Goal: Task Accomplishment & Management: Manage account settings

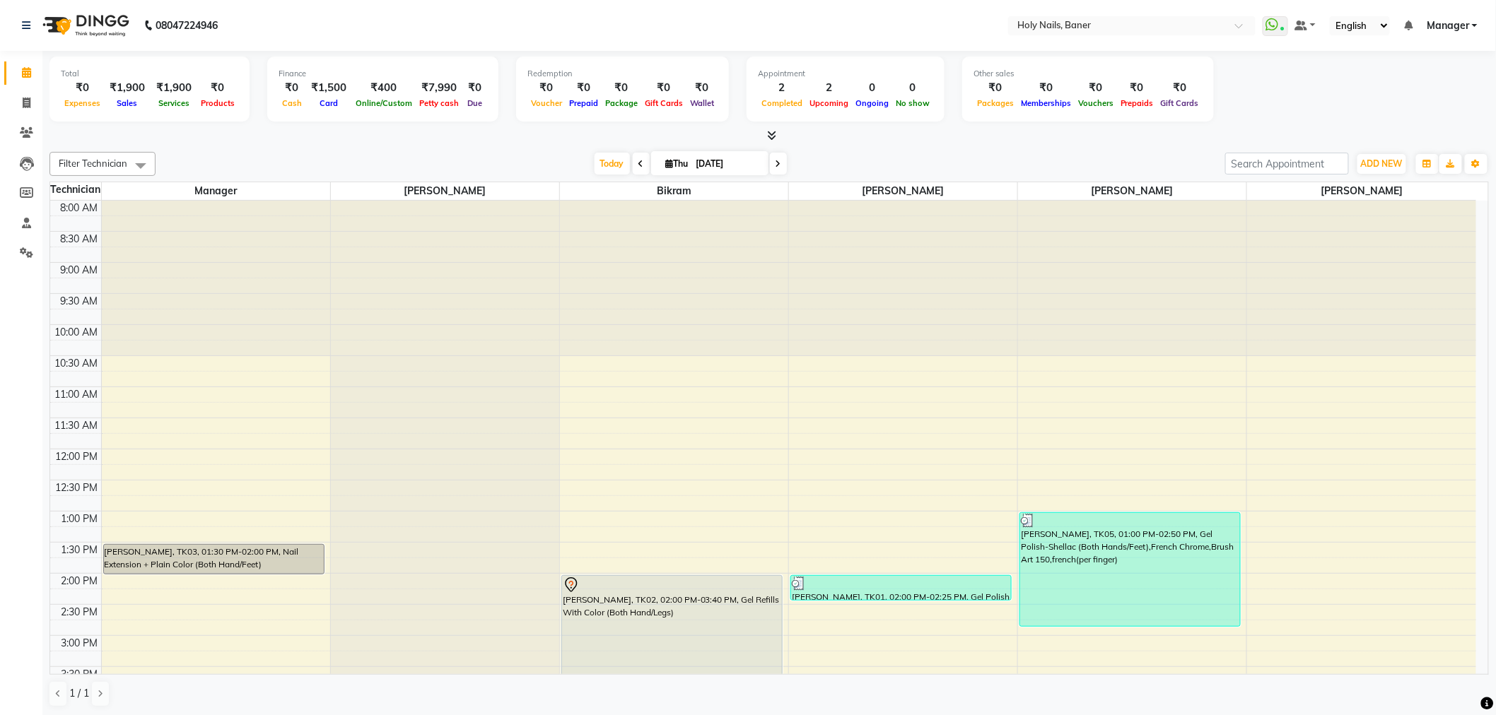
scroll to position [157, 0]
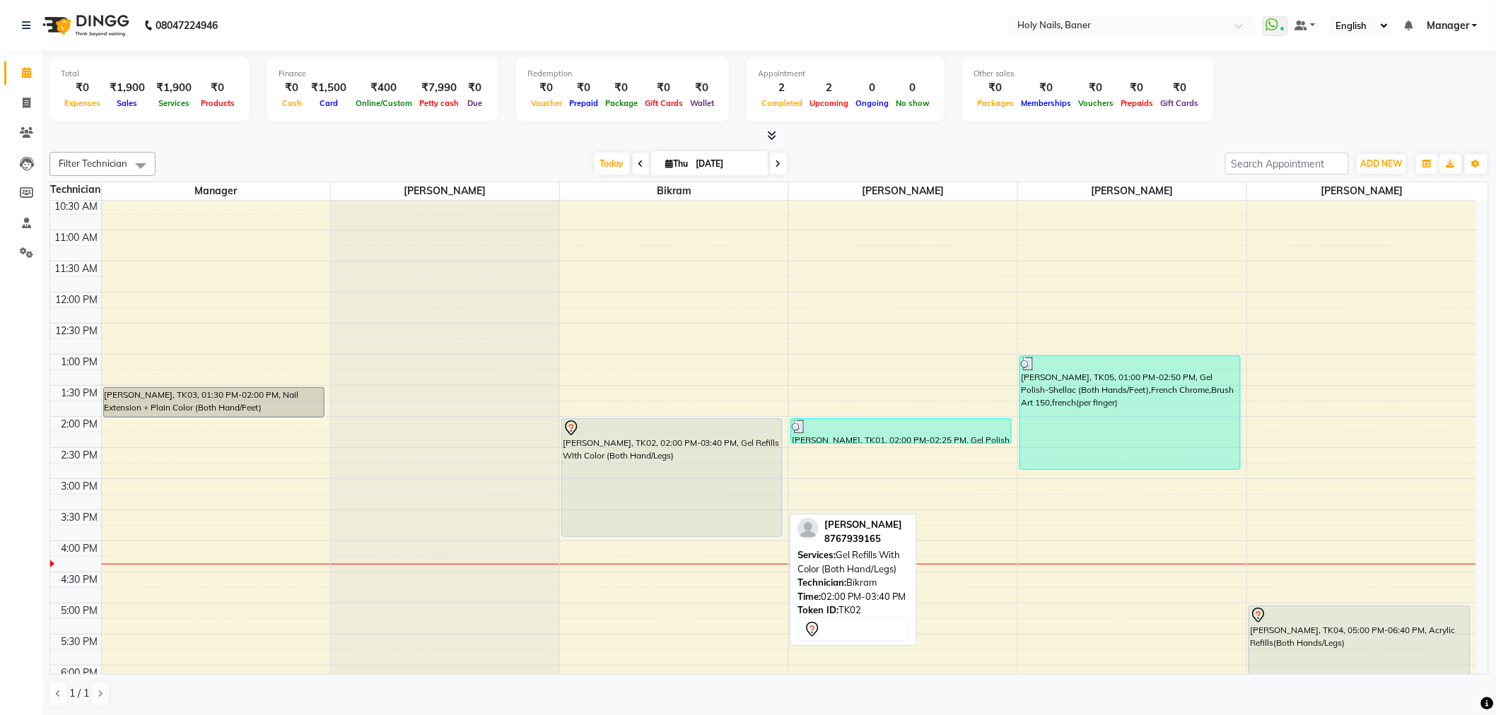
click at [663, 532] on div "[PERSON_NAME], TK02, 02:00 PM-03:40 PM, Gel Refills With Color (Both Hand/Legs)…" at bounding box center [674, 479] width 228 height 870
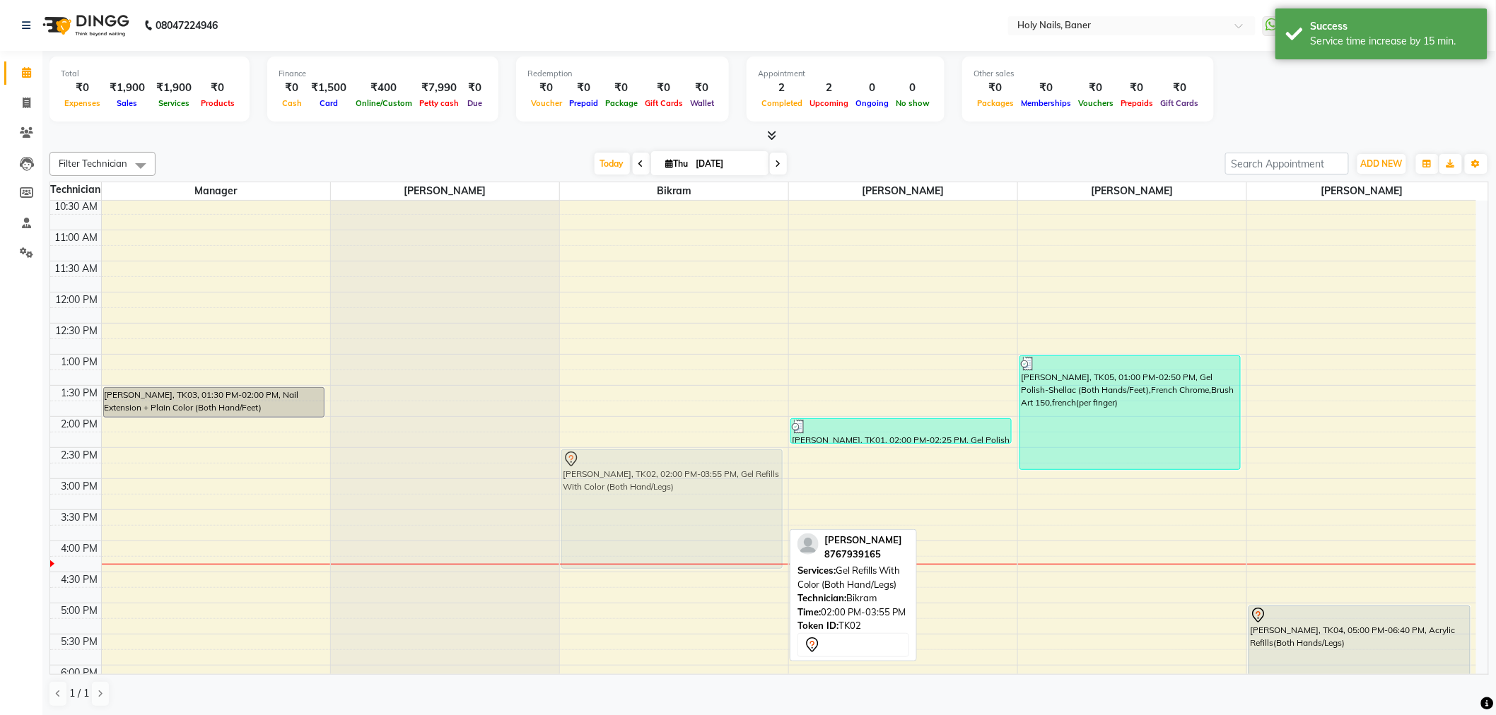
drag, startPoint x: 638, startPoint y: 465, endPoint x: 639, endPoint y: 499, distance: 33.9
click at [639, 499] on div "[PERSON_NAME], TK02, 02:00 PM-03:55 PM, Gel Refills With Color (Both Hand/Legs)…" at bounding box center [674, 479] width 228 height 870
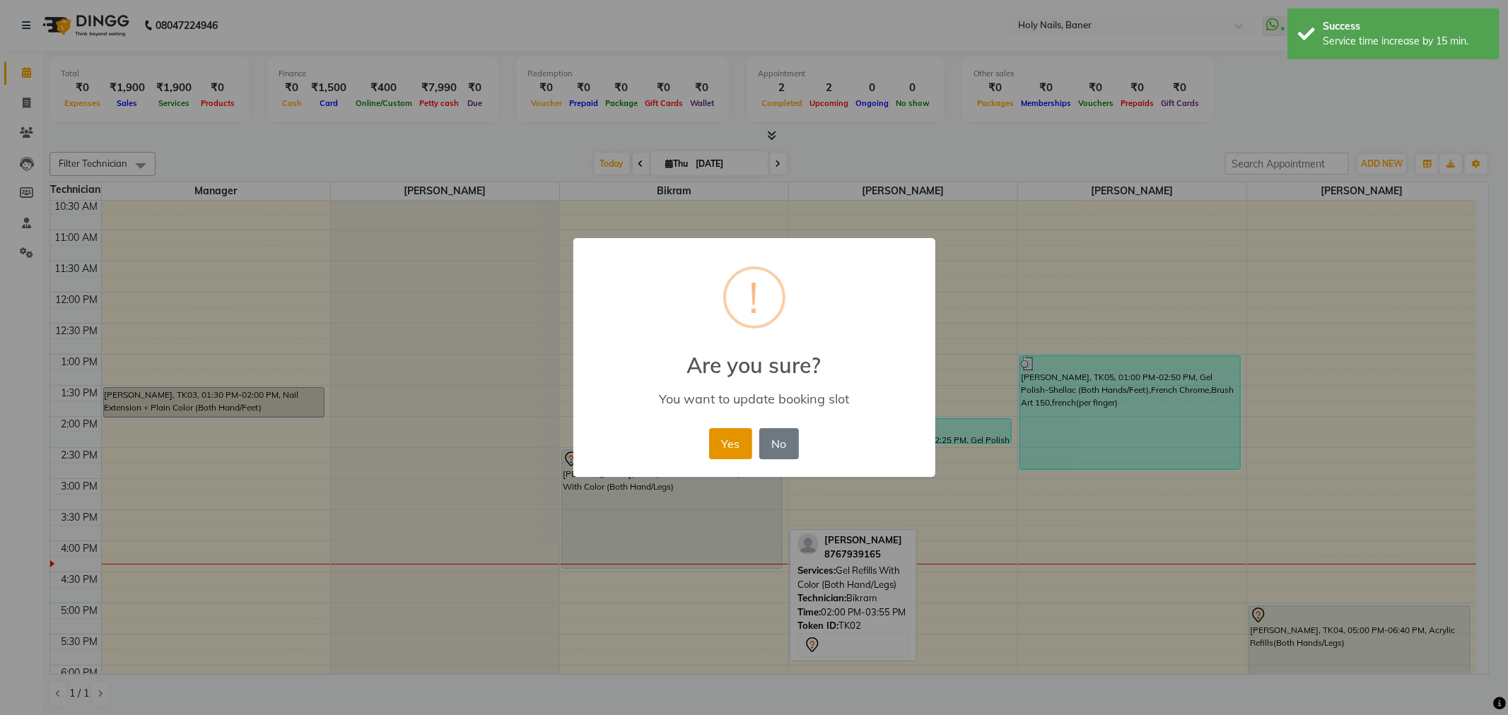
click at [744, 441] on button "Yes" at bounding box center [730, 443] width 43 height 31
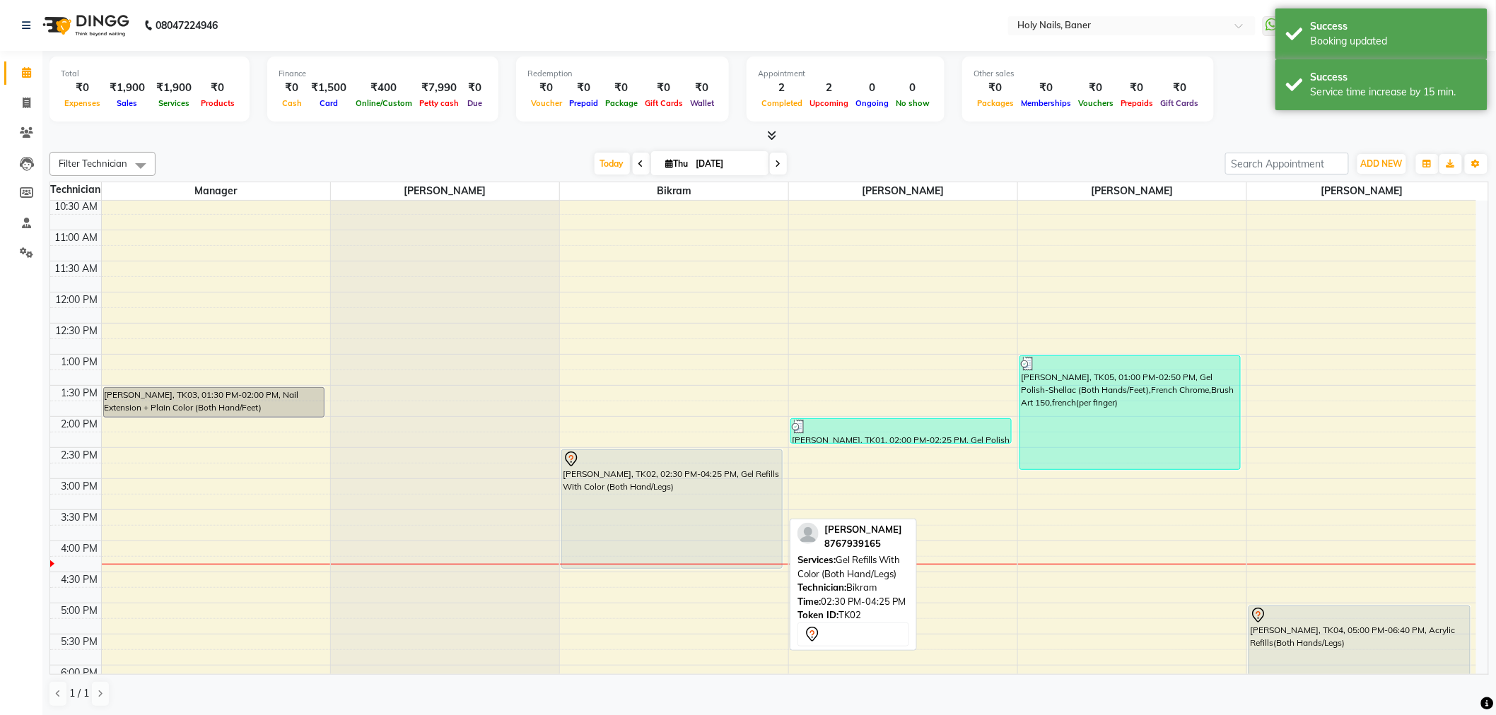
click at [673, 499] on div "[PERSON_NAME], TK02, 02:30 PM-04:25 PM, Gel Refills With Color (Both Hand/Legs)" at bounding box center [672, 509] width 220 height 118
click at [646, 496] on div "Nidhi Mittal, TK02, 02:30 PM-04:25 PM, Gel Refills With Color (Both Hand/Legs)" at bounding box center [672, 509] width 220 height 118
select select "7"
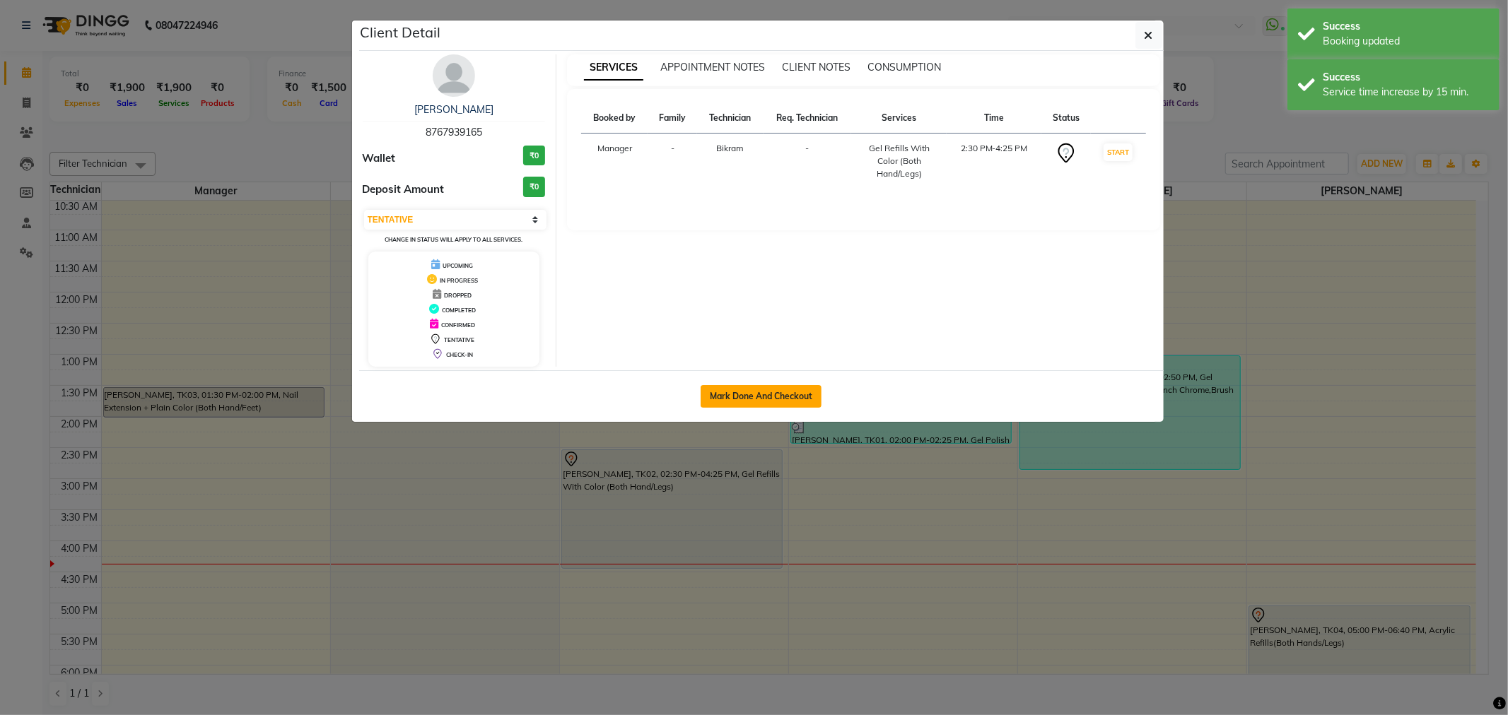
click at [744, 402] on button "Mark Done And Checkout" at bounding box center [761, 396] width 121 height 23
select select "5445"
select select "service"
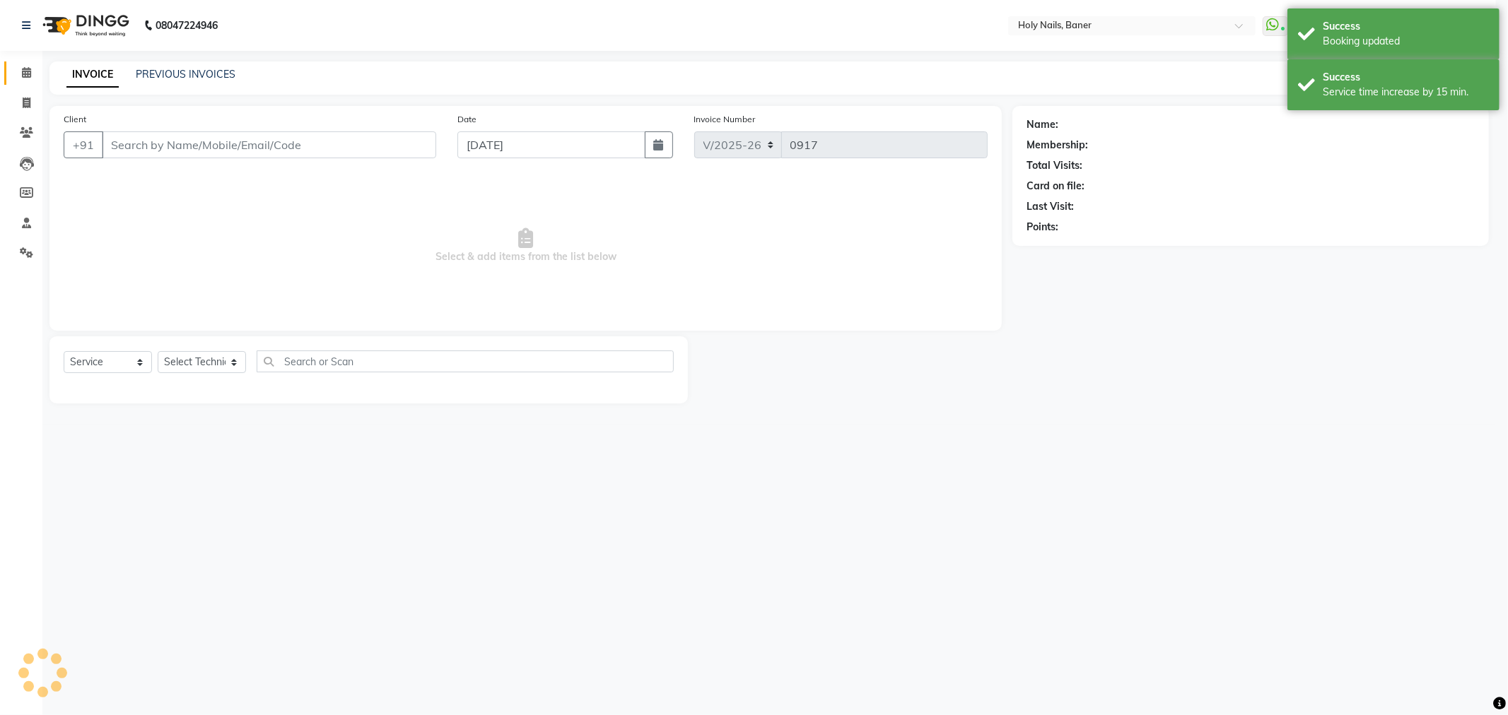
select select "3"
type input "87******65"
select select "58118"
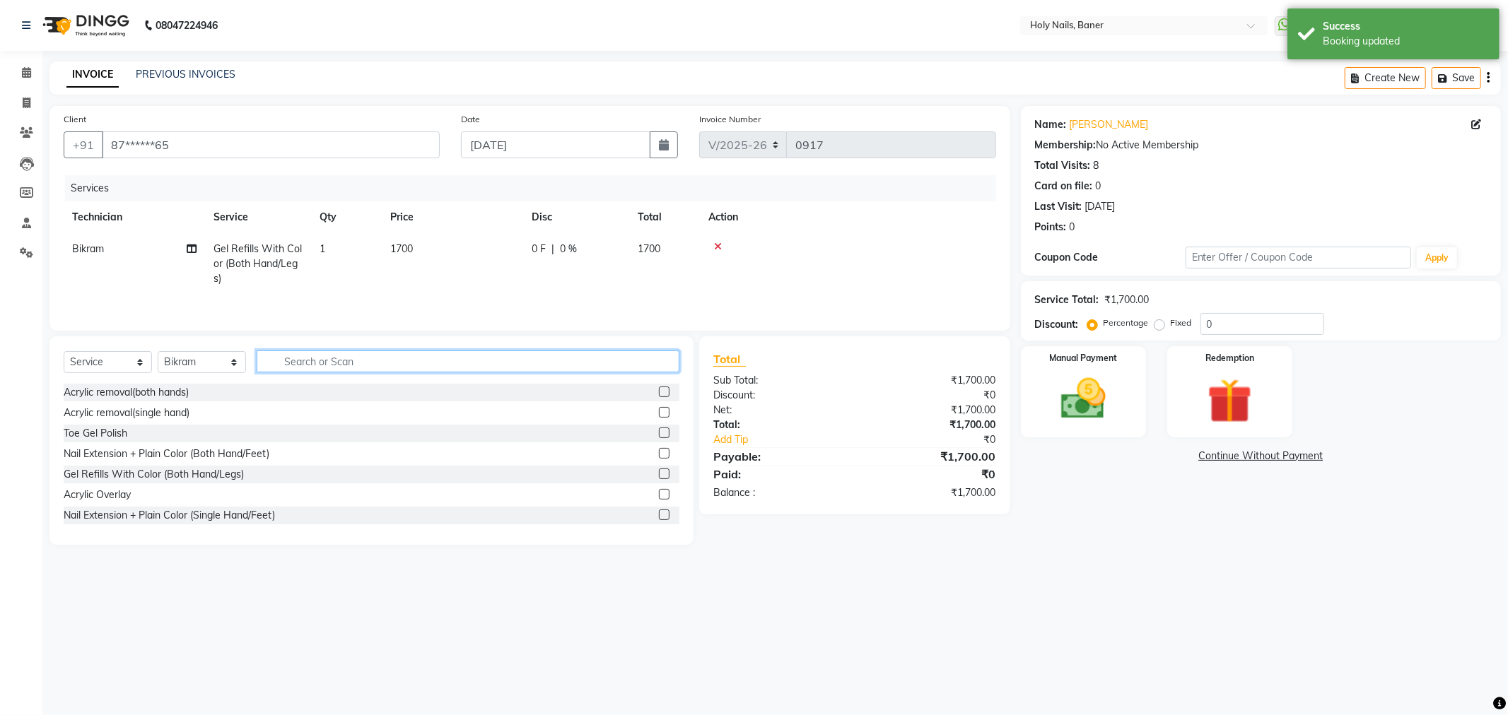
drag, startPoint x: 317, startPoint y: 351, endPoint x: 315, endPoint y: 359, distance: 8.1
click at [317, 354] on input "text" at bounding box center [468, 362] width 423 height 22
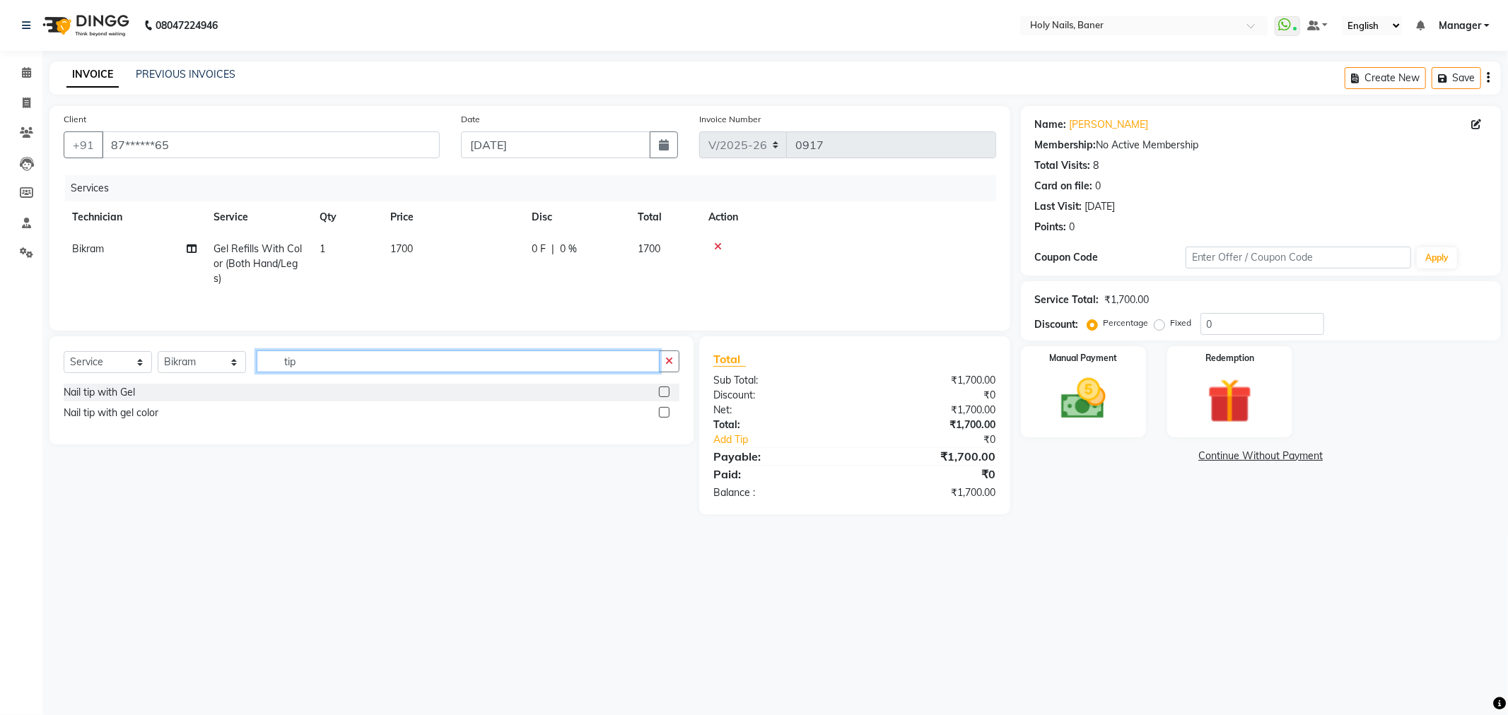
type input "tip"
click at [667, 415] on label at bounding box center [664, 412] width 11 height 11
click at [667, 415] on input "checkbox" at bounding box center [663, 413] width 9 height 9
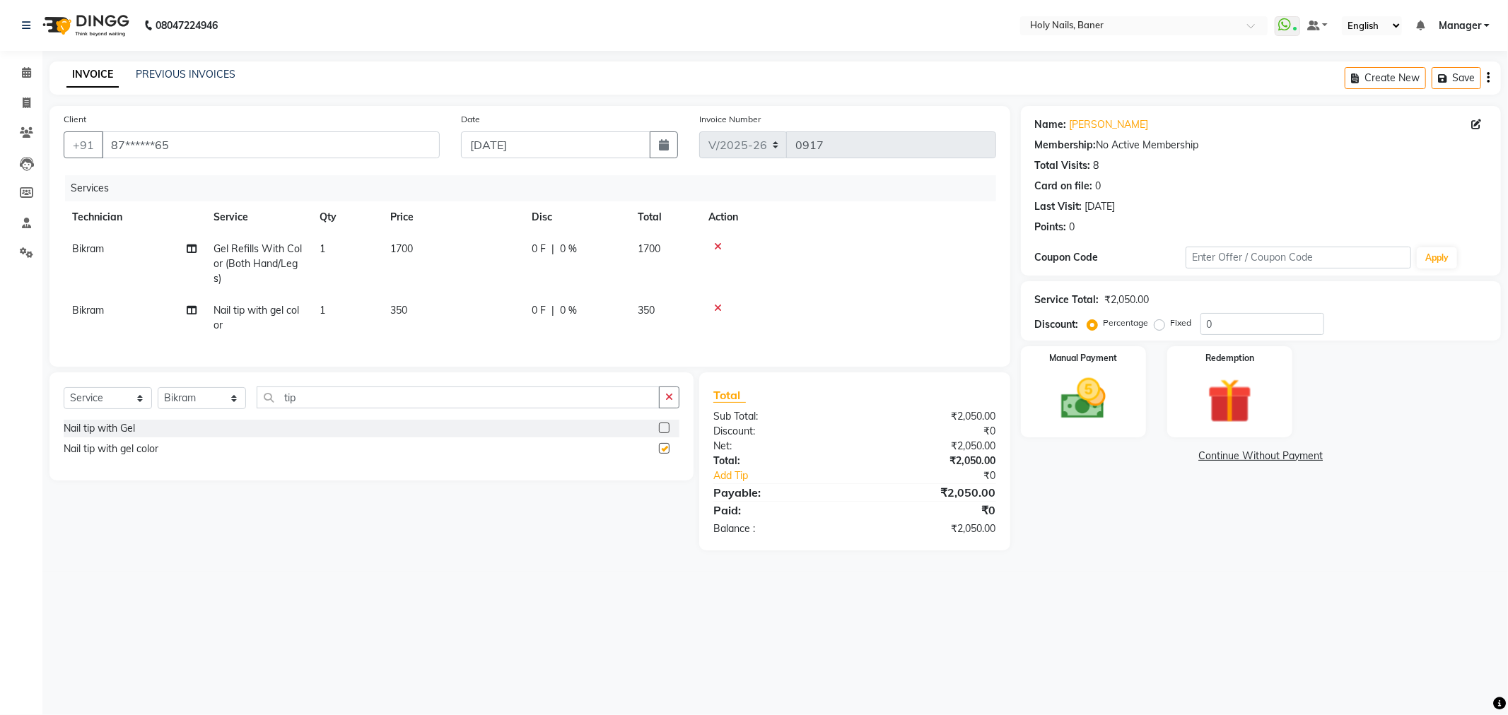
checkbox input "false"
click at [714, 308] on icon at bounding box center [718, 308] width 8 height 10
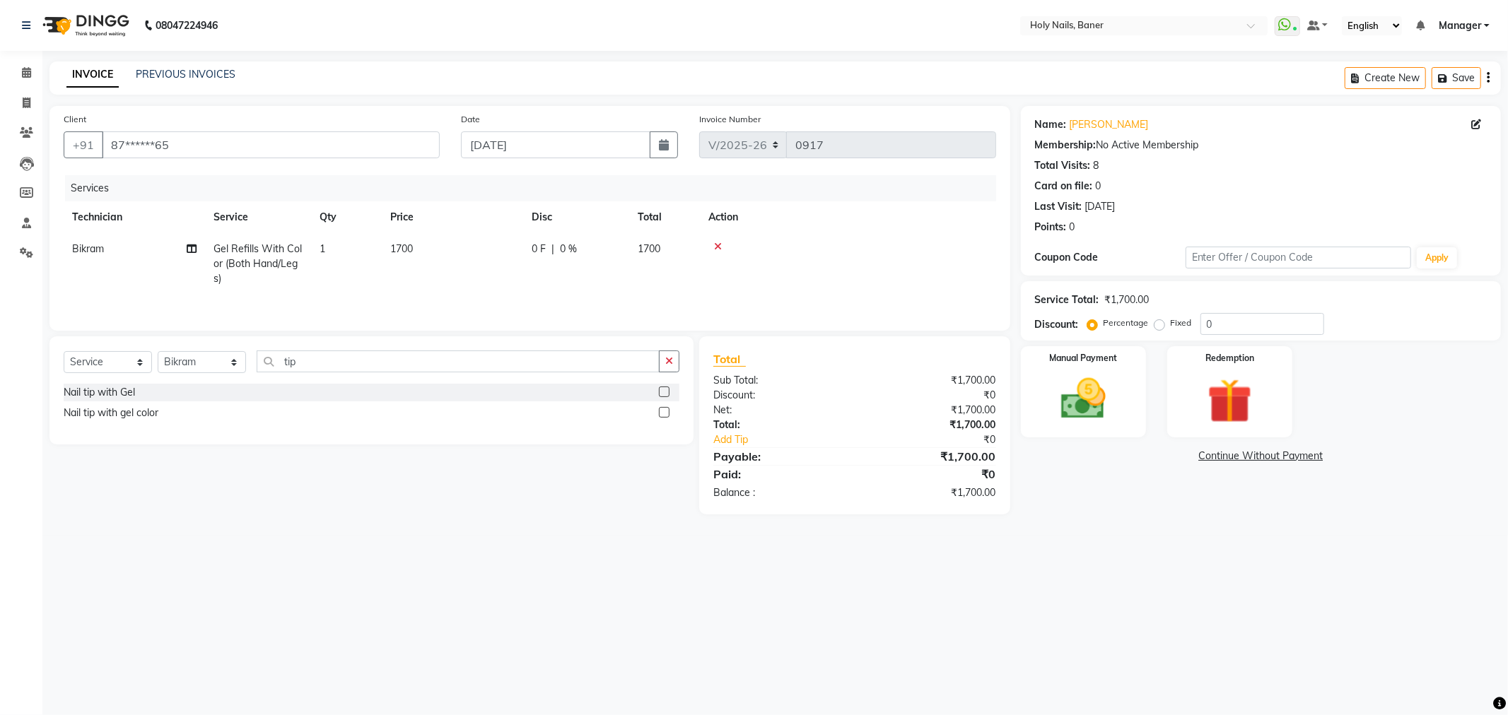
click at [665, 394] on label at bounding box center [664, 392] width 11 height 11
click at [665, 394] on input "checkbox" at bounding box center [663, 392] width 9 height 9
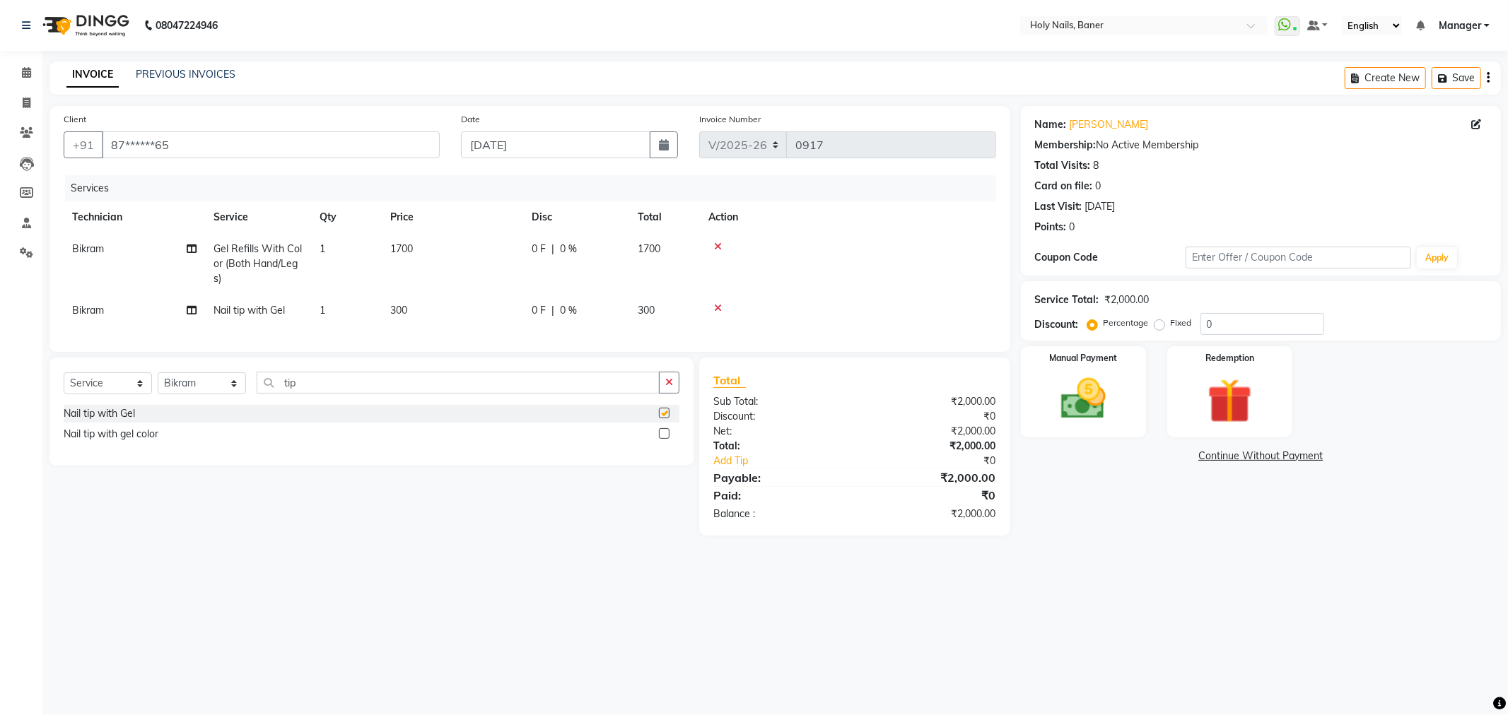
checkbox input "false"
click at [807, 304] on div at bounding box center [847, 308] width 279 height 10
click at [1066, 380] on img at bounding box center [1084, 400] width 76 height 54
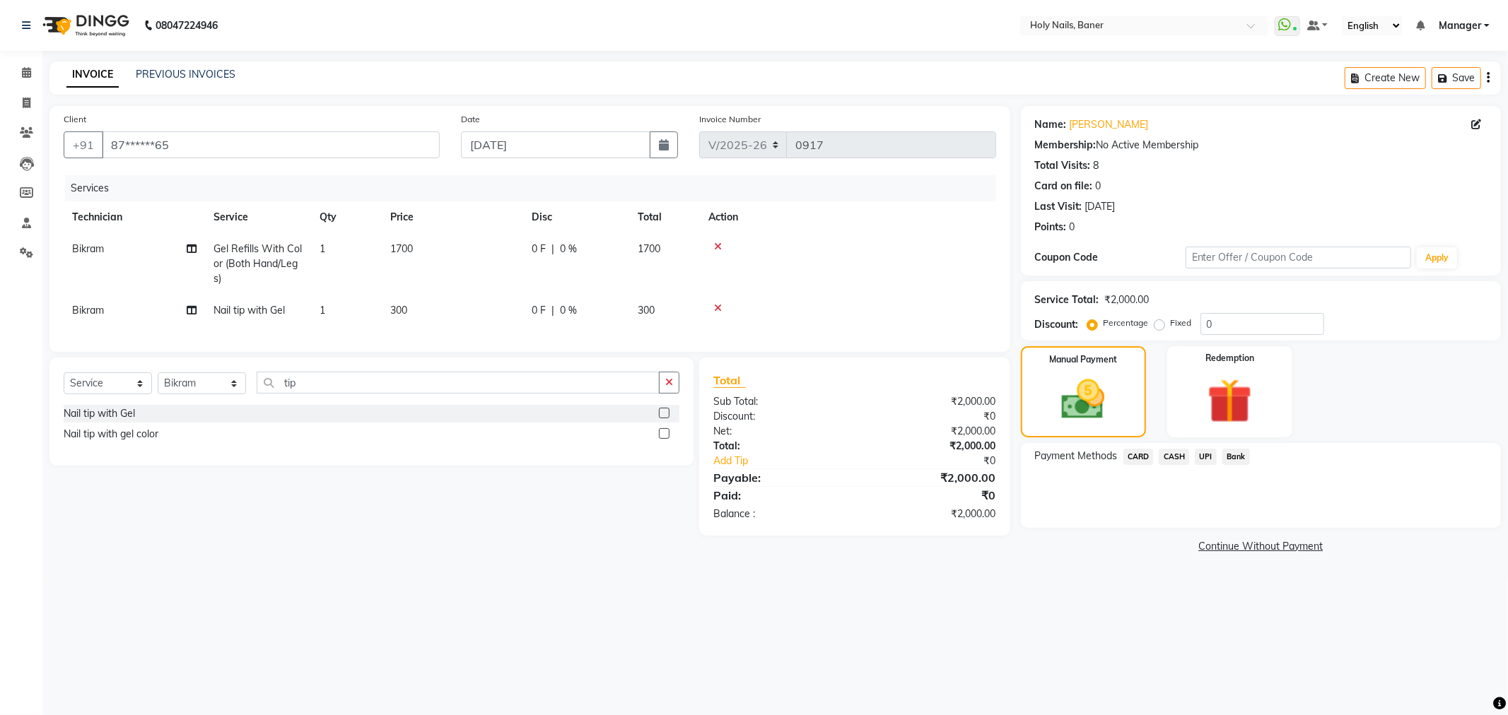
click at [1178, 462] on span "CASH" at bounding box center [1174, 457] width 30 height 16
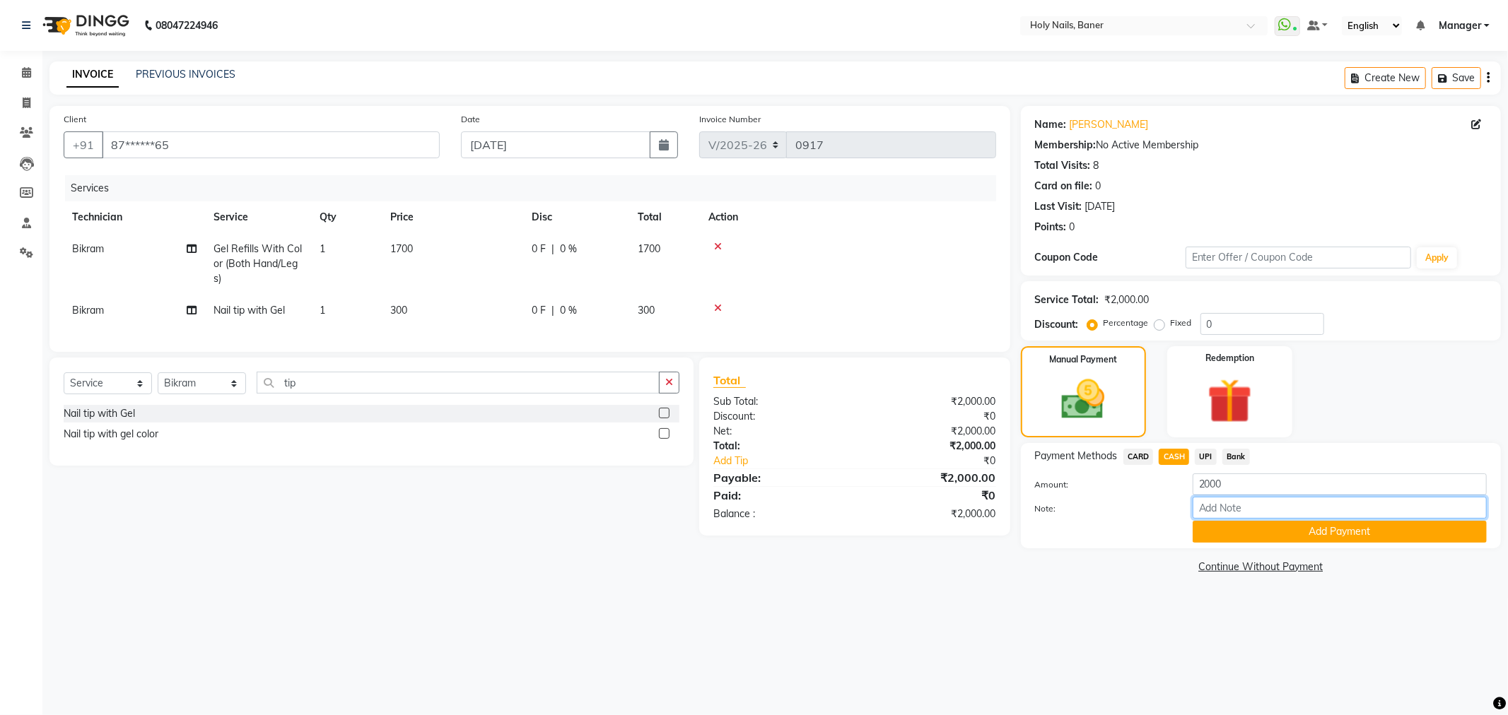
click at [1221, 508] on input "Note:" at bounding box center [1340, 508] width 294 height 22
click at [1133, 628] on div "08047224946 Select Location × Holy Nails, Baner WhatsApp Status ✕ Status: Conne…" at bounding box center [754, 357] width 1508 height 715
click at [1350, 529] on button "Add Payment" at bounding box center [1340, 532] width 294 height 22
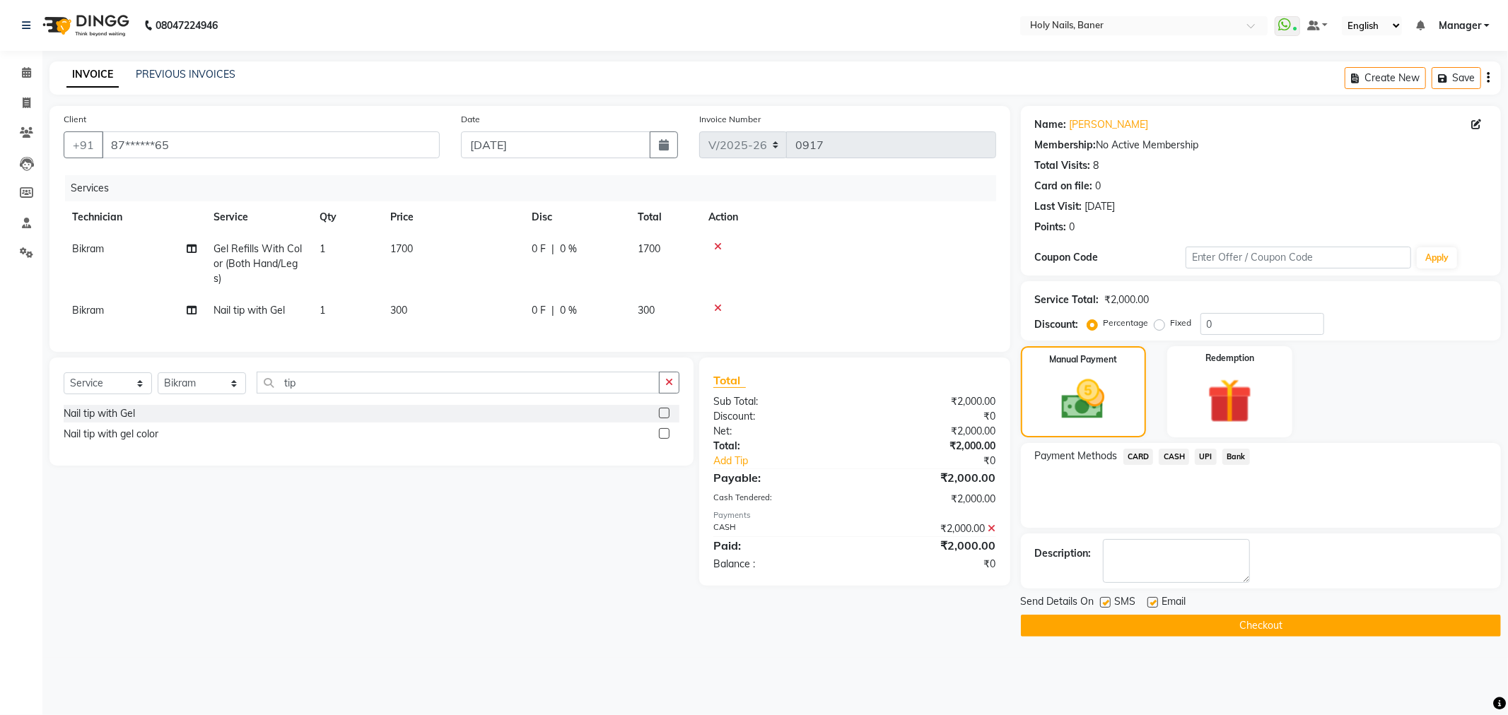
click at [1220, 627] on button "Checkout" at bounding box center [1261, 626] width 480 height 22
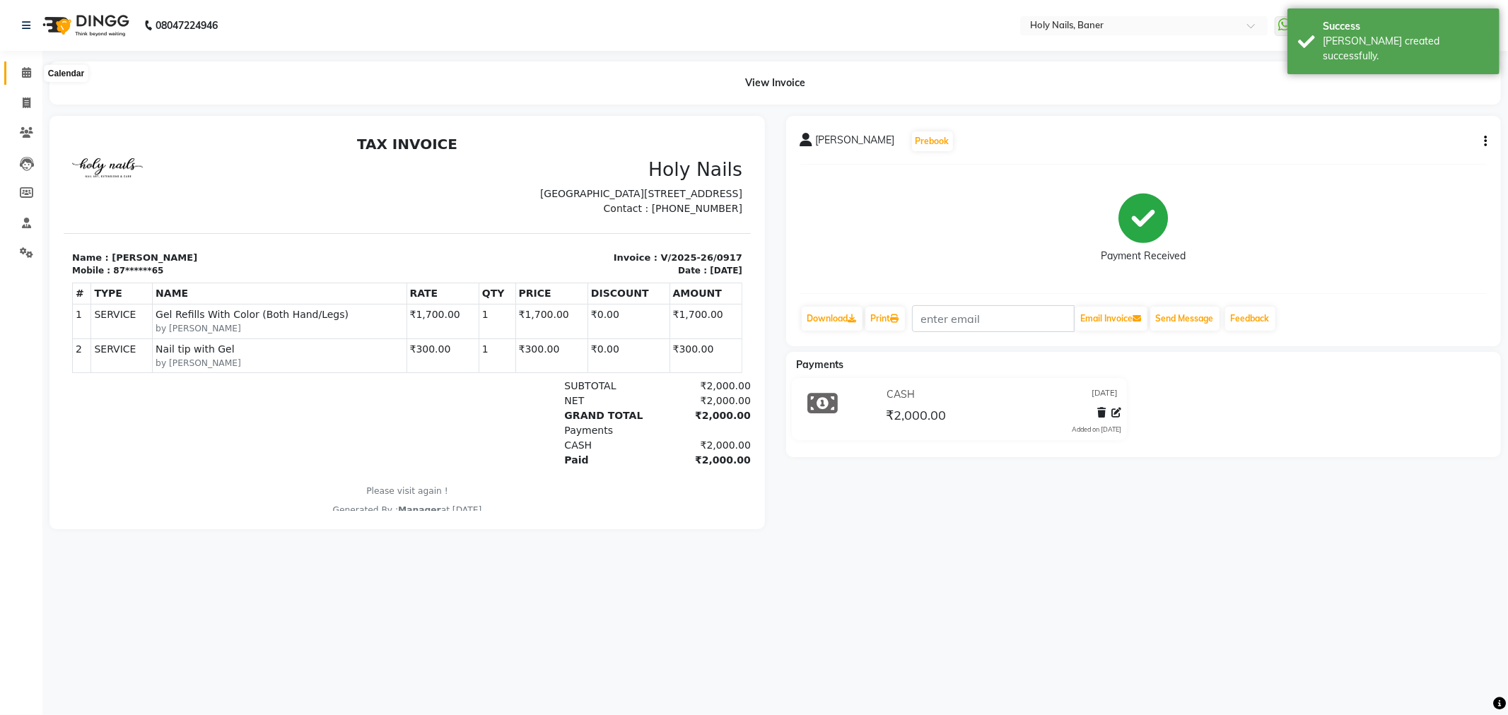
click at [23, 74] on icon at bounding box center [26, 72] width 9 height 11
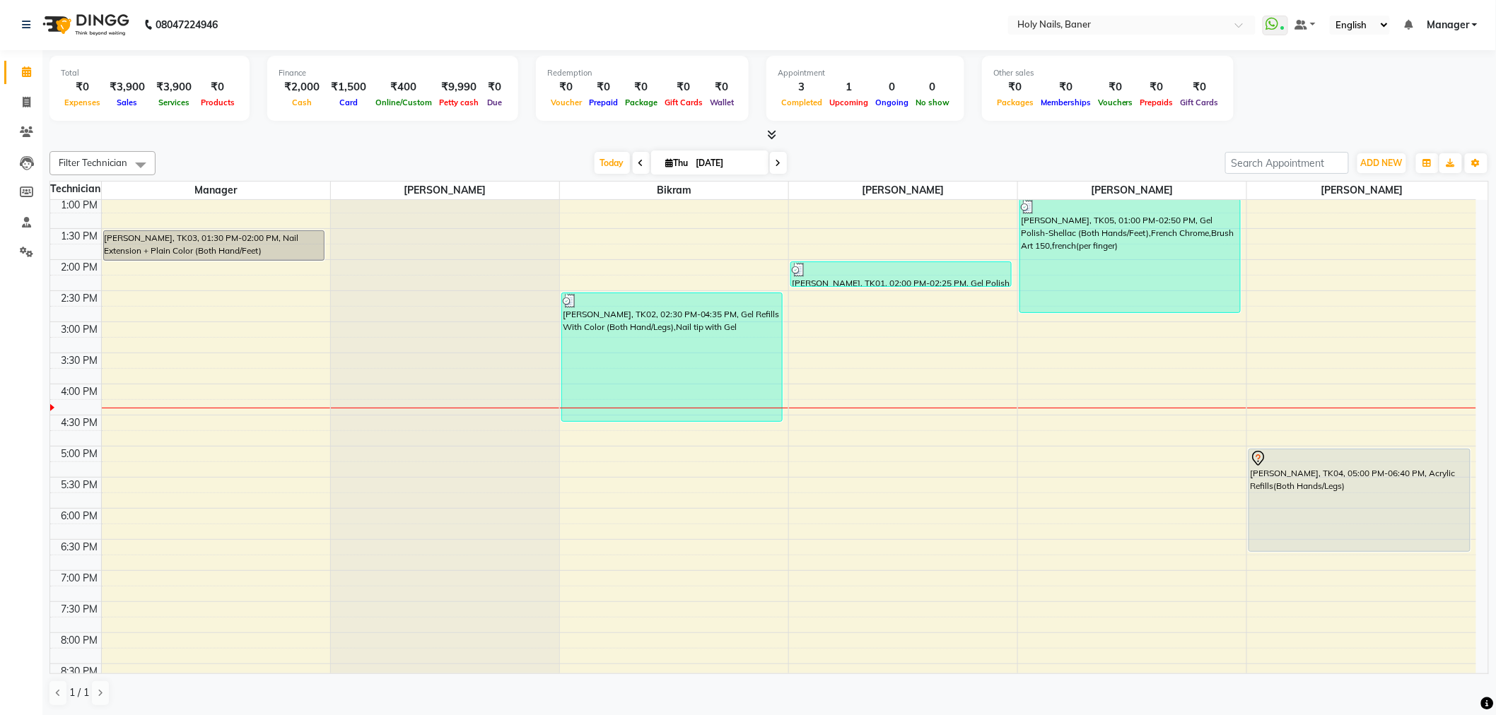
scroll to position [314, 0]
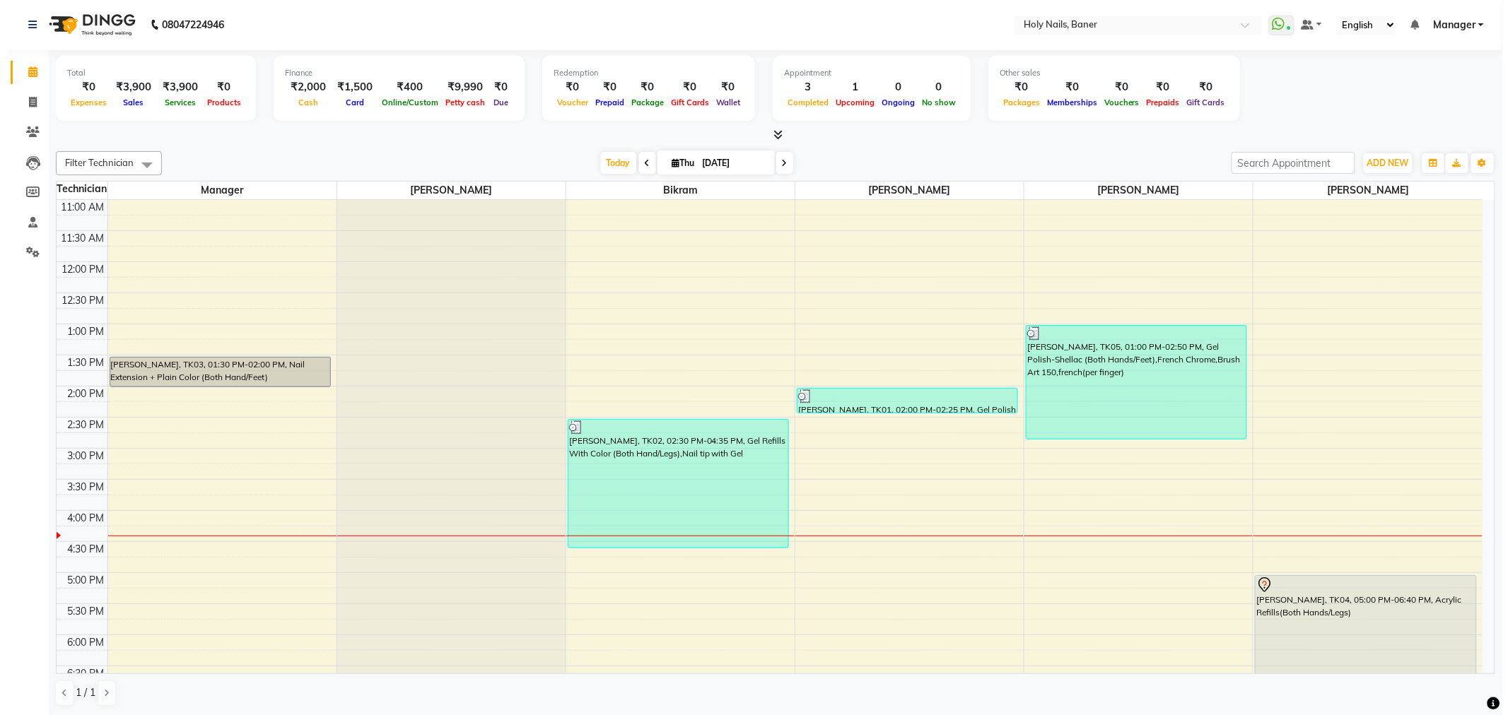
scroll to position [235, 0]
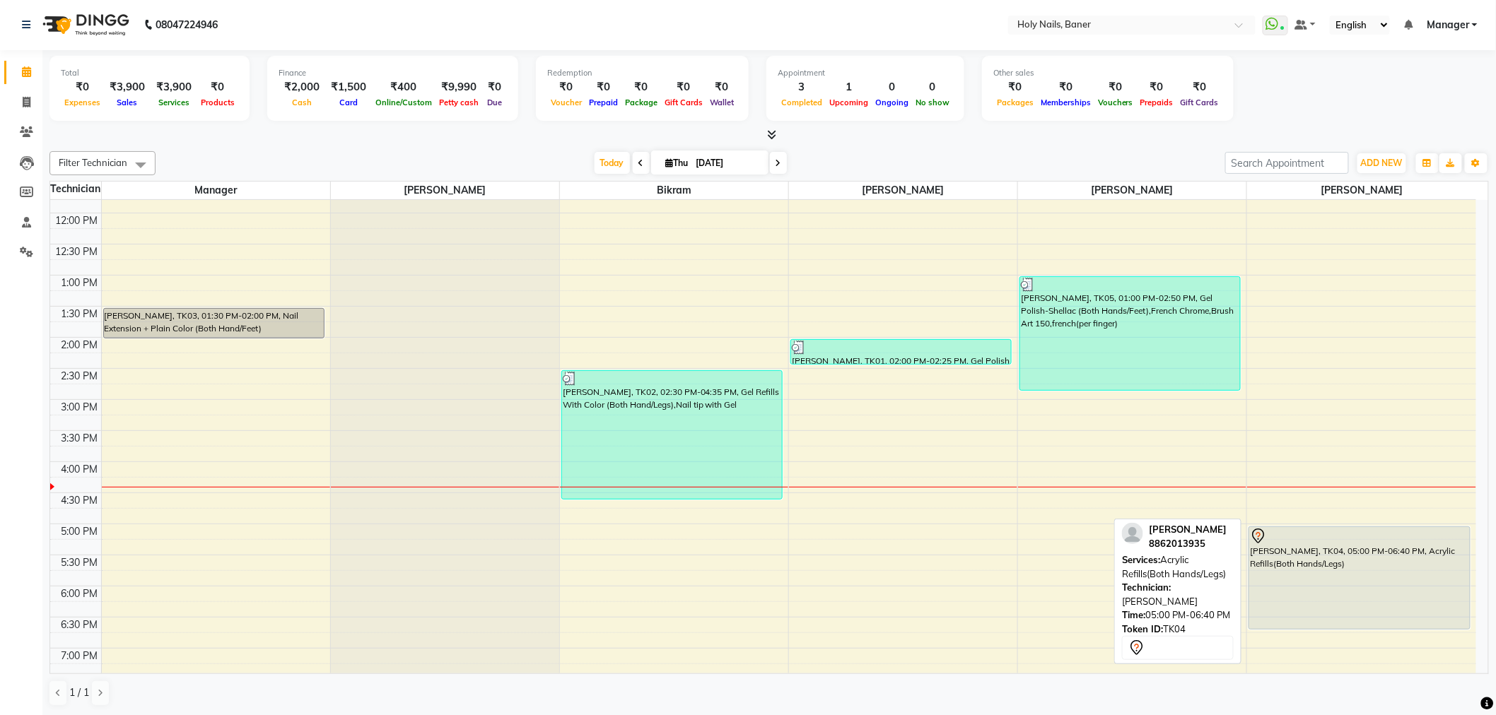
click at [1302, 603] on div "[PERSON_NAME], TK04, 05:00 PM-06:40 PM, Acrylic Refills(Both Hands/Legs)" at bounding box center [1359, 578] width 221 height 102
select select "7"
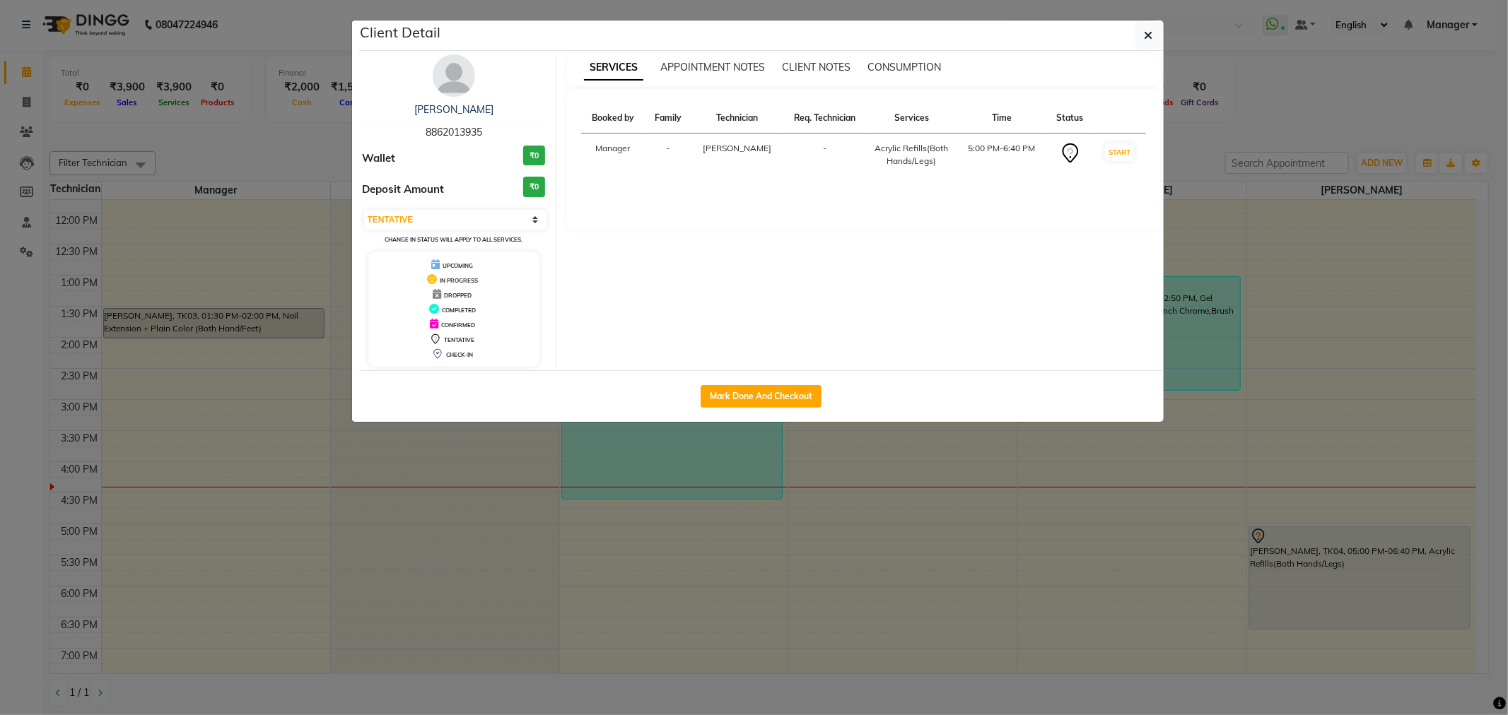
click at [453, 82] on img at bounding box center [454, 75] width 42 height 42
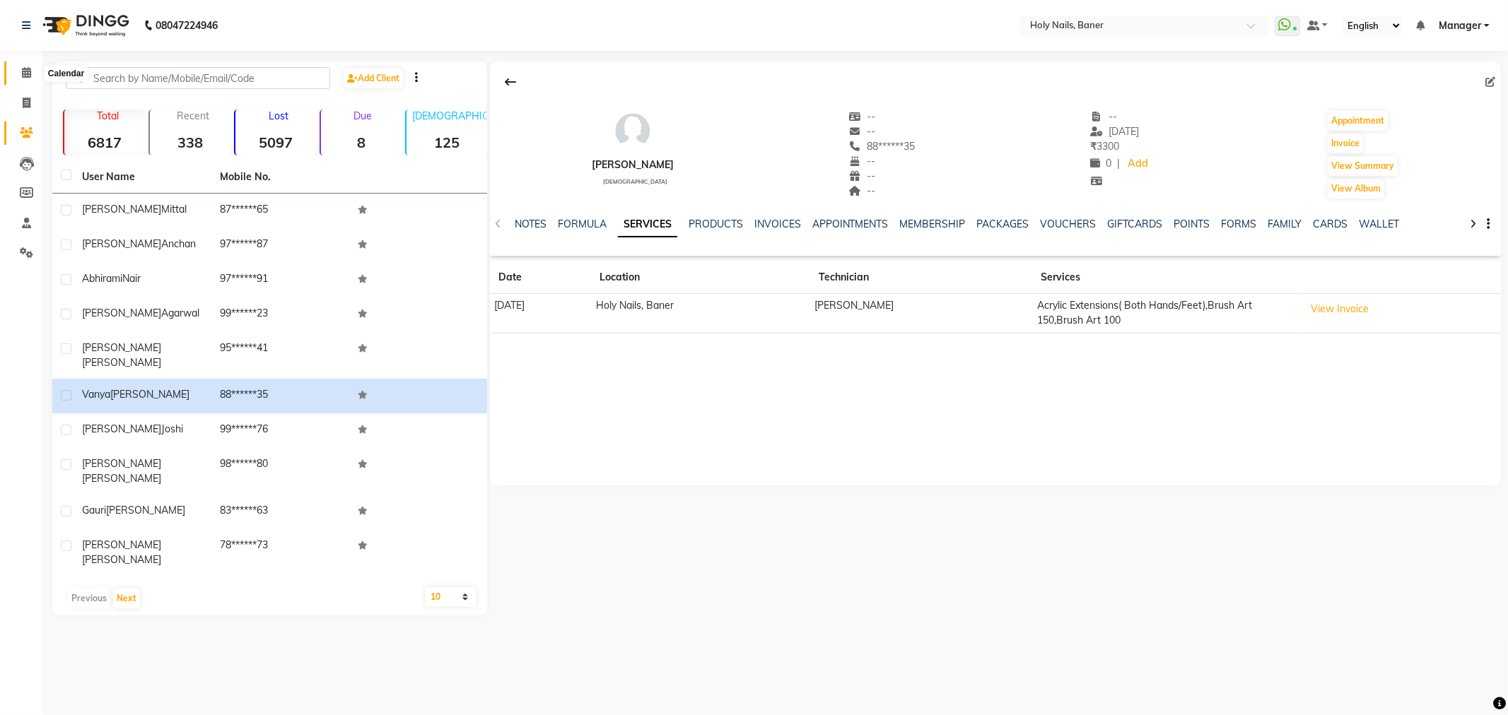
click at [29, 67] on icon at bounding box center [26, 72] width 9 height 11
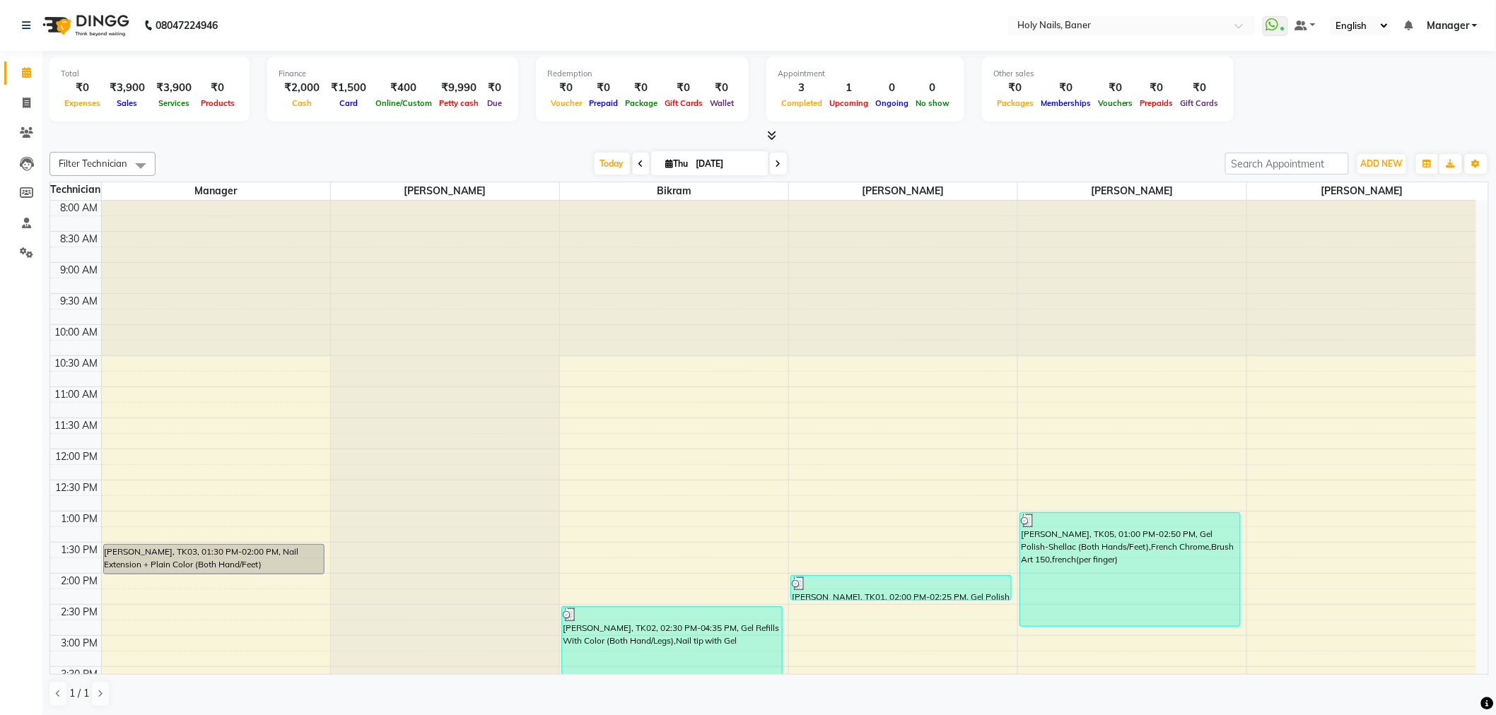
click at [770, 165] on span at bounding box center [778, 164] width 17 height 22
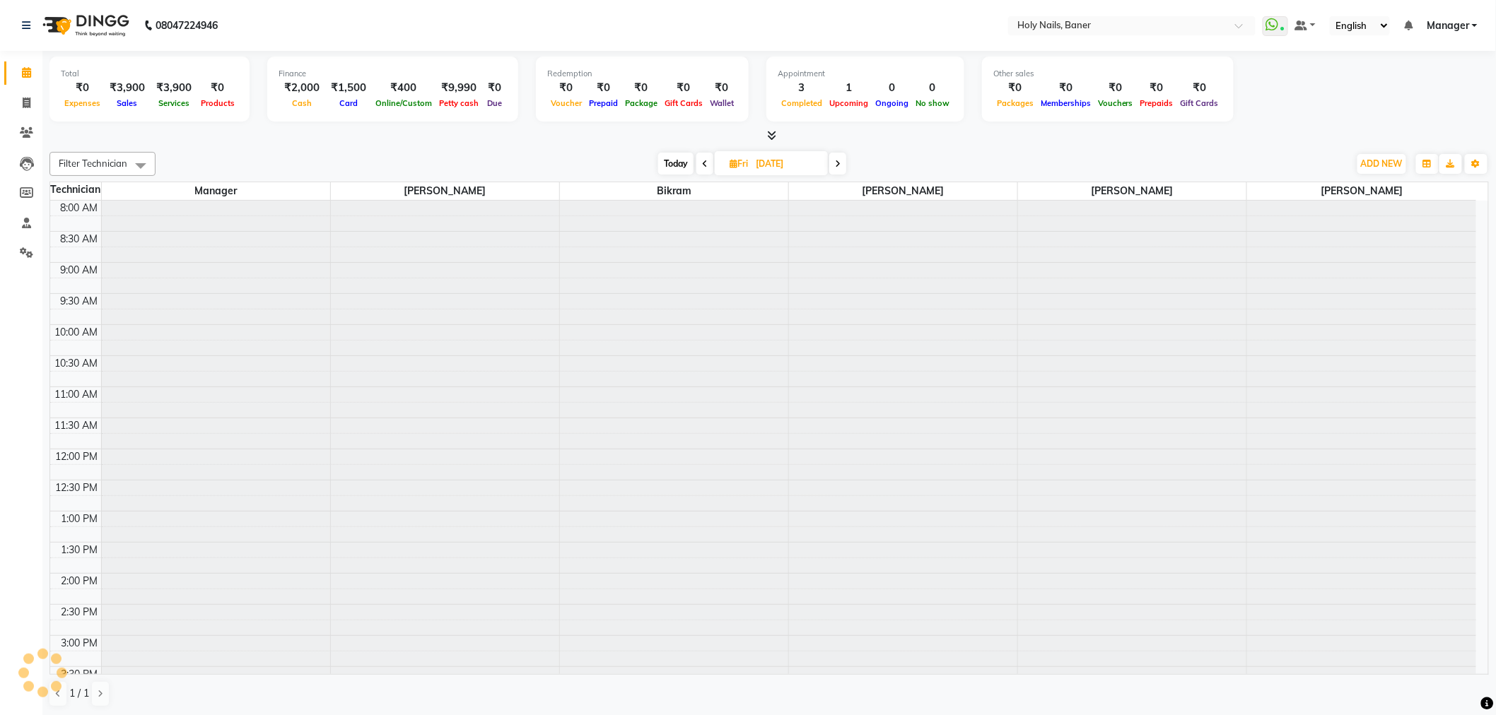
scroll to position [401, 0]
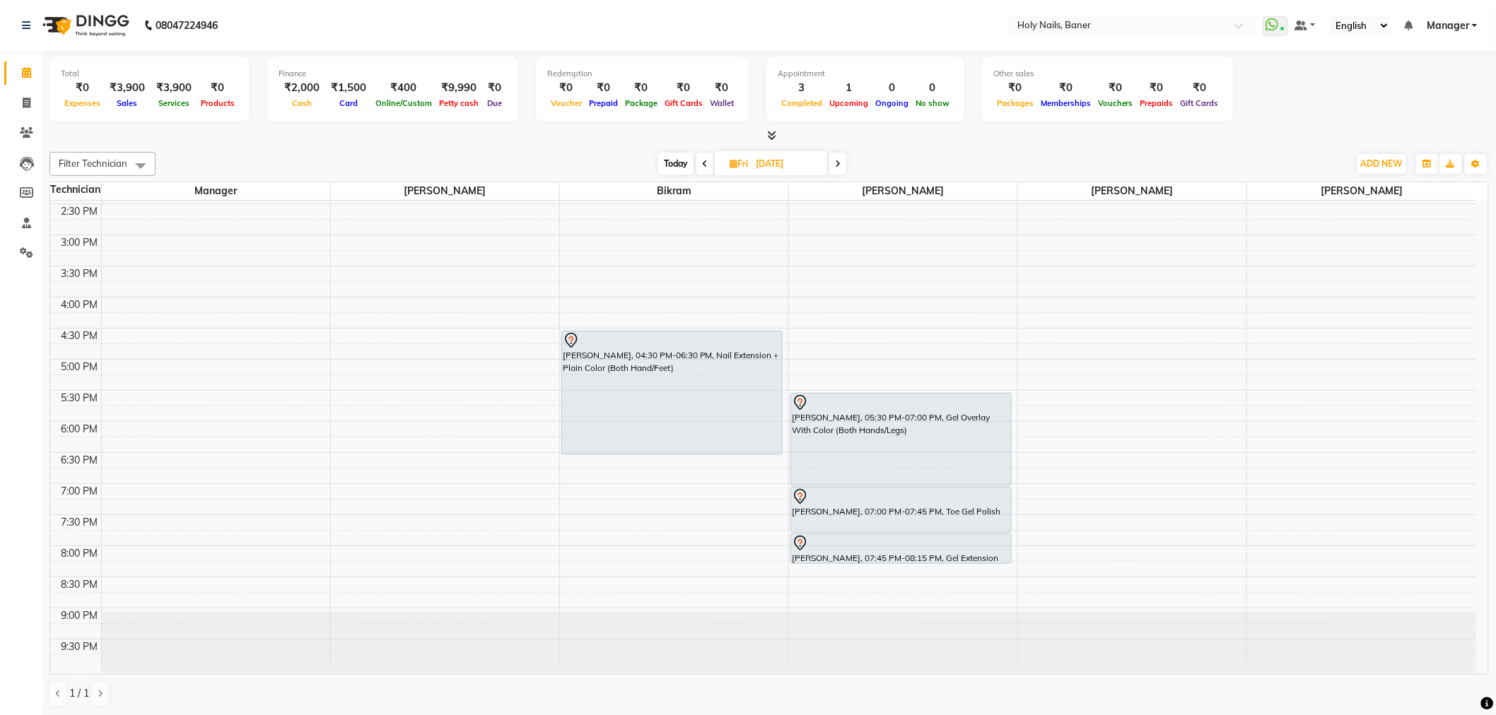
click at [837, 160] on icon at bounding box center [838, 164] width 6 height 8
type input "06-09-2025"
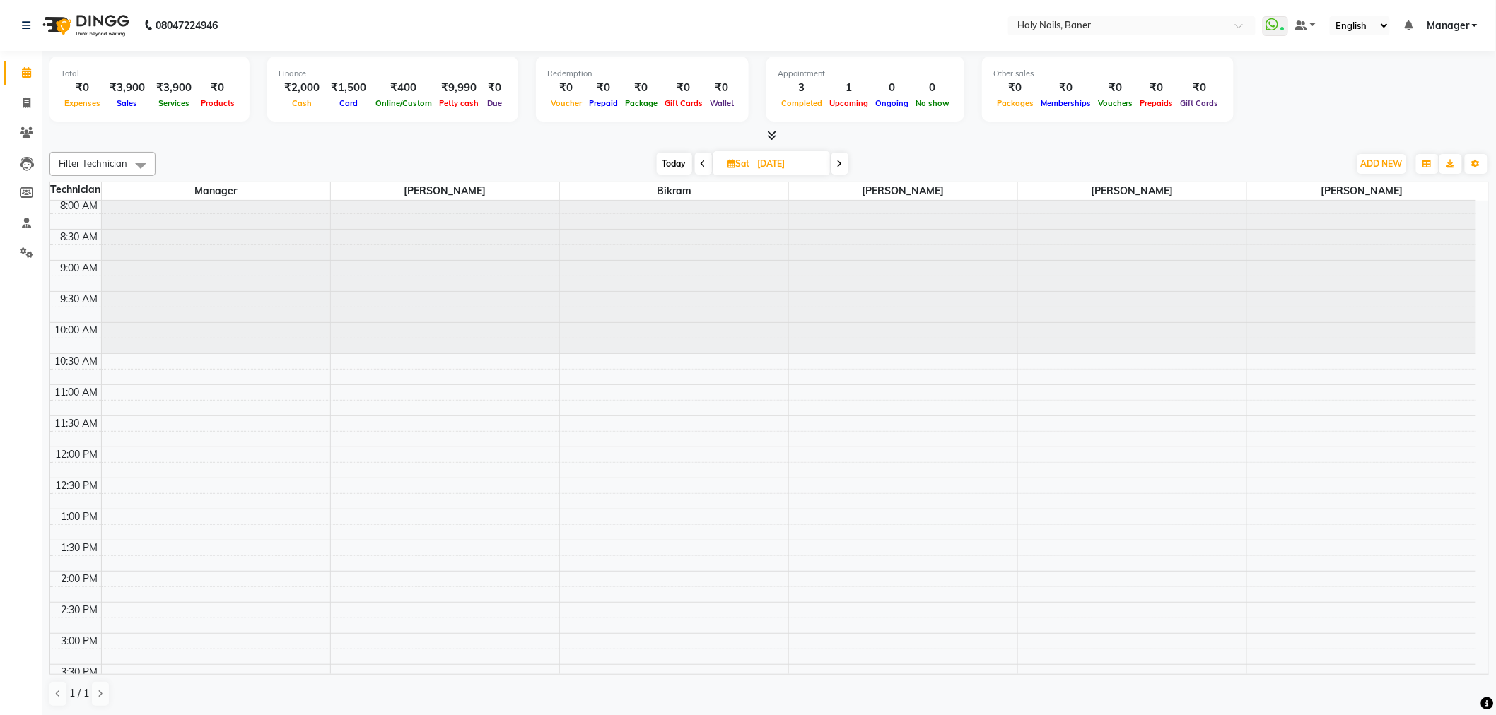
scroll to position [0, 0]
click at [662, 165] on span "Today" at bounding box center [674, 164] width 35 height 22
type input "[DATE]"
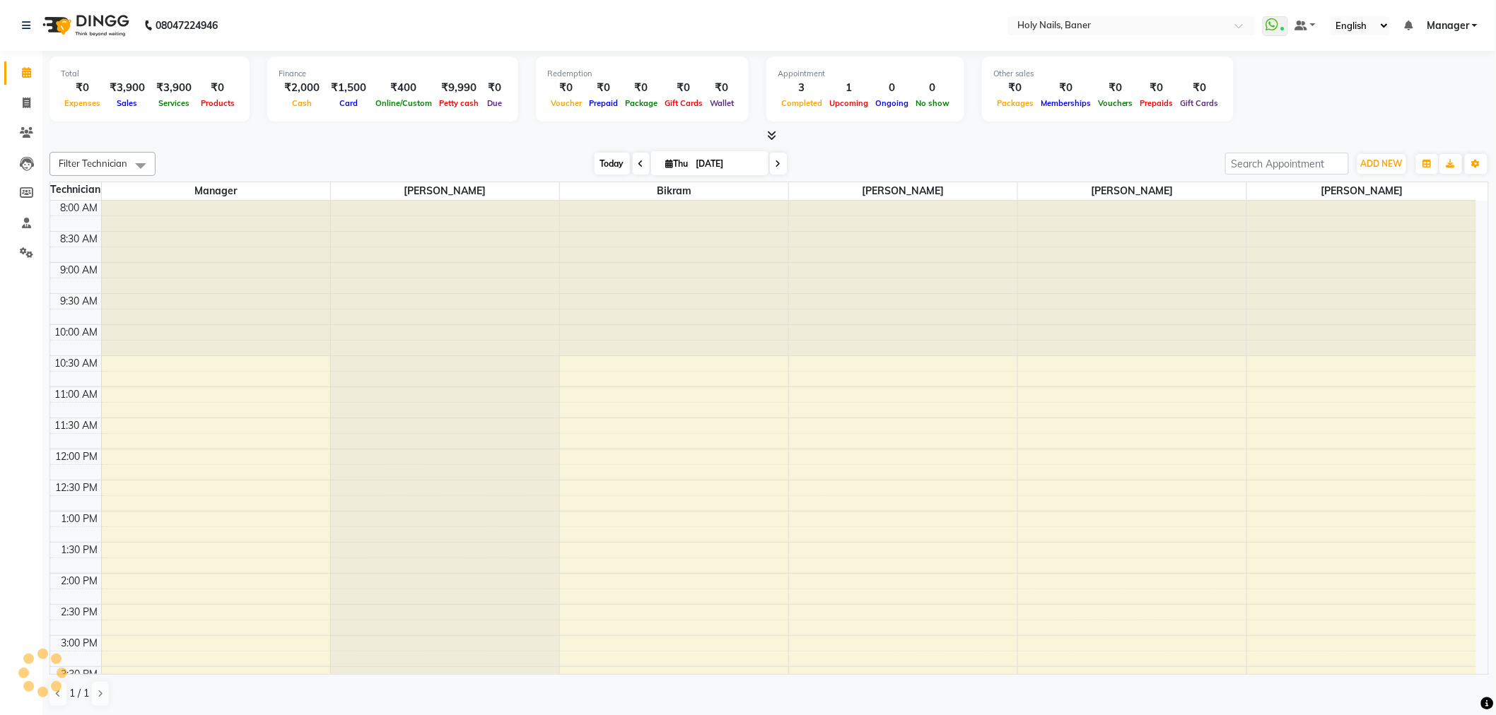
scroll to position [401, 0]
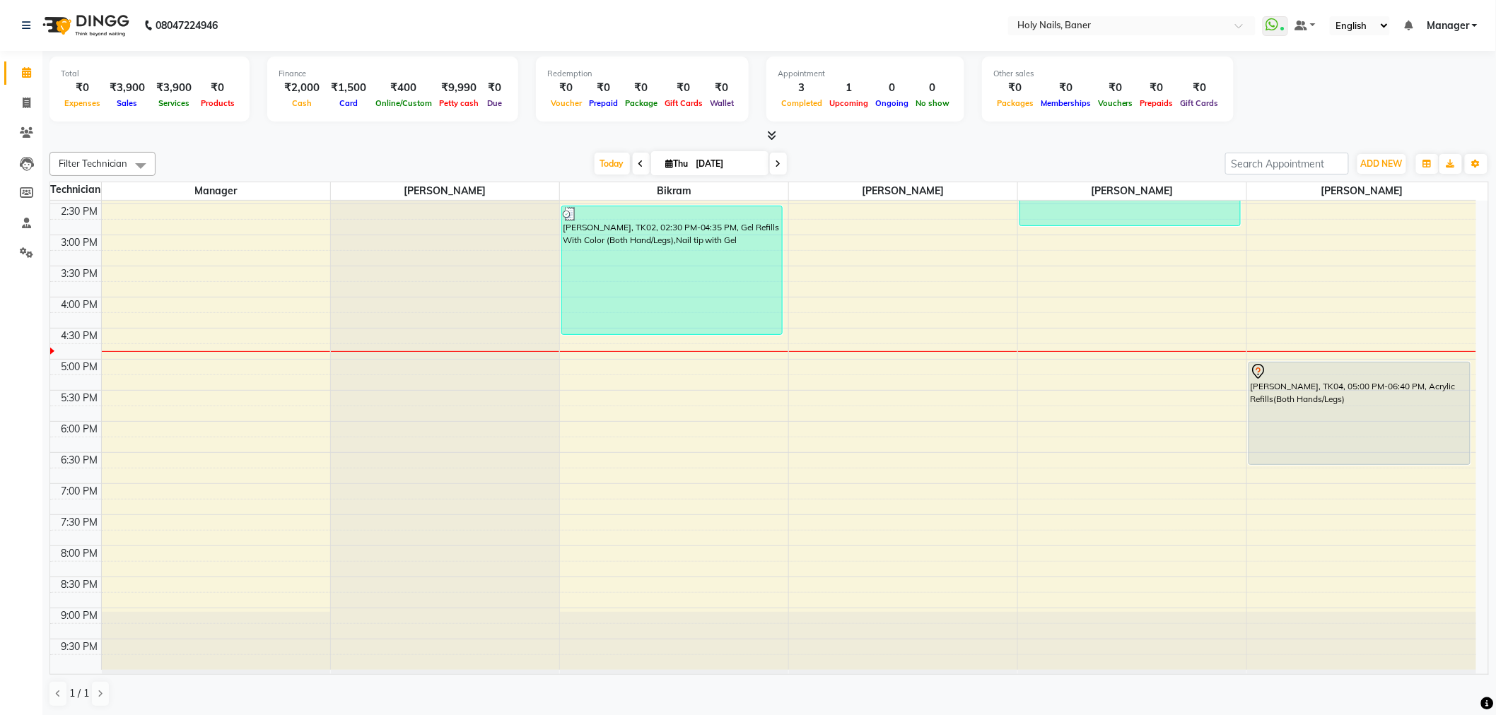
click at [76, 88] on div "₹0" at bounding box center [82, 88] width 43 height 16
click at [1389, 167] on span "ADD NEW" at bounding box center [1382, 163] width 42 height 11
click at [1353, 226] on link "Add Expense" at bounding box center [1350, 227] width 112 height 18
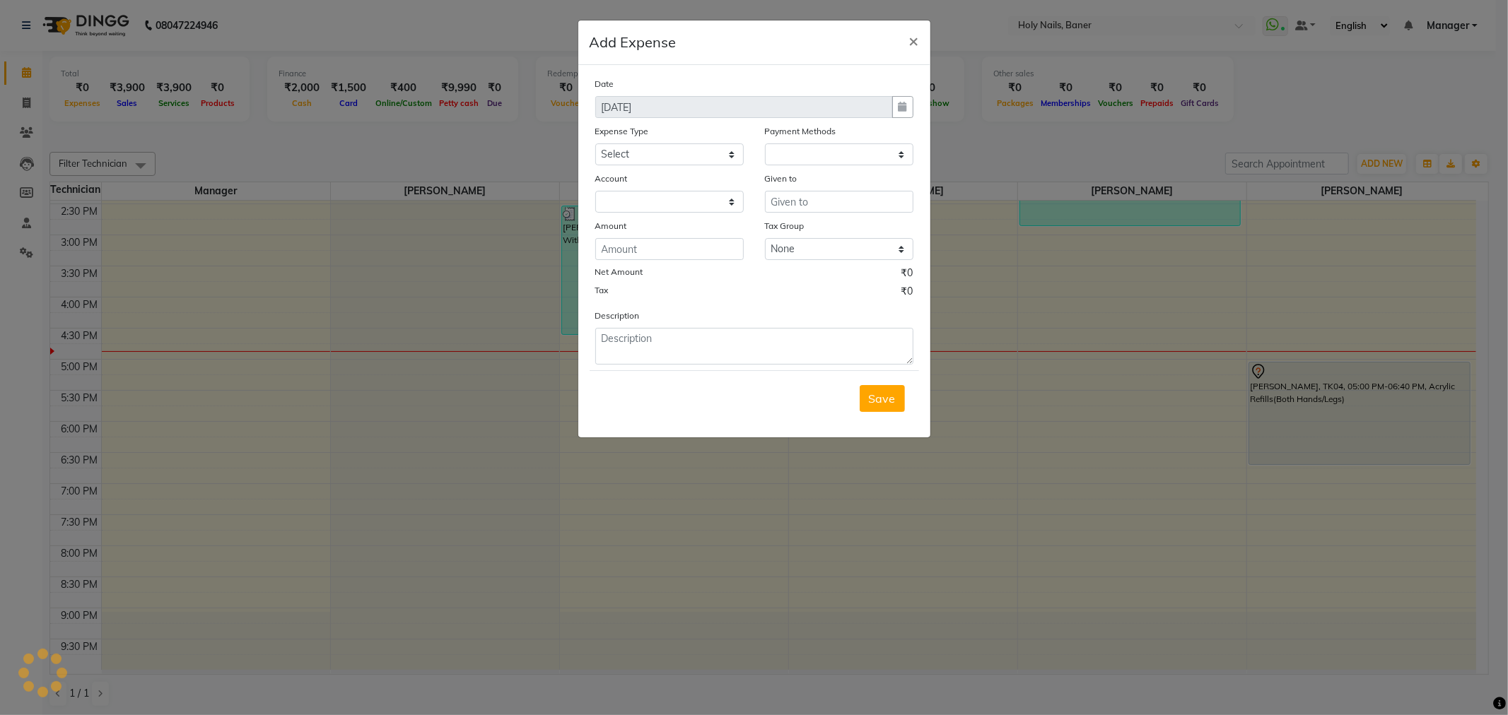
select select "1"
select select "4374"
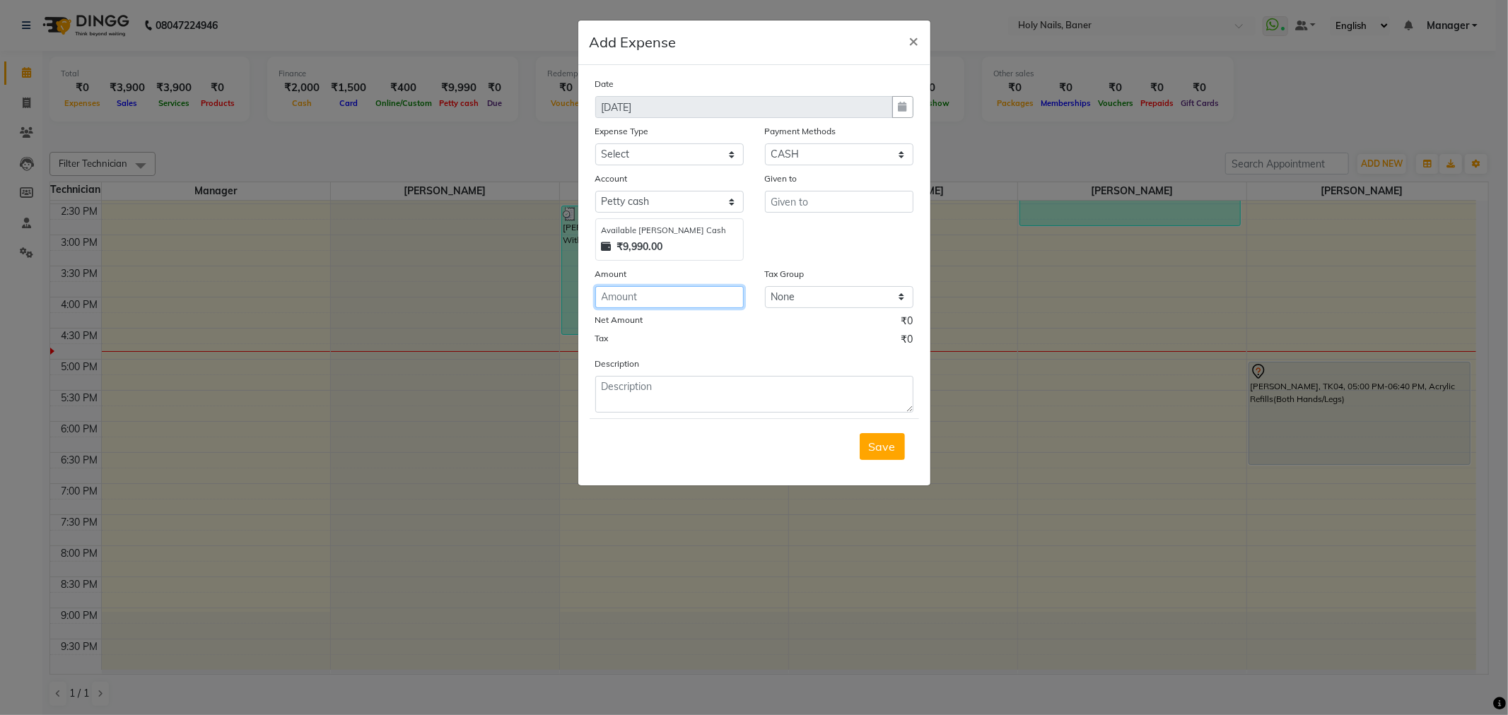
click at [665, 292] on input "number" at bounding box center [669, 297] width 148 height 22
type input "30"
click at [700, 202] on select "Select Petty cash Default account Baner Act" at bounding box center [669, 202] width 148 height 22
drag, startPoint x: 716, startPoint y: 400, endPoint x: 712, endPoint y: 390, distance: 10.8
click at [716, 400] on textarea at bounding box center [754, 394] width 318 height 37
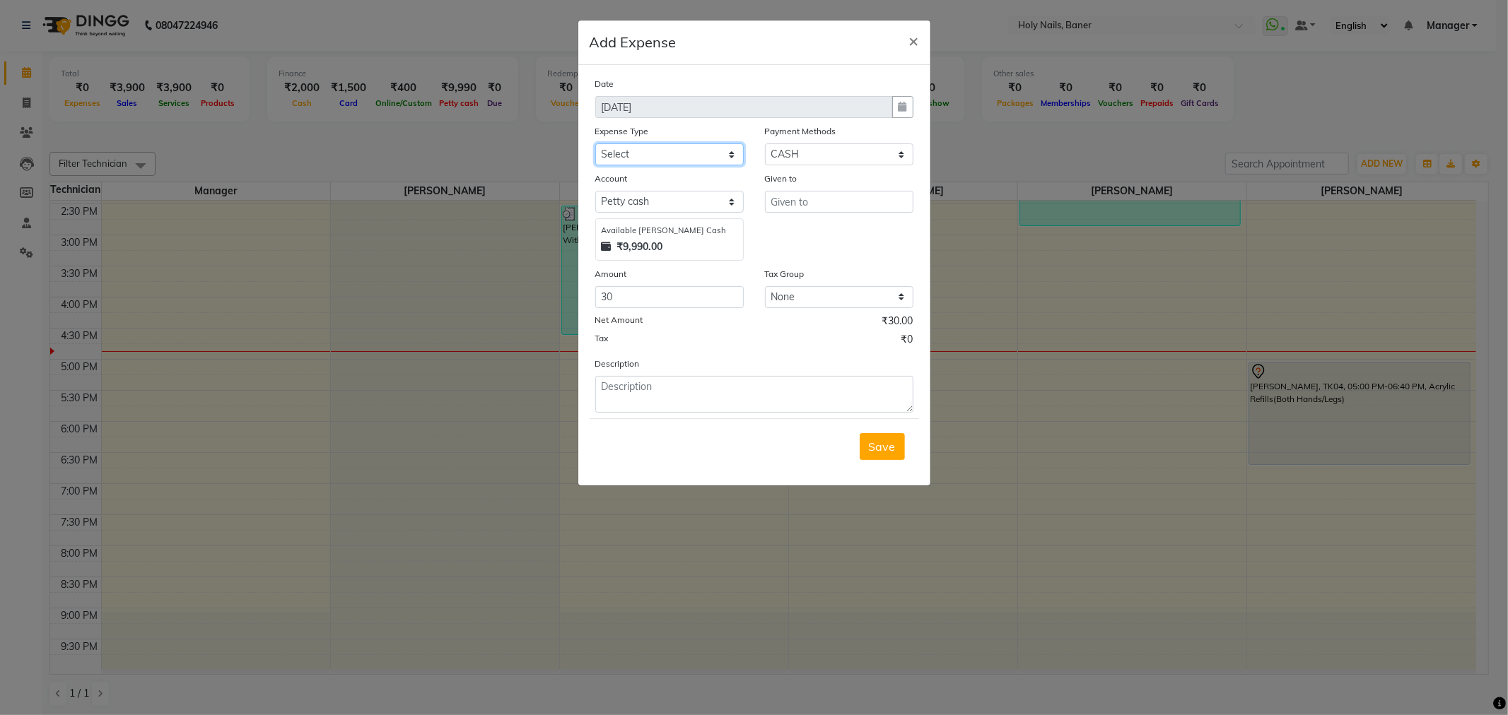
click at [689, 146] on select "Select Advance Salary Bank charges Car maintenance Cash transfer to bank Cash t…" at bounding box center [669, 155] width 148 height 22
select select "10610"
click at [595, 144] on select "Select Advance Salary Bank charges Car maintenance Cash transfer to bank Cash t…" at bounding box center [669, 155] width 148 height 22
click at [809, 204] on input "text" at bounding box center [839, 202] width 148 height 22
type input "office boy"
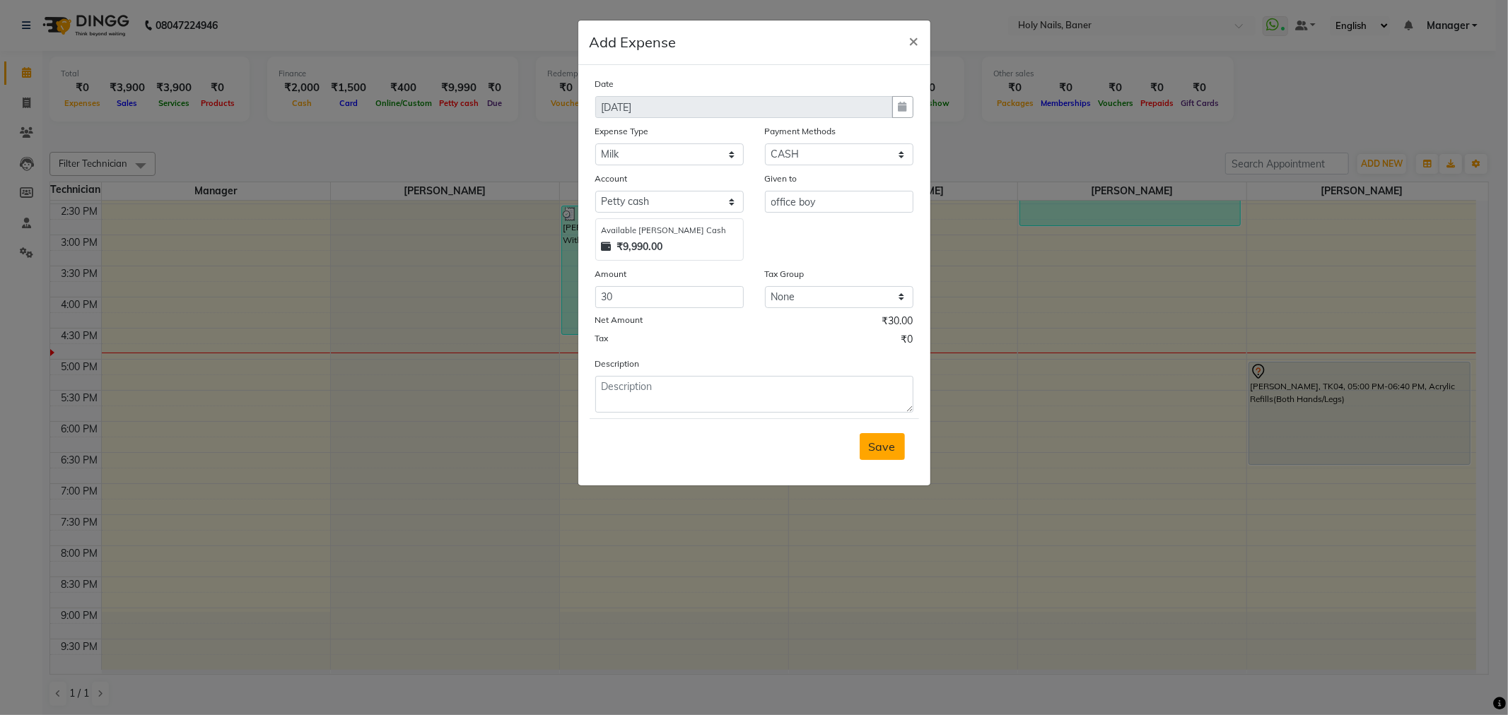
click at [878, 443] on span "Save" at bounding box center [882, 447] width 27 height 14
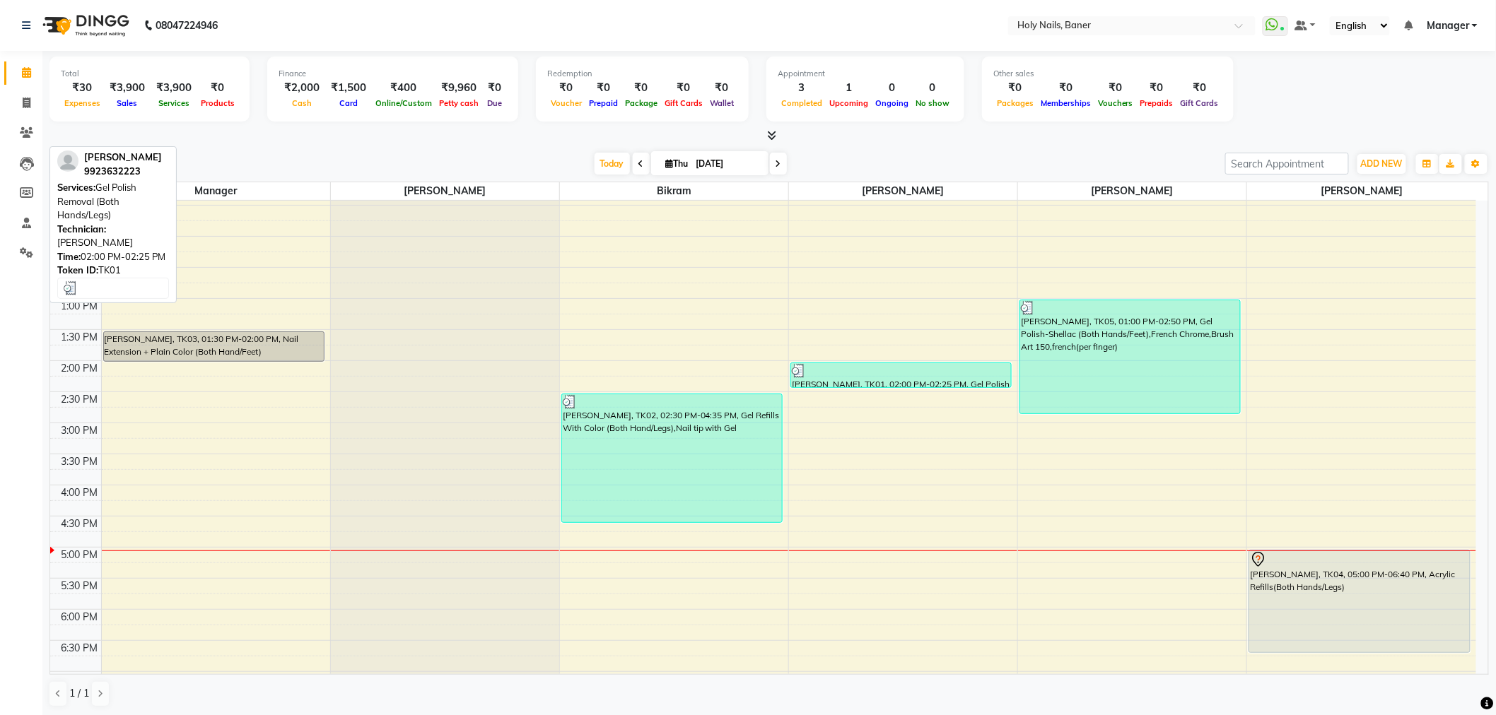
scroll to position [235, 0]
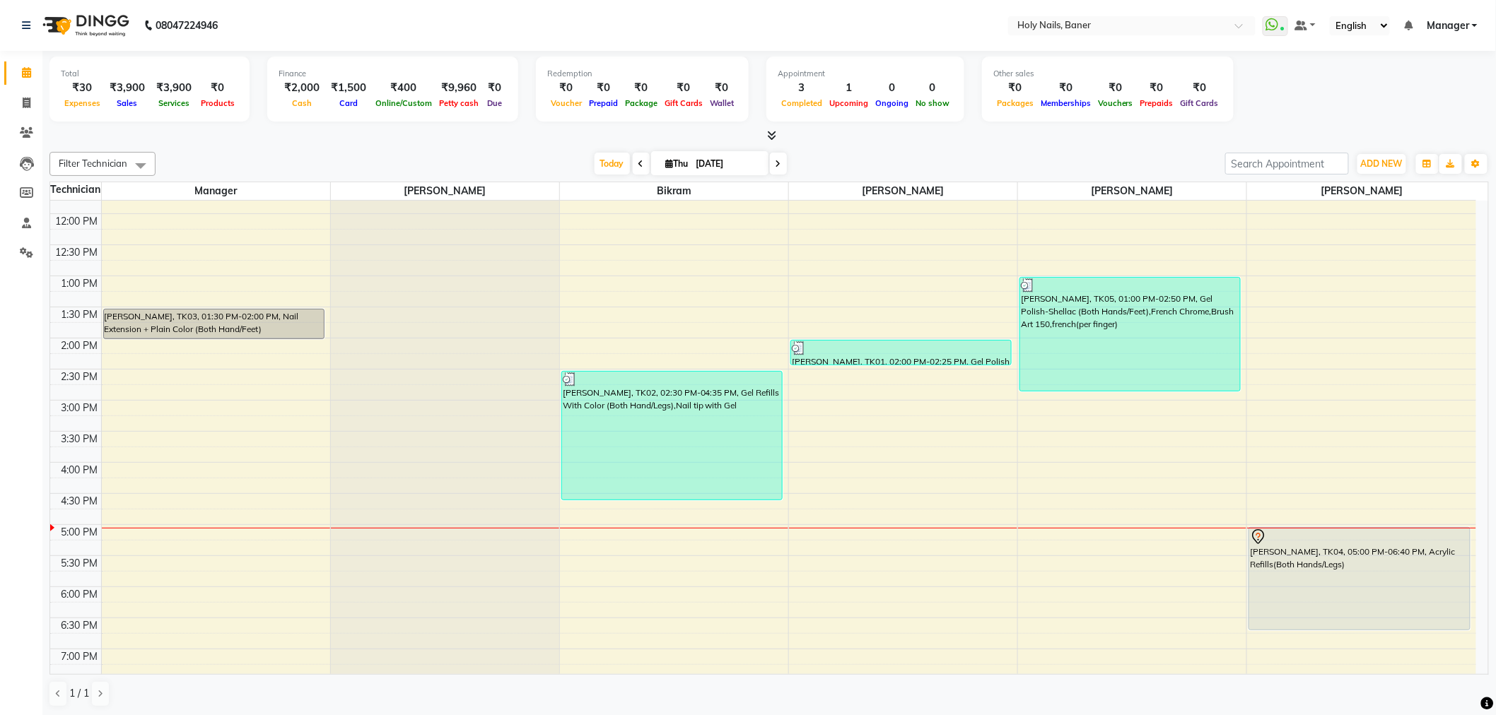
click at [776, 161] on icon at bounding box center [779, 164] width 6 height 8
type input "[DATE]"
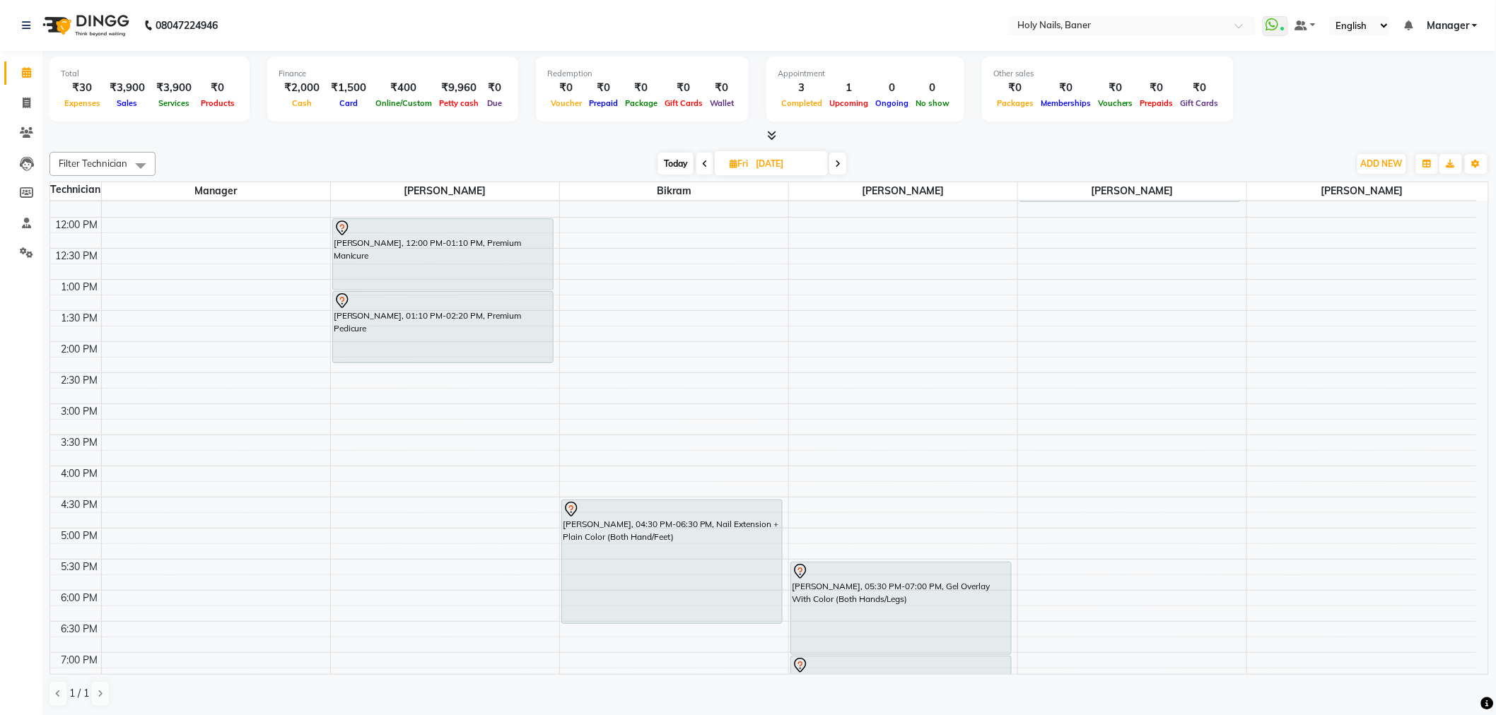
scroll to position [314, 0]
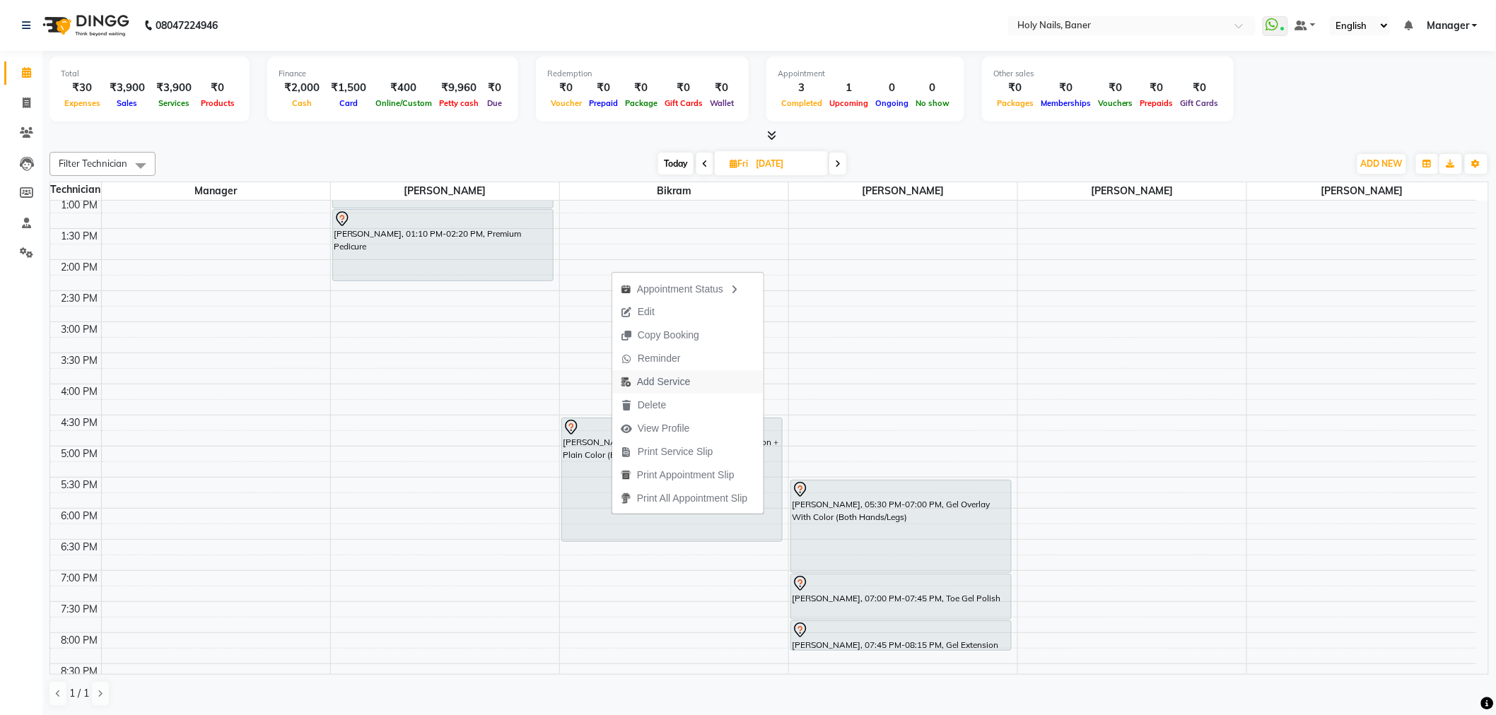
click at [695, 376] on span "Add Service" at bounding box center [655, 381] width 86 height 23
select select "58118"
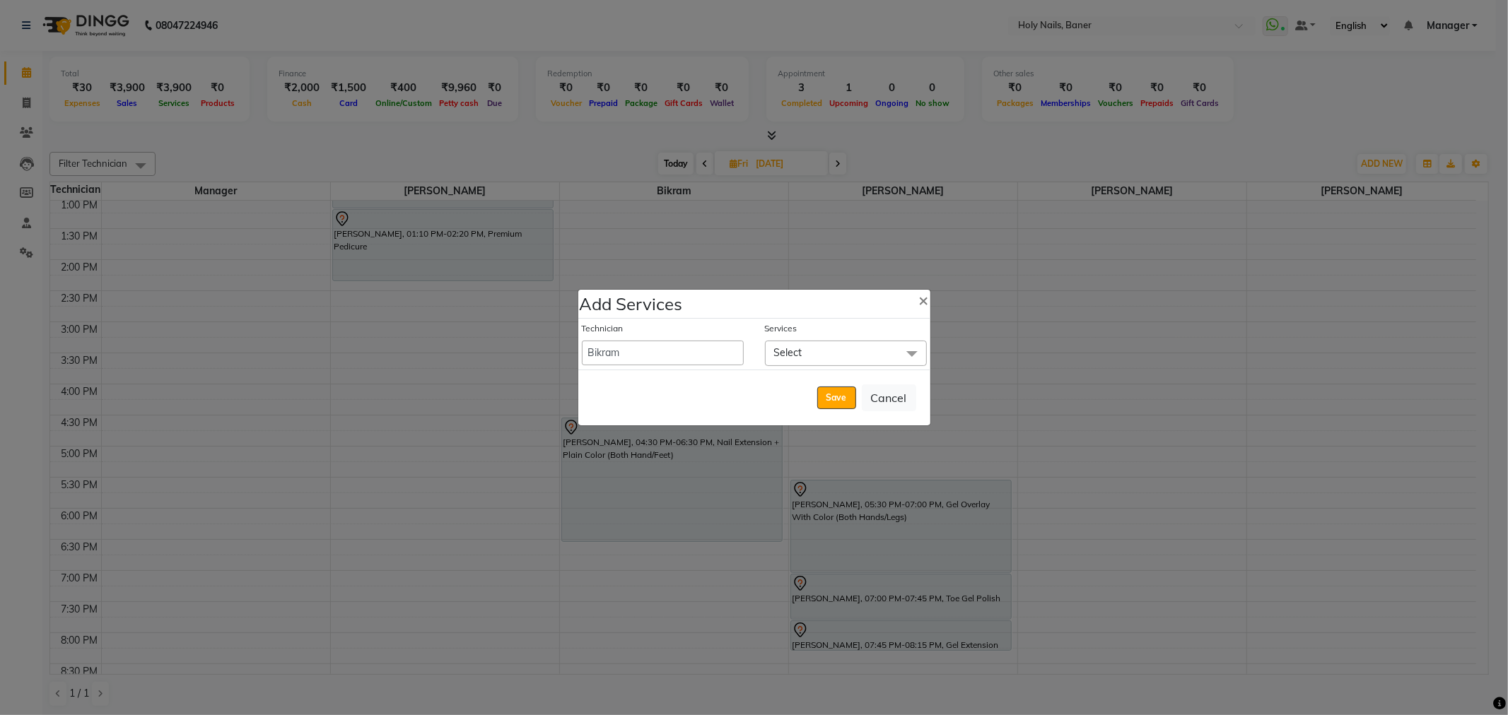
click at [821, 350] on span "Select" at bounding box center [846, 353] width 162 height 25
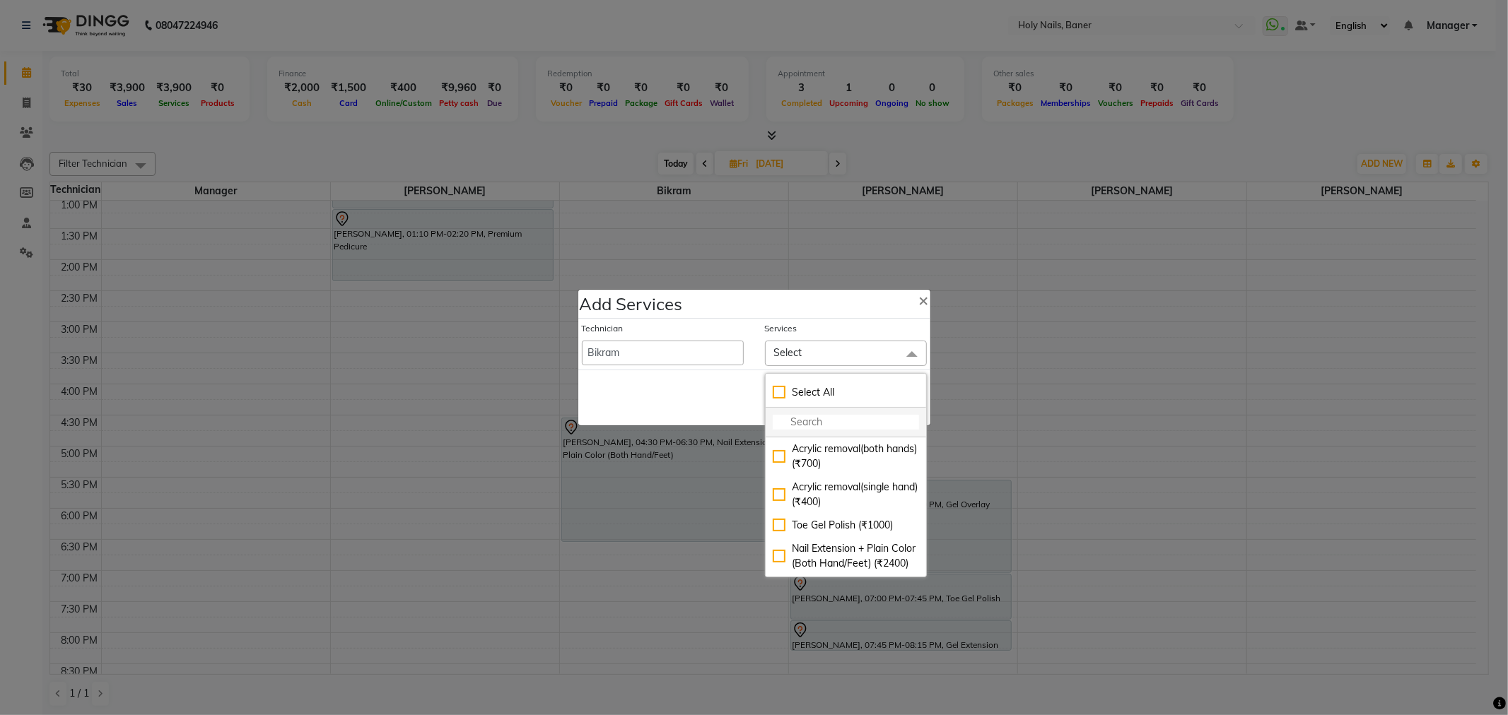
click at [850, 418] on input "multiselect-search" at bounding box center [846, 422] width 146 height 15
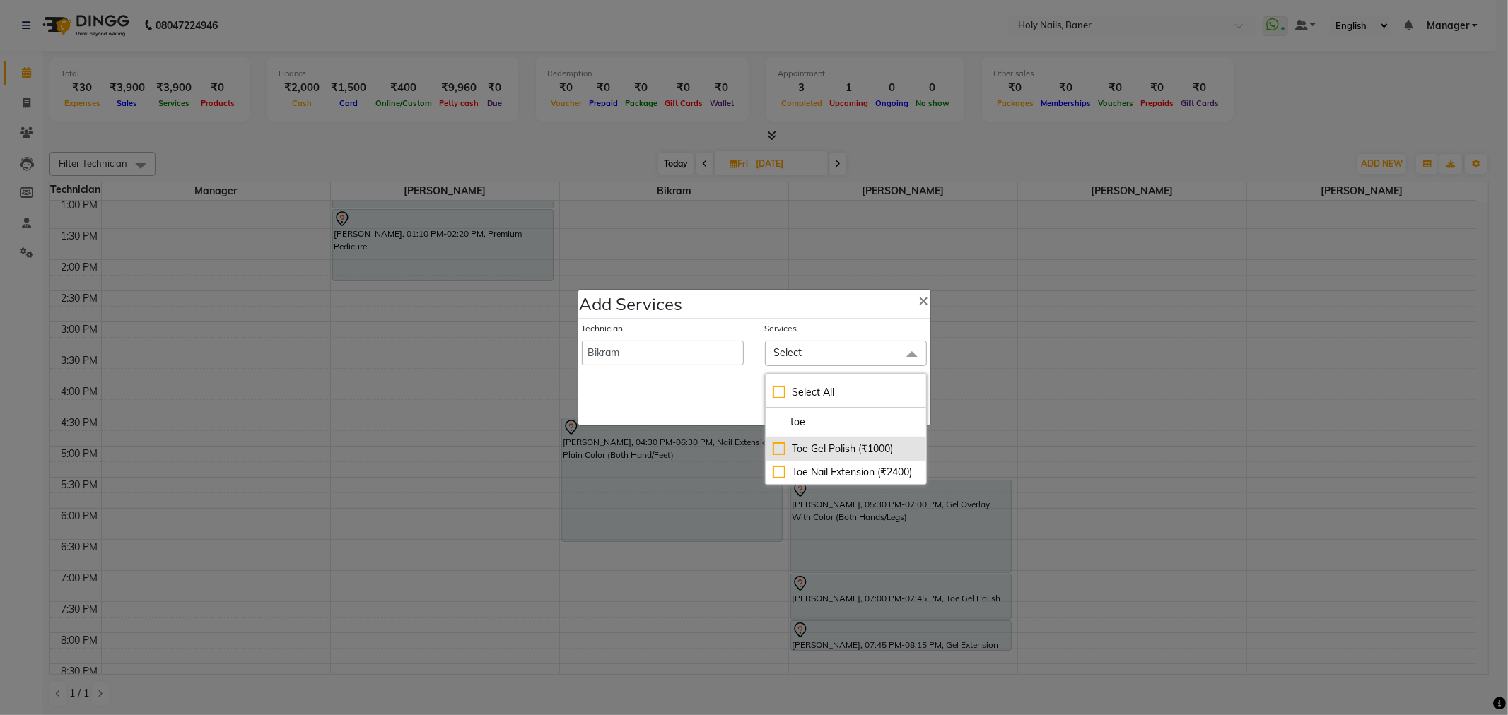
type input "toe"
click at [780, 448] on div "Toe Gel Polish (₹1000)" at bounding box center [846, 449] width 146 height 15
checkbox input "true"
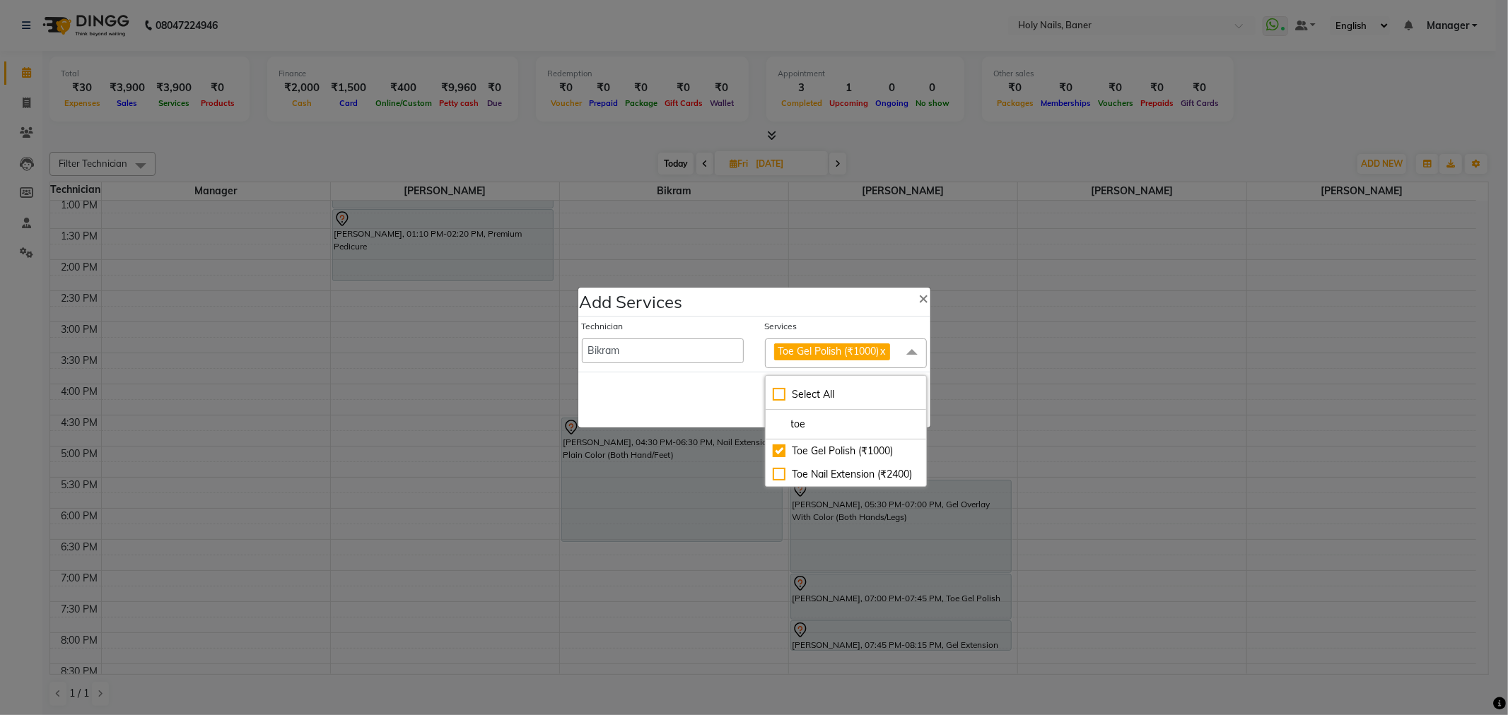
click at [694, 411] on div "Save Cancel" at bounding box center [754, 400] width 352 height 56
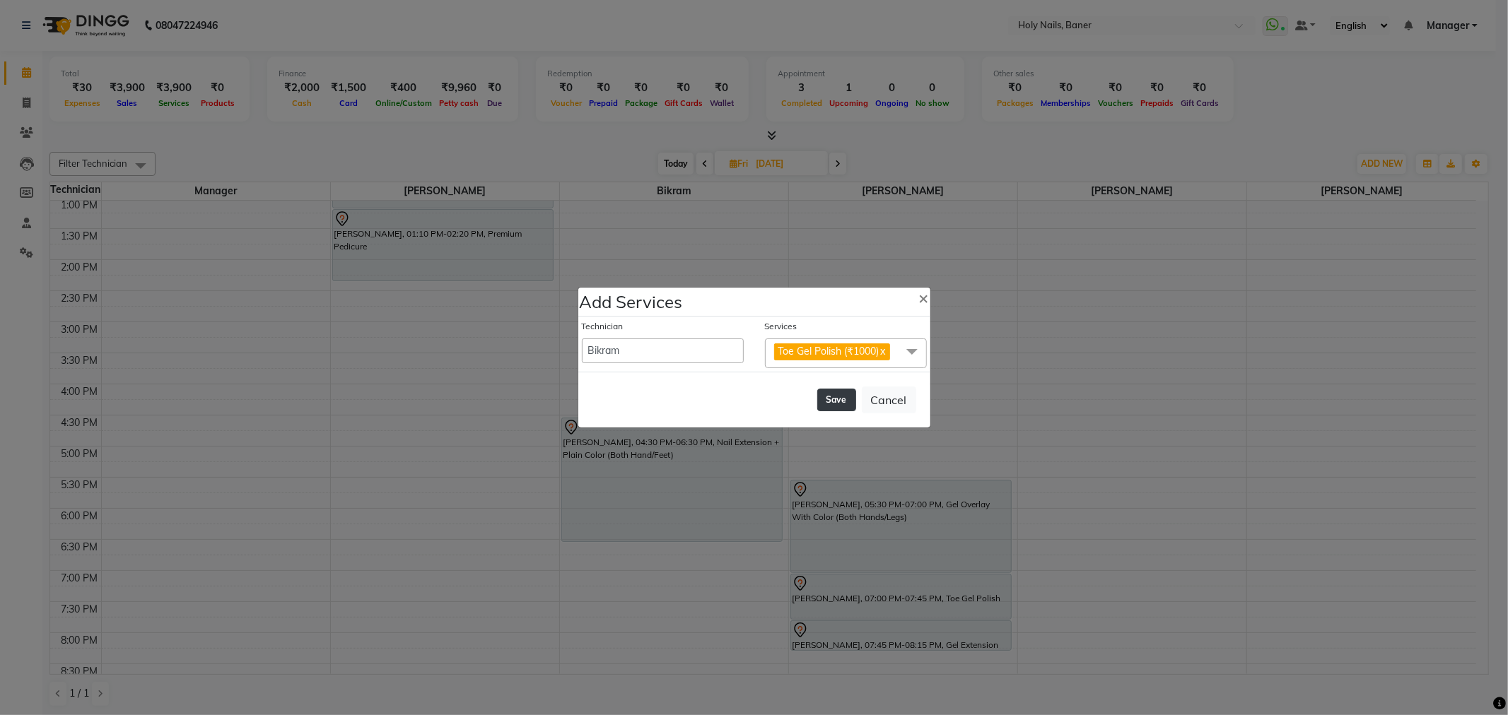
click at [846, 399] on button "Save" at bounding box center [836, 400] width 39 height 23
select select "66405"
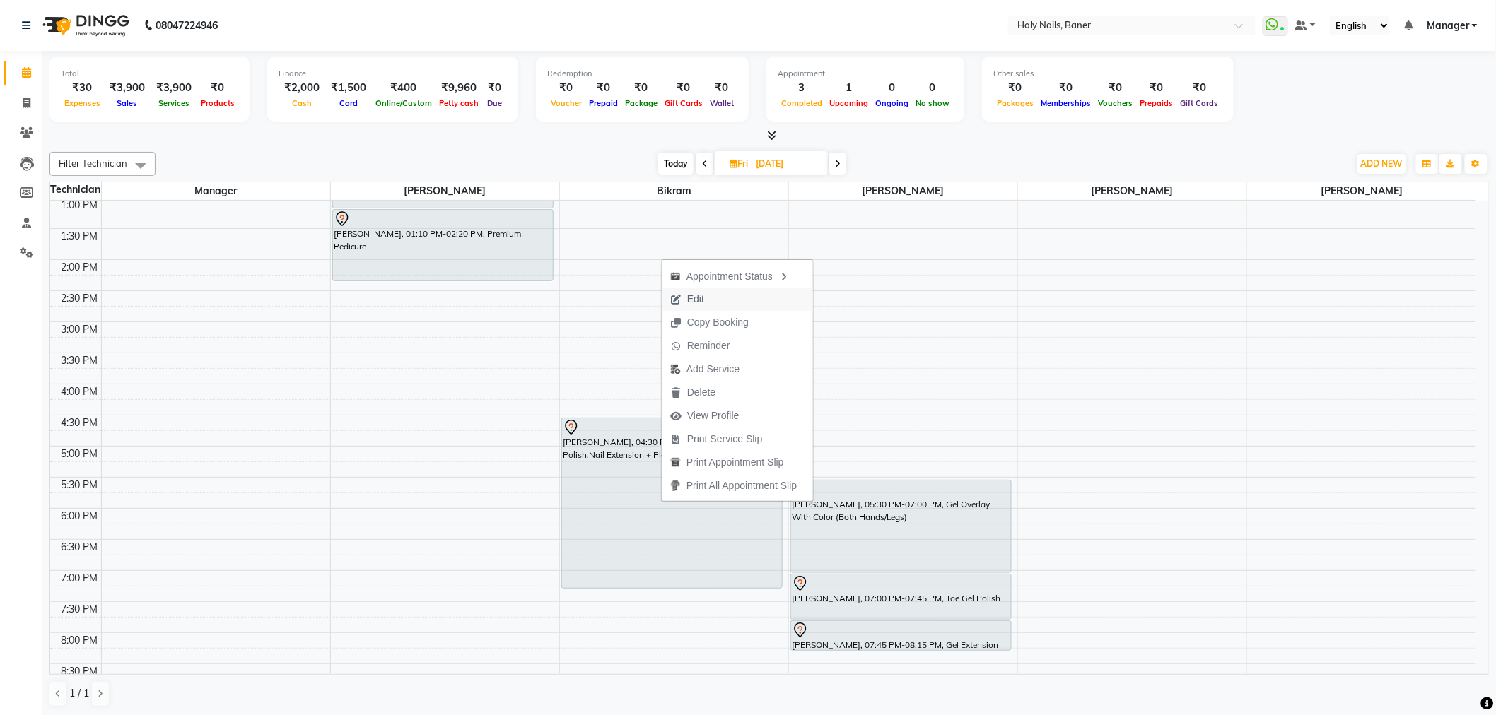
click at [722, 294] on button "Edit" at bounding box center [737, 299] width 151 height 23
select select "tentative"
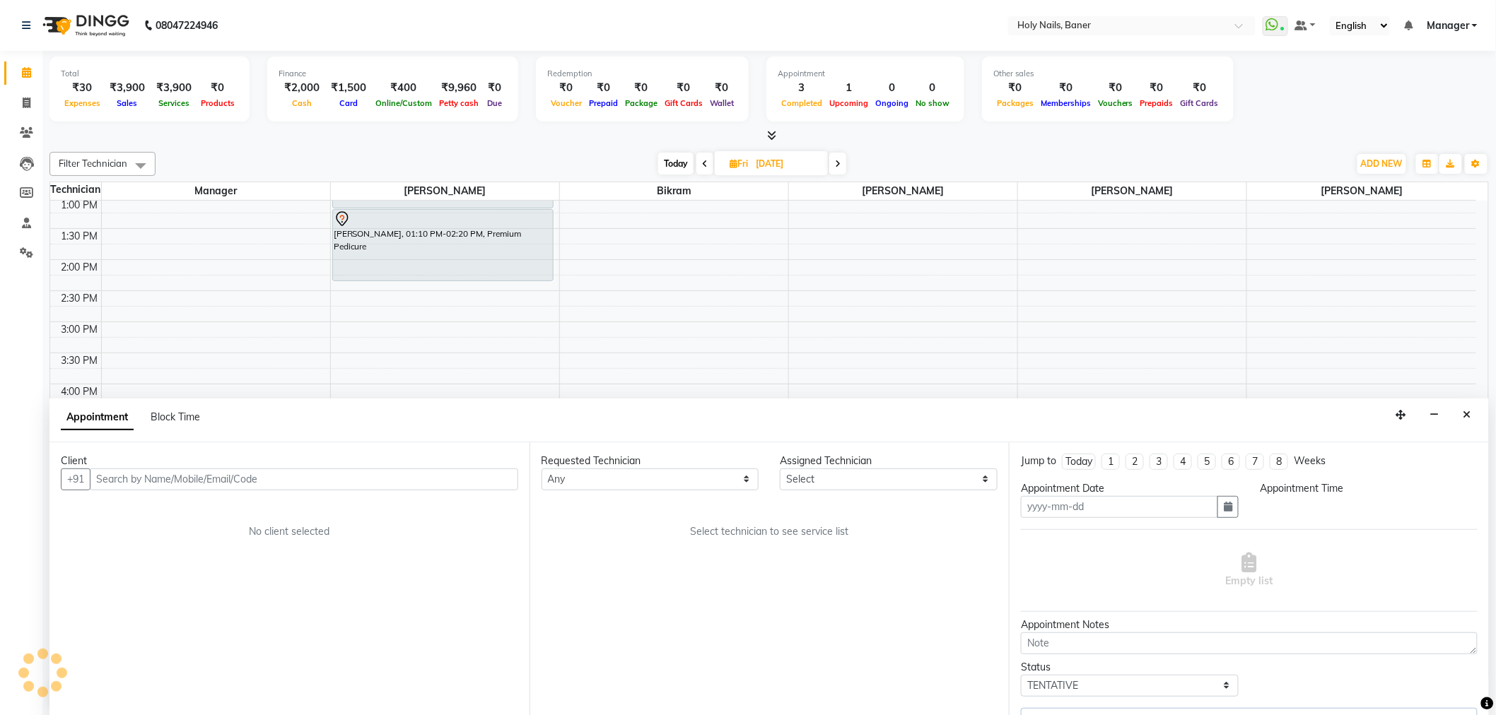
type input "05-09-2025"
select select "58118"
select select "990"
select select "2495"
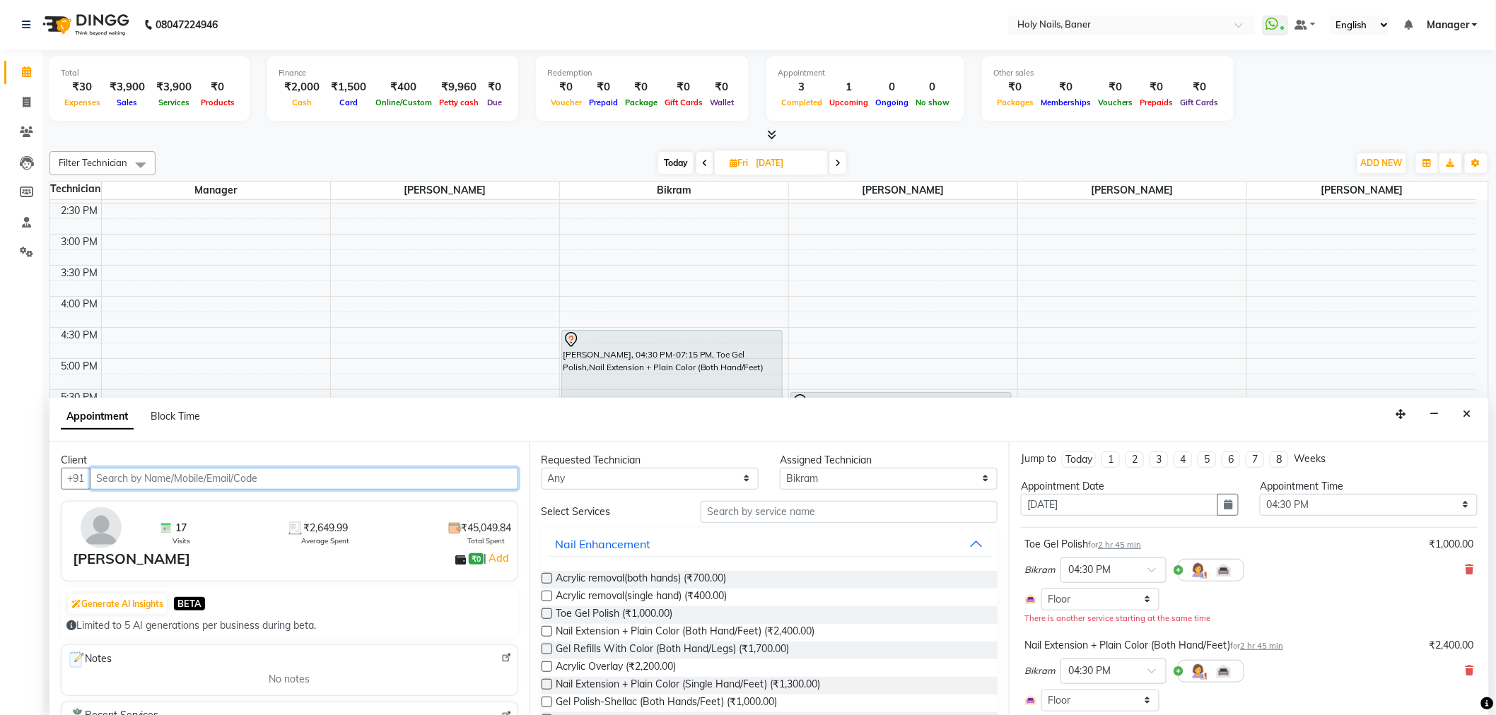
scroll to position [0, 0]
click at [1465, 569] on icon at bounding box center [1469, 571] width 8 height 10
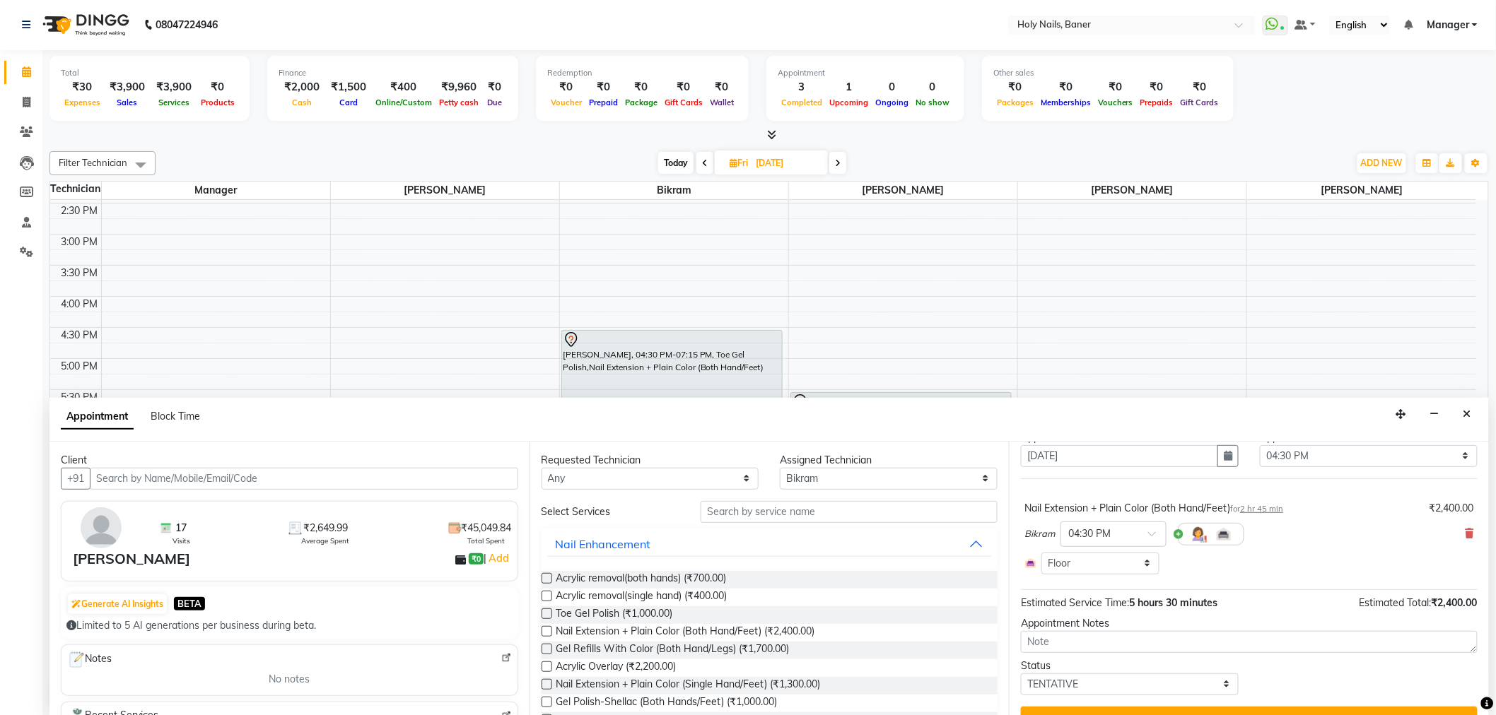
scroll to position [78, 0]
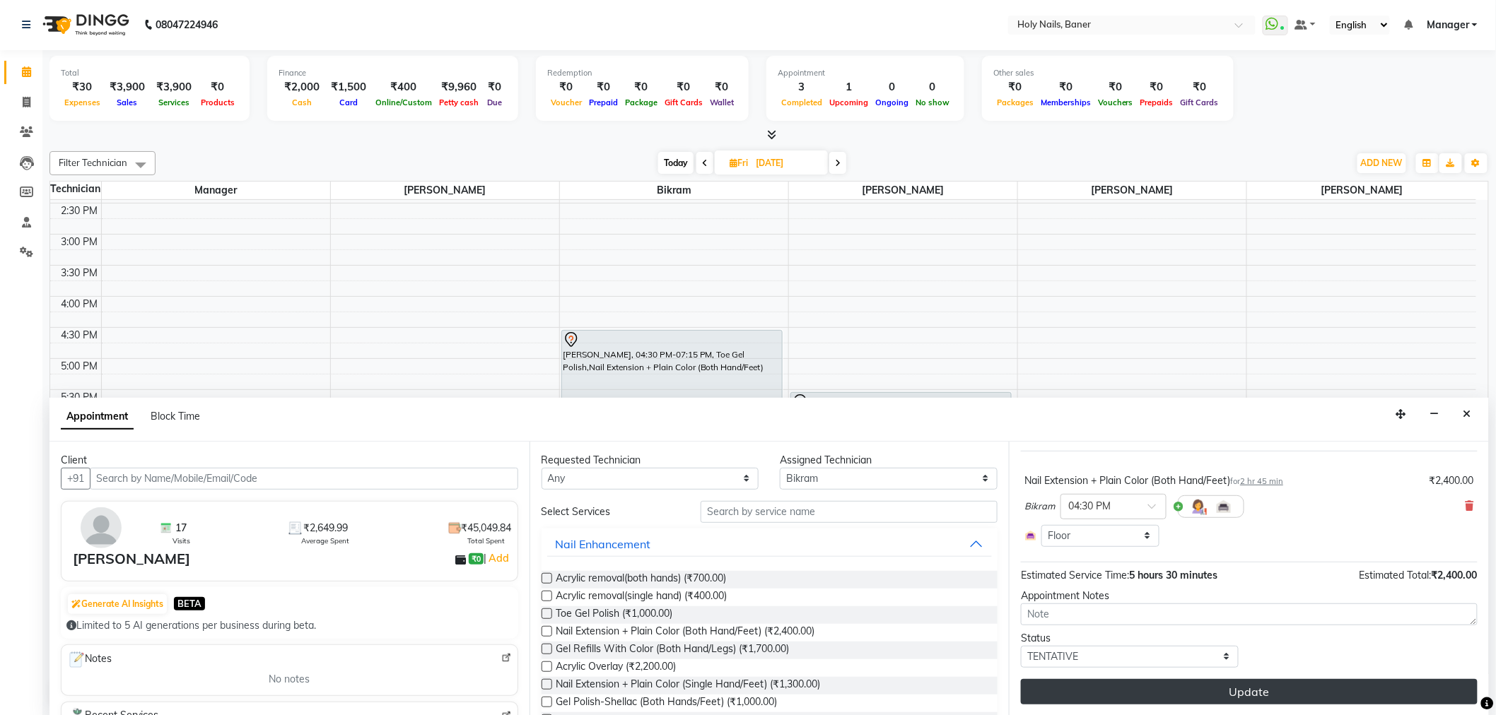
click at [1147, 693] on button "Update" at bounding box center [1249, 691] width 457 height 25
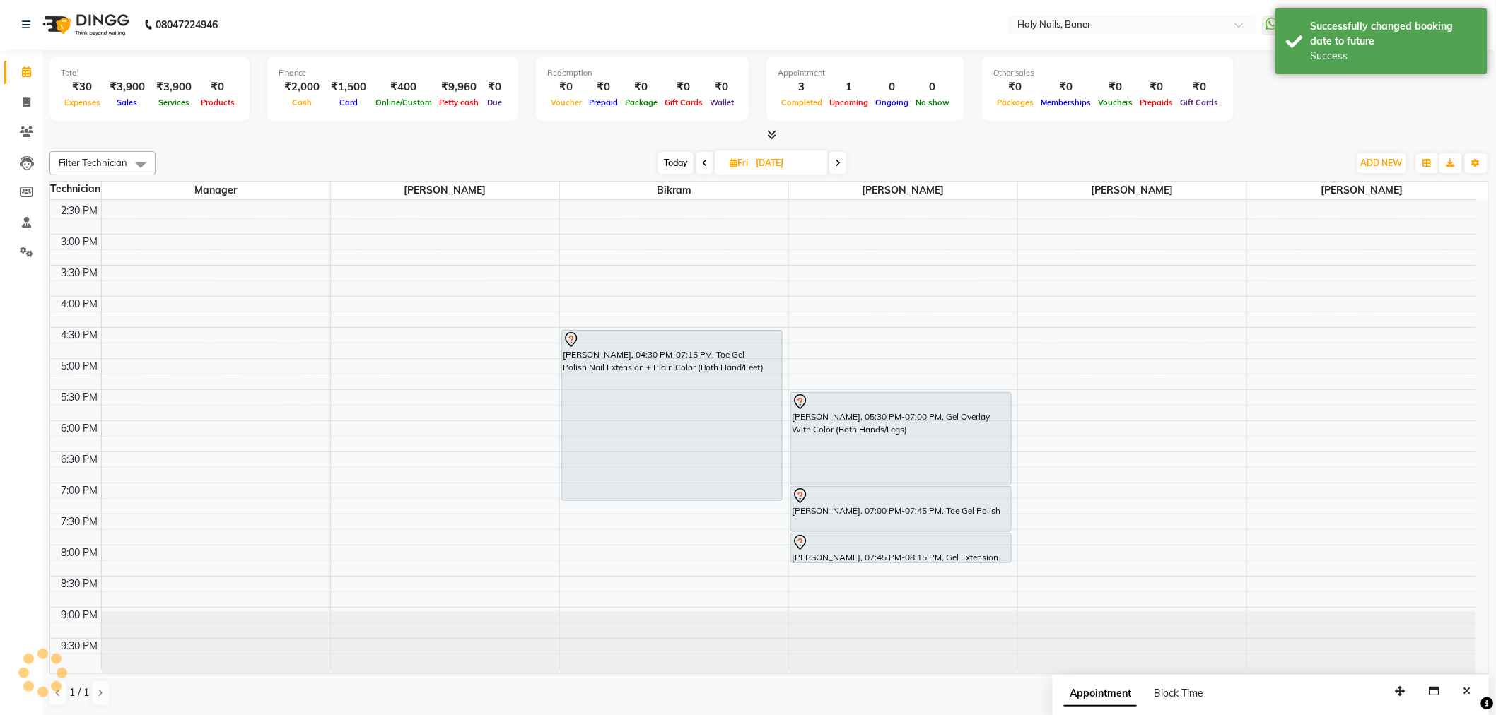
scroll to position [0, 0]
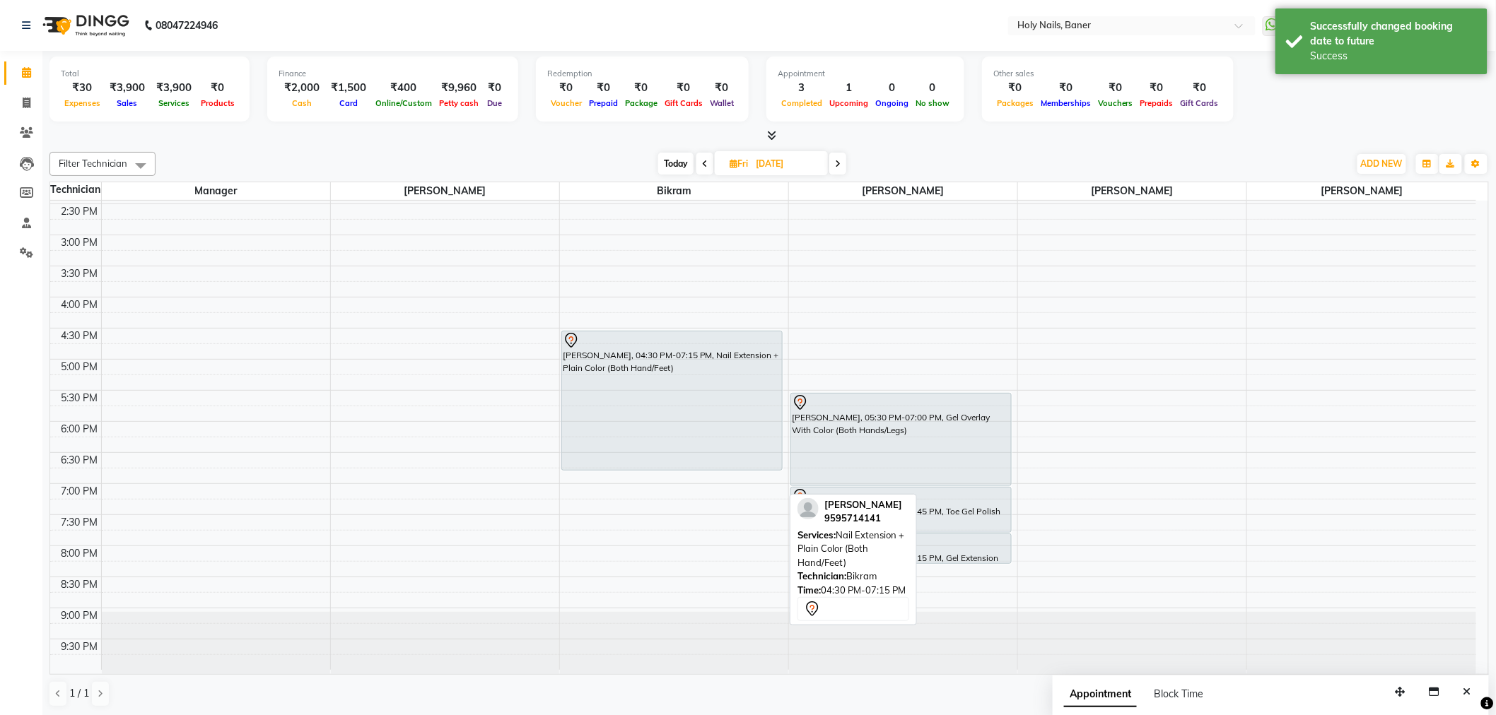
drag, startPoint x: 667, startPoint y: 498, endPoint x: 667, endPoint y: 461, distance: 37.5
click at [667, 461] on div "Sonal Chaudhari, 04:30 PM-07:15 PM, Nail Extension + Plain Color (Both Hand/Fee…" at bounding box center [674, 235] width 228 height 870
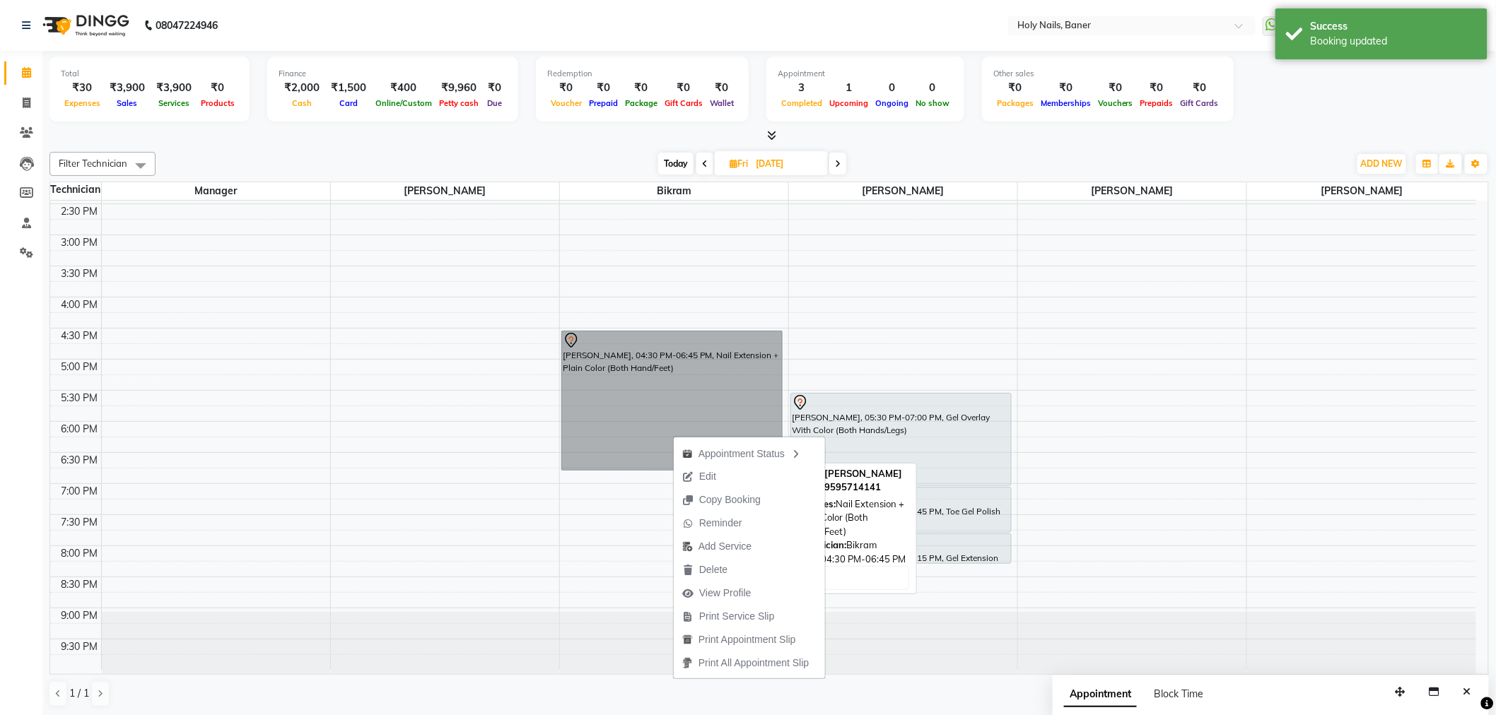
click at [634, 397] on link "Sonal Chaudhari, 04:30 PM-06:45 PM, Nail Extension + Plain Color (Both Hand/Fee…" at bounding box center [671, 401] width 221 height 140
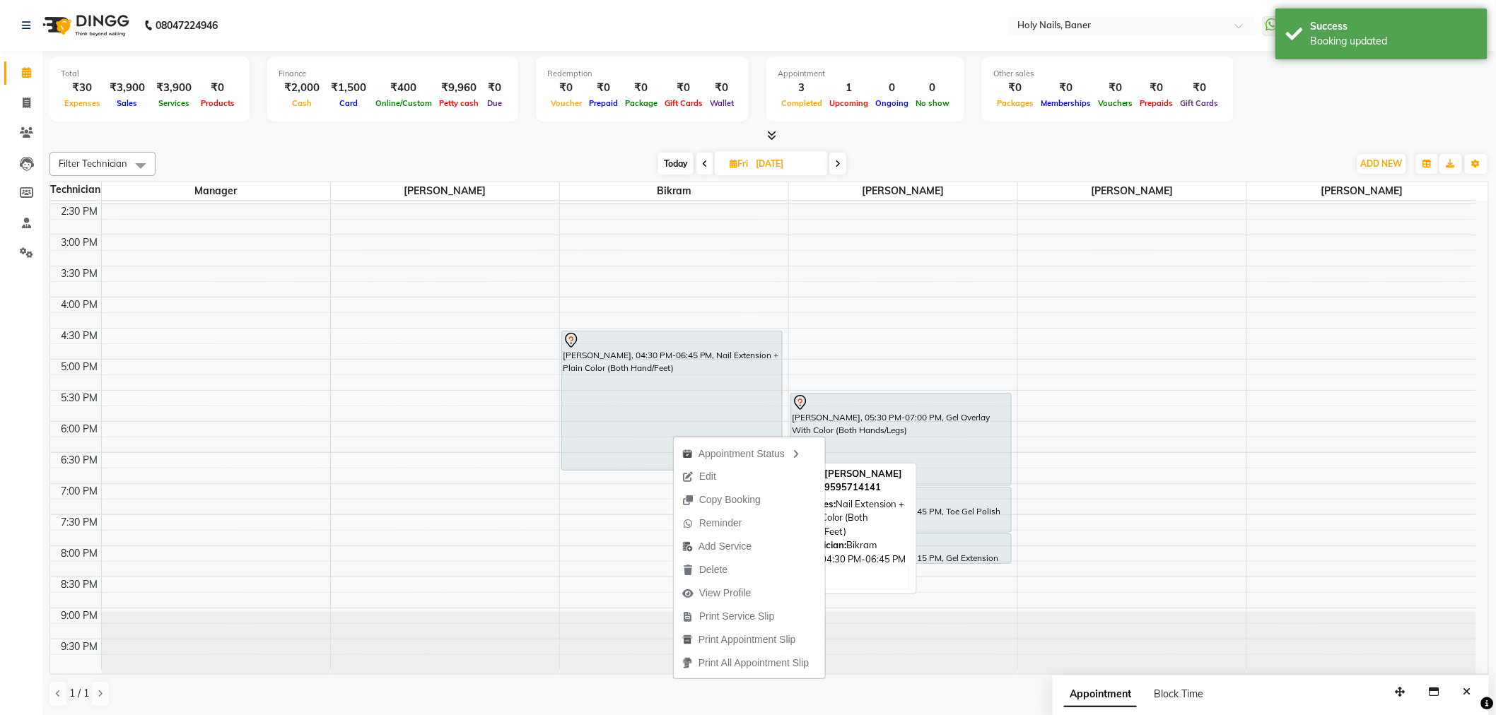
select select "7"
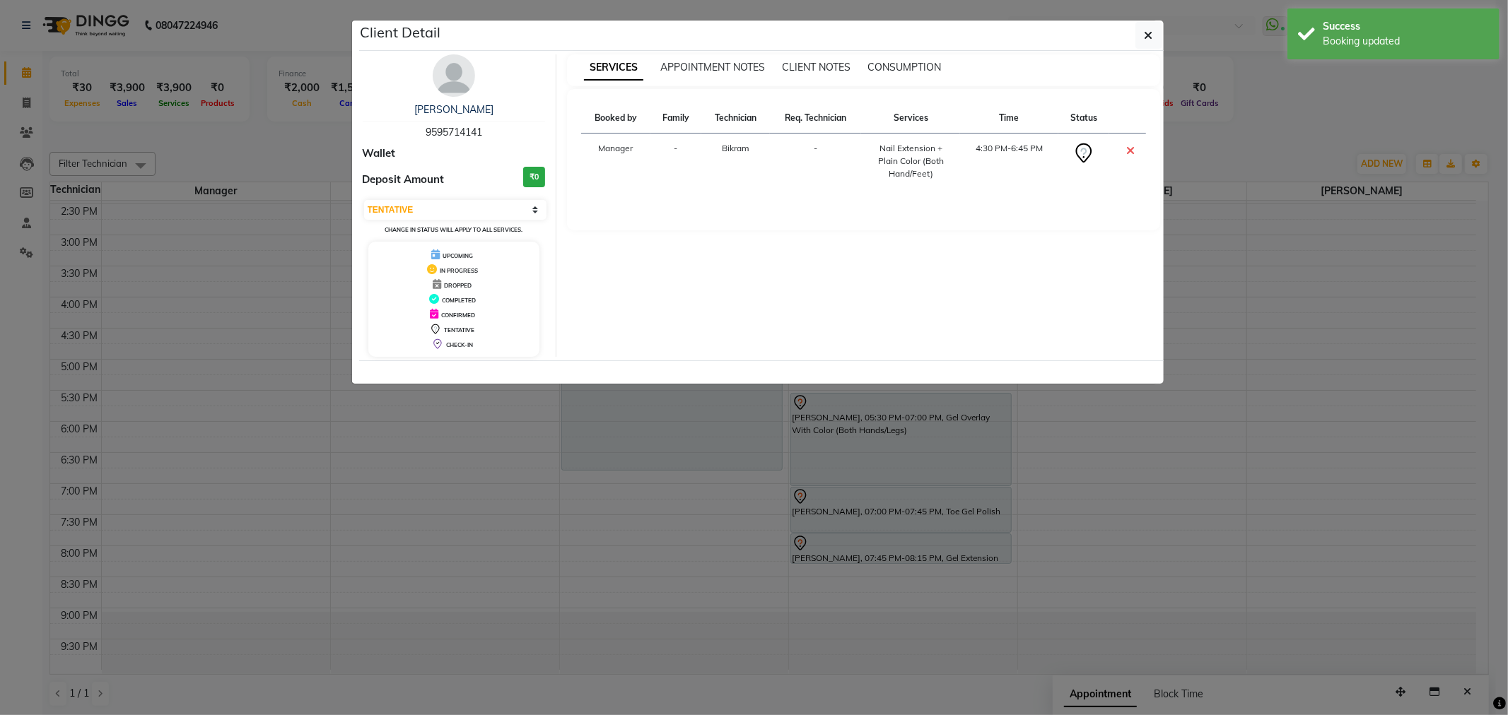
click at [444, 82] on img at bounding box center [454, 75] width 42 height 42
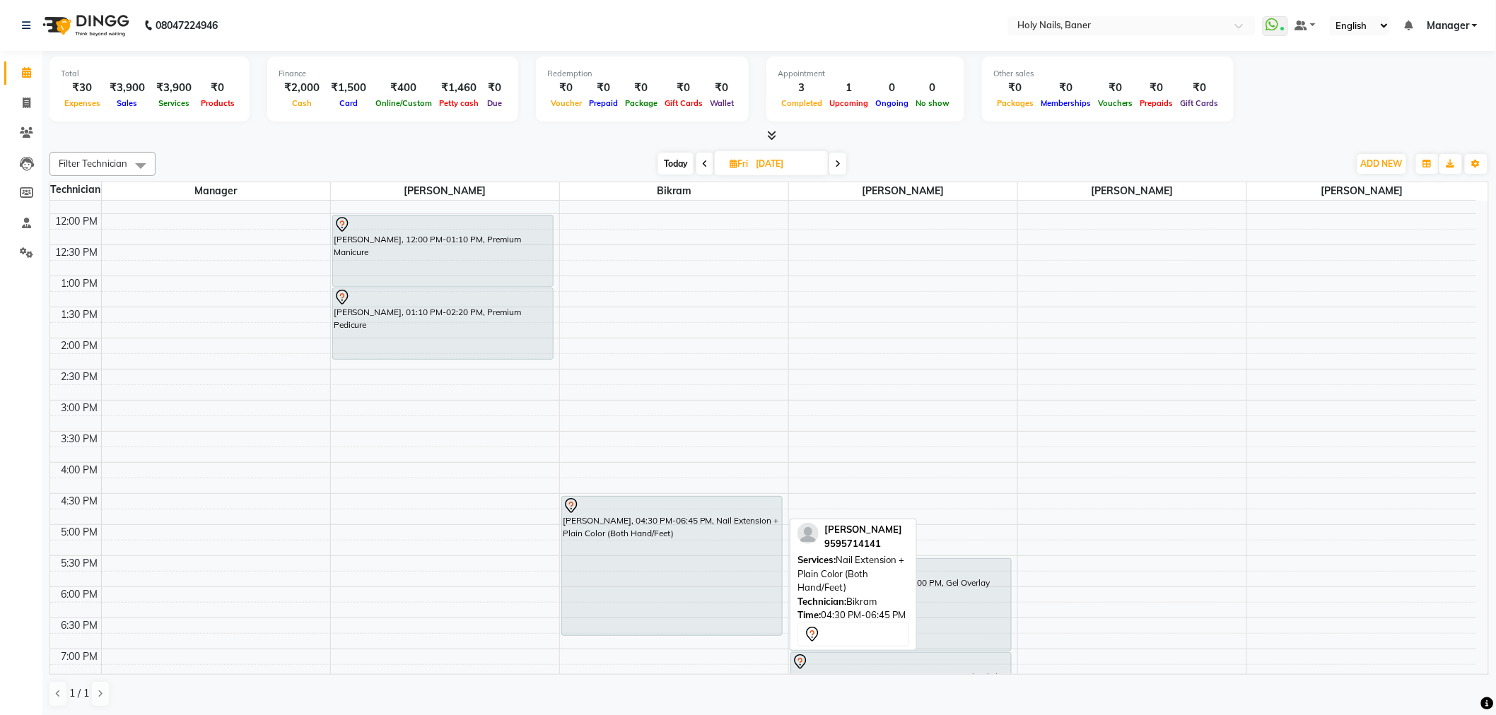
scroll to position [392, 0]
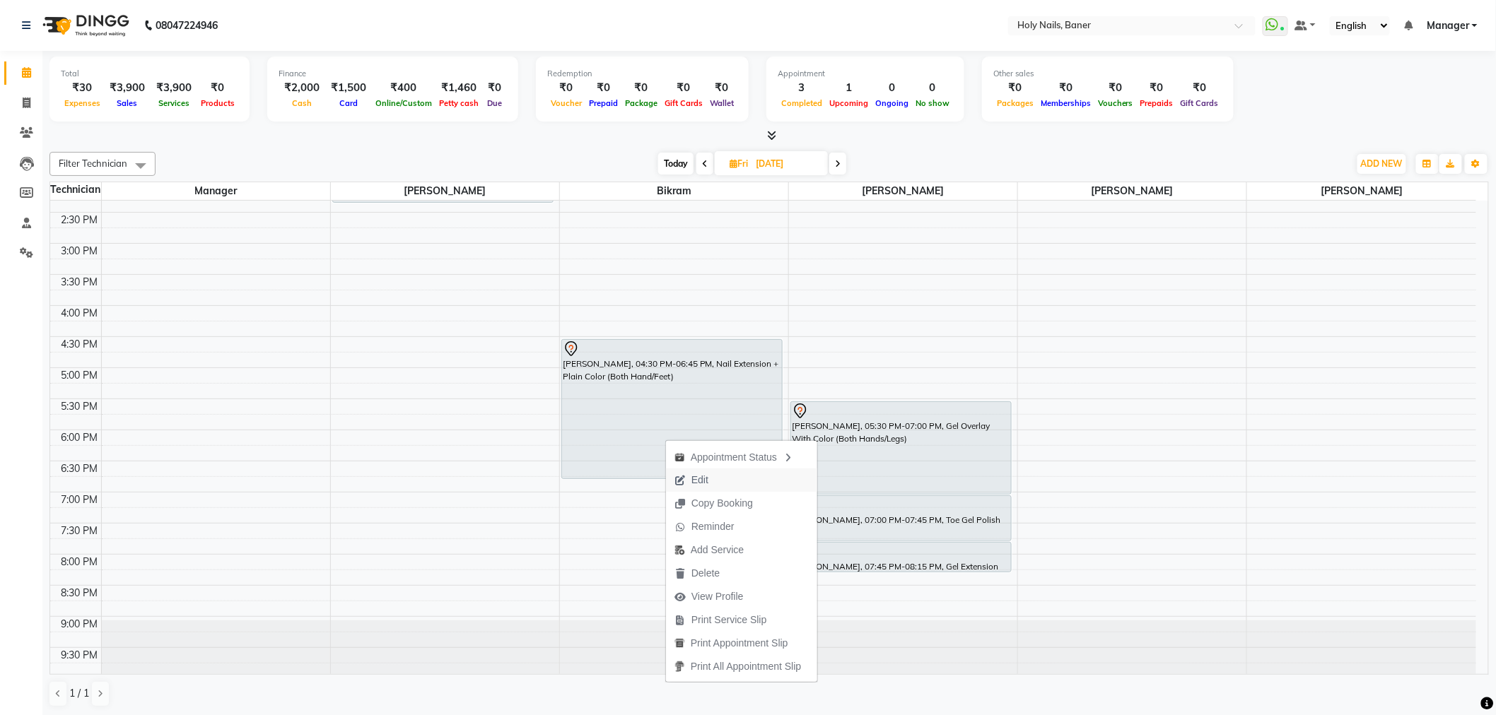
click at [718, 476] on button "Edit" at bounding box center [741, 480] width 151 height 23
select select "tentative"
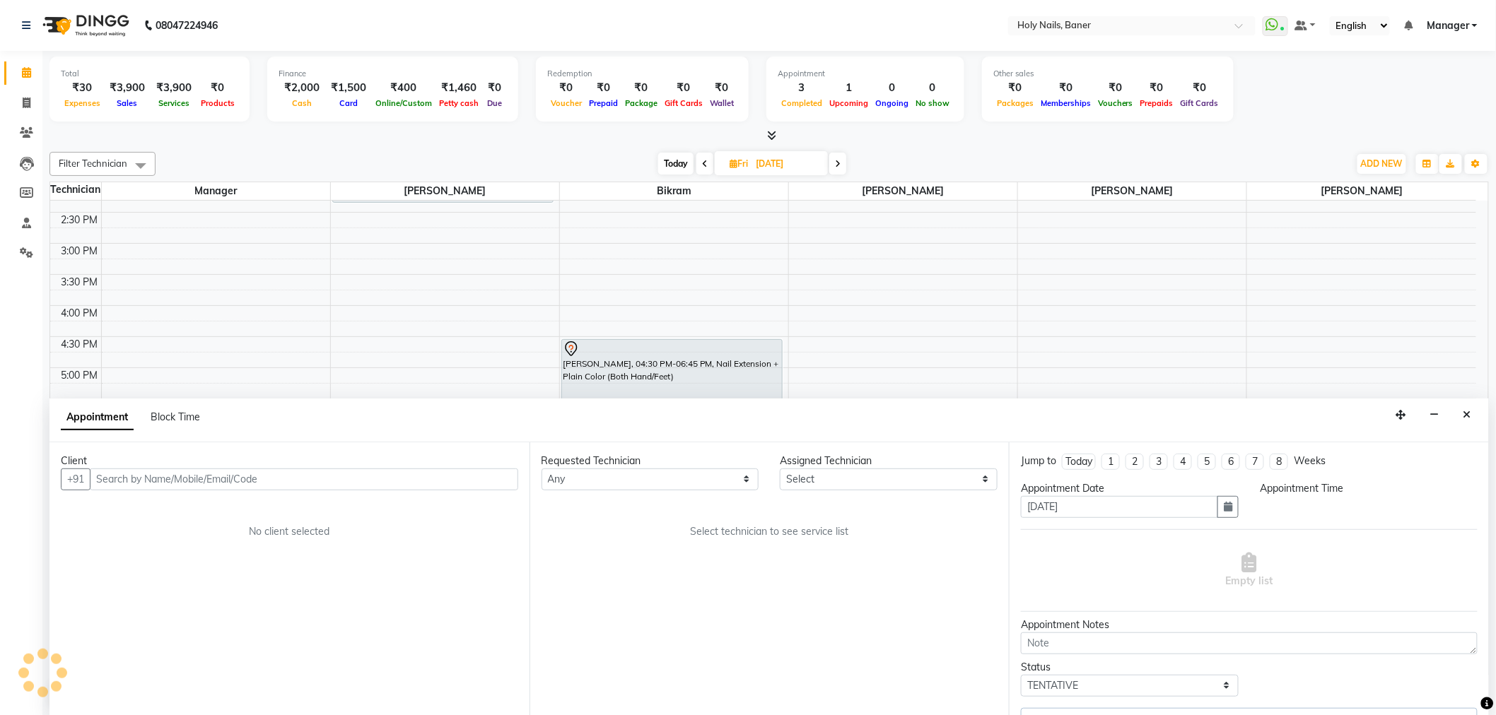
select select "58118"
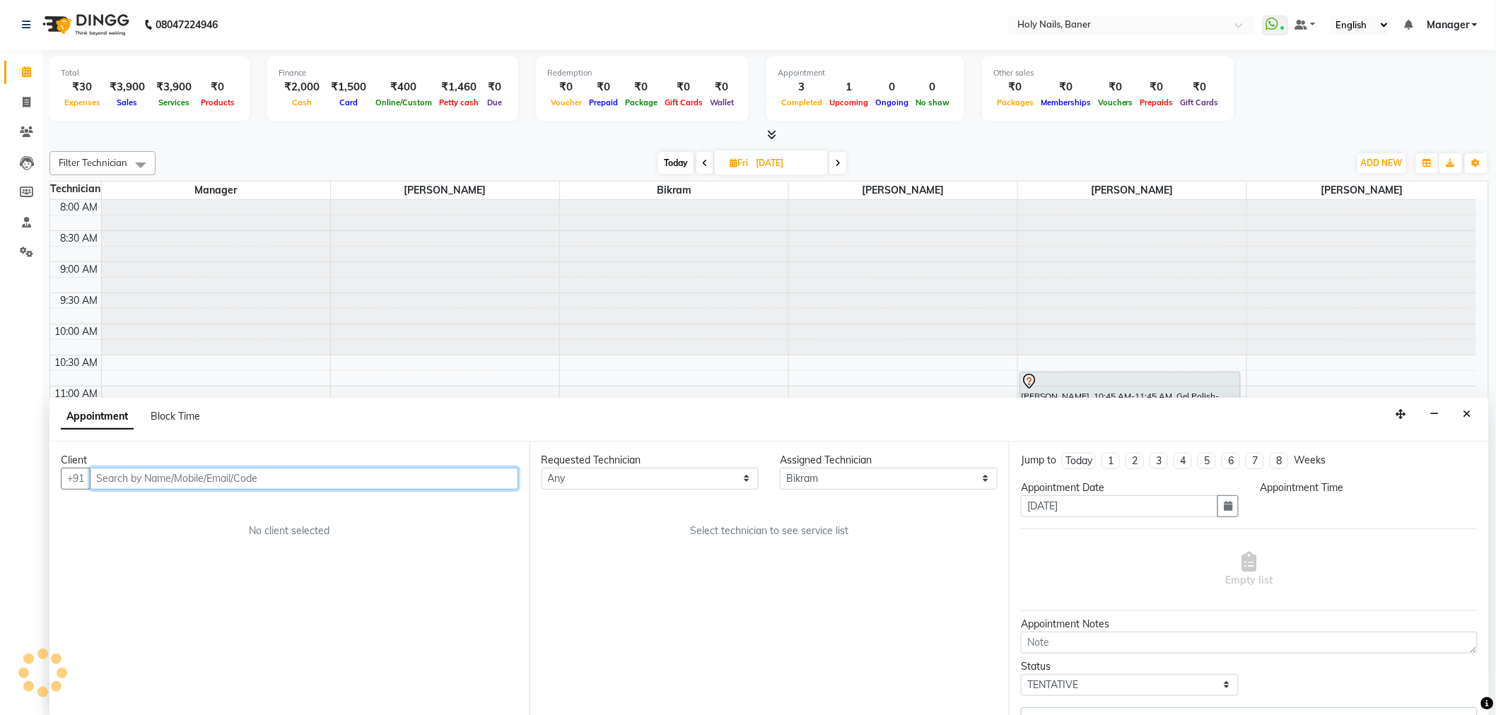
select select "990"
select select "2495"
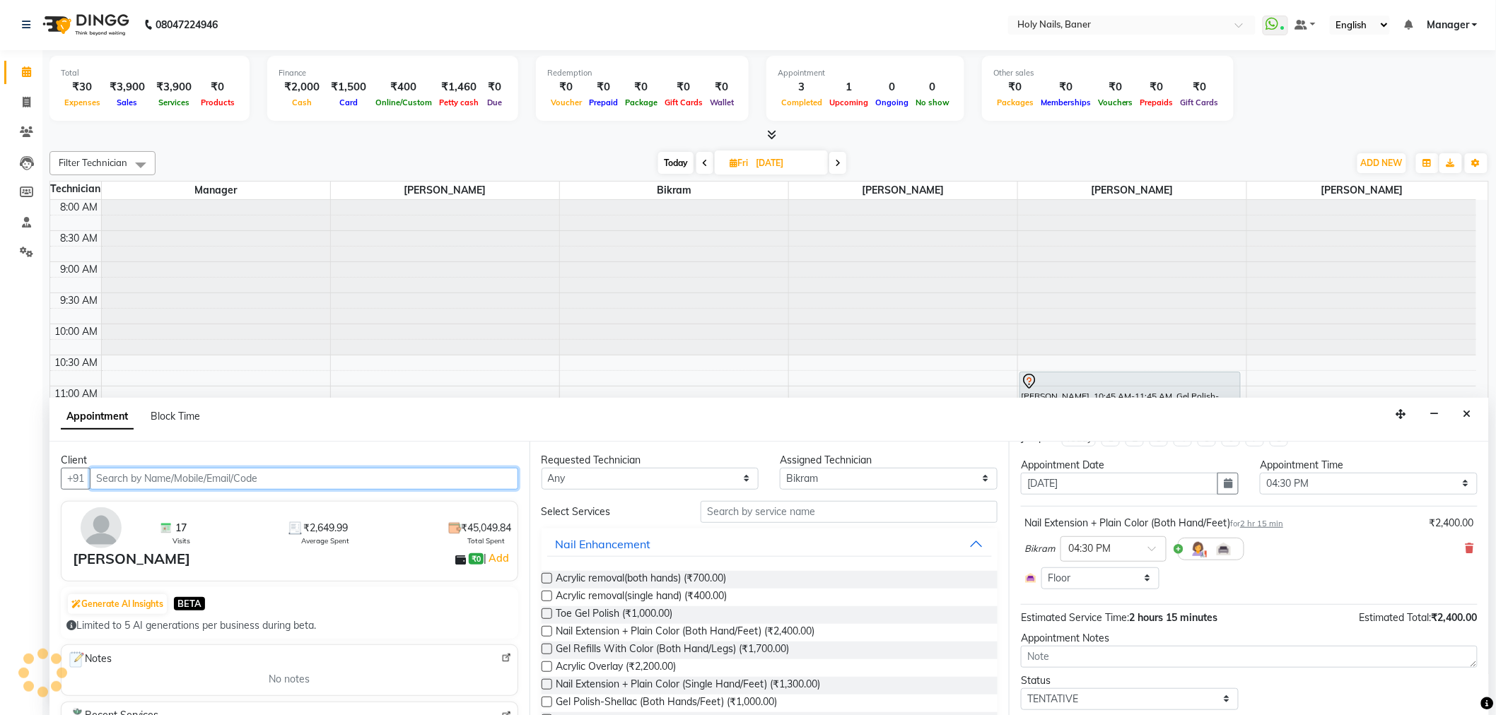
scroll to position [0, 0]
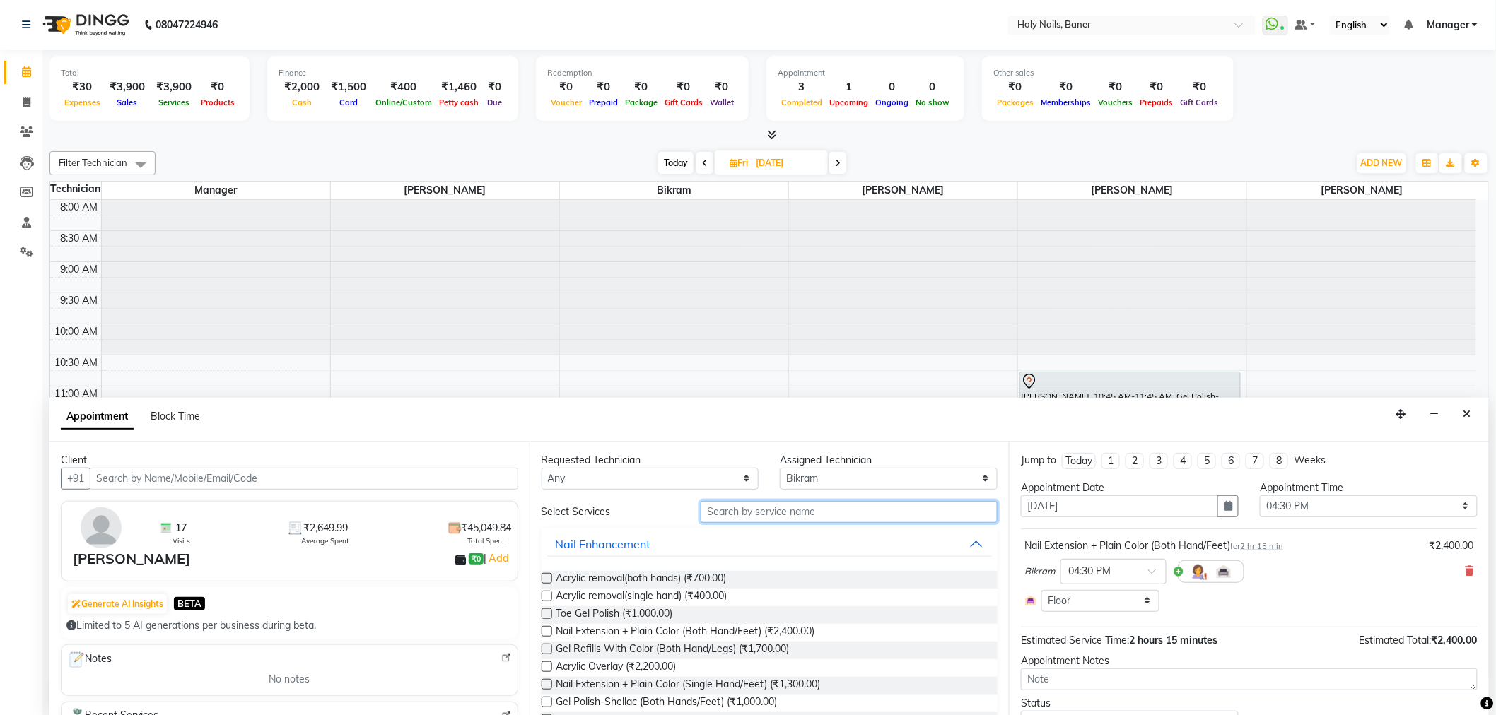
click at [814, 516] on input "text" at bounding box center [849, 512] width 297 height 22
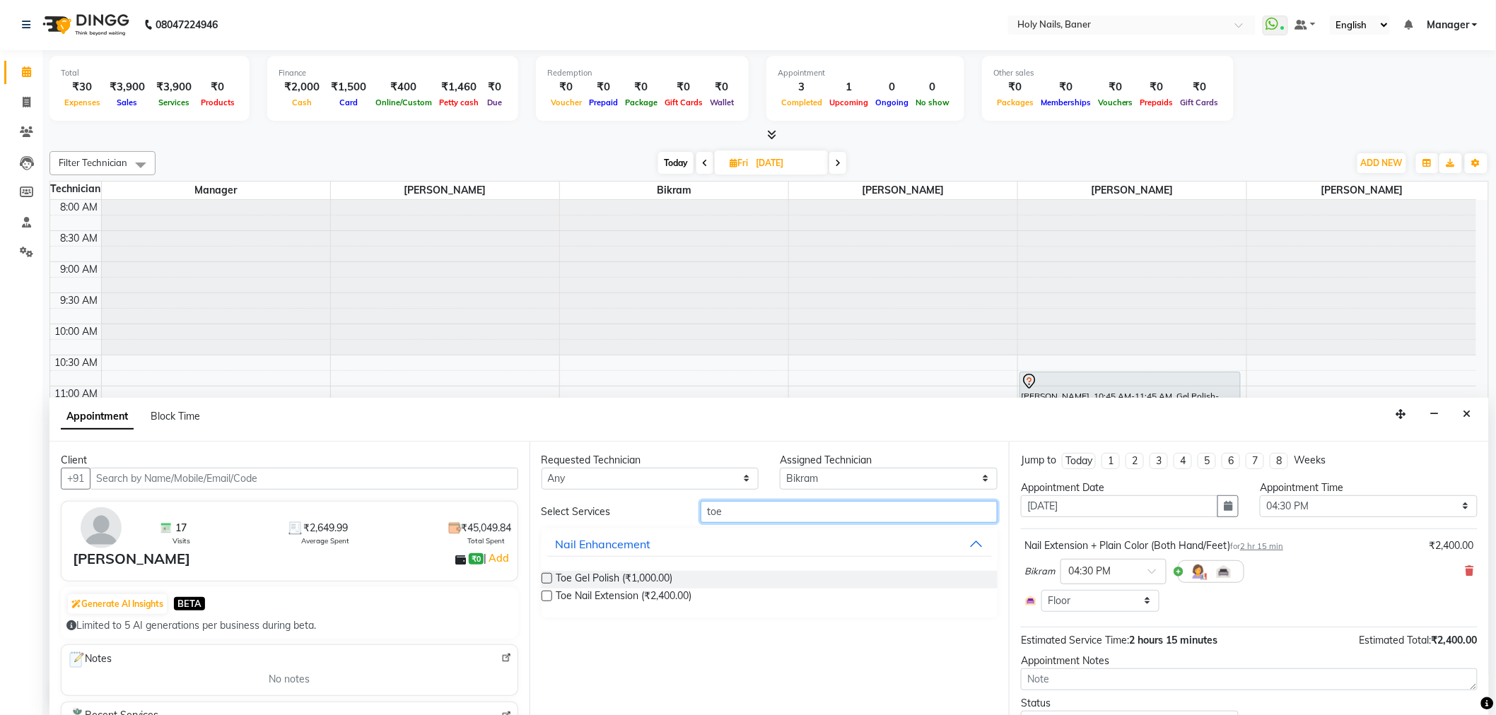
type input "toe"
click at [542, 582] on label at bounding box center [547, 578] width 11 height 11
click at [542, 582] on input "checkbox" at bounding box center [546, 579] width 9 height 9
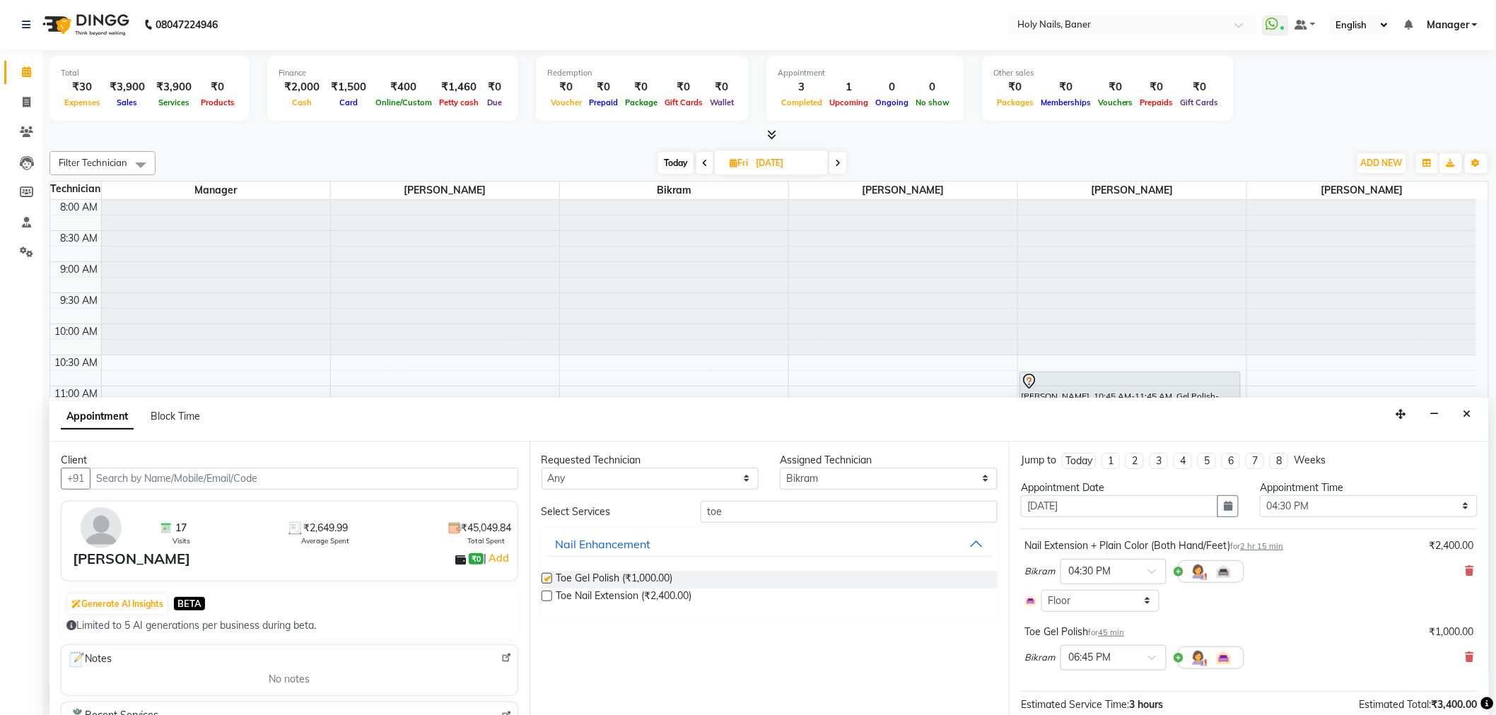
checkbox input "false"
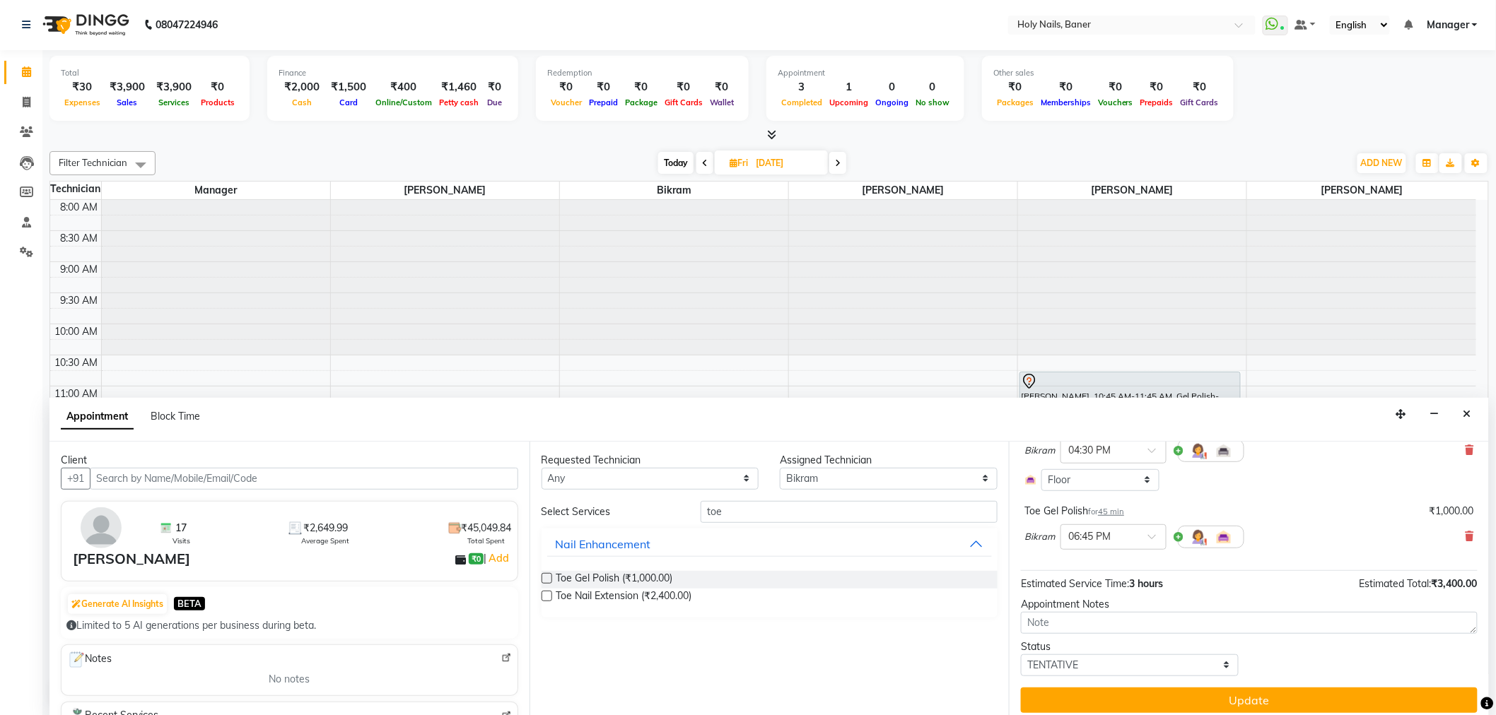
scroll to position [129, 0]
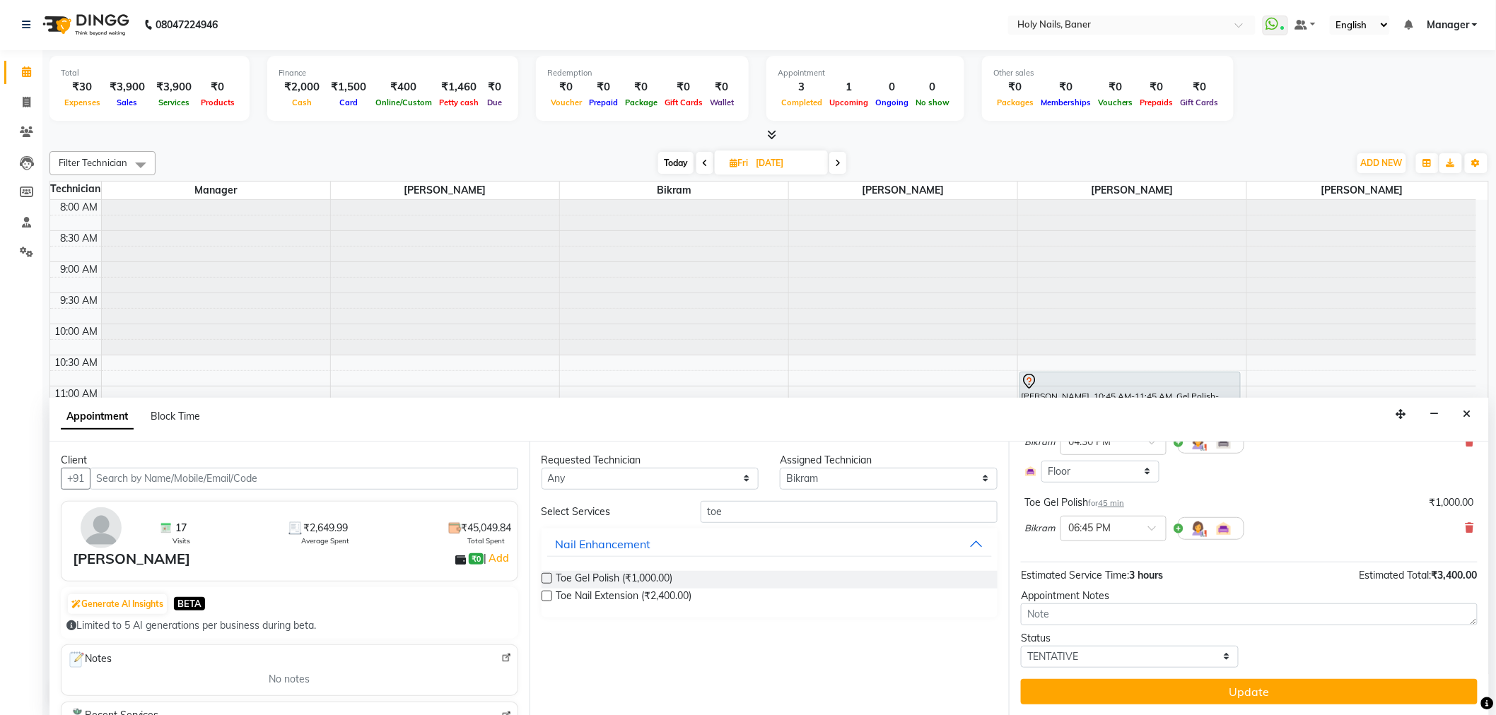
click at [1135, 701] on button "Update" at bounding box center [1249, 691] width 457 height 25
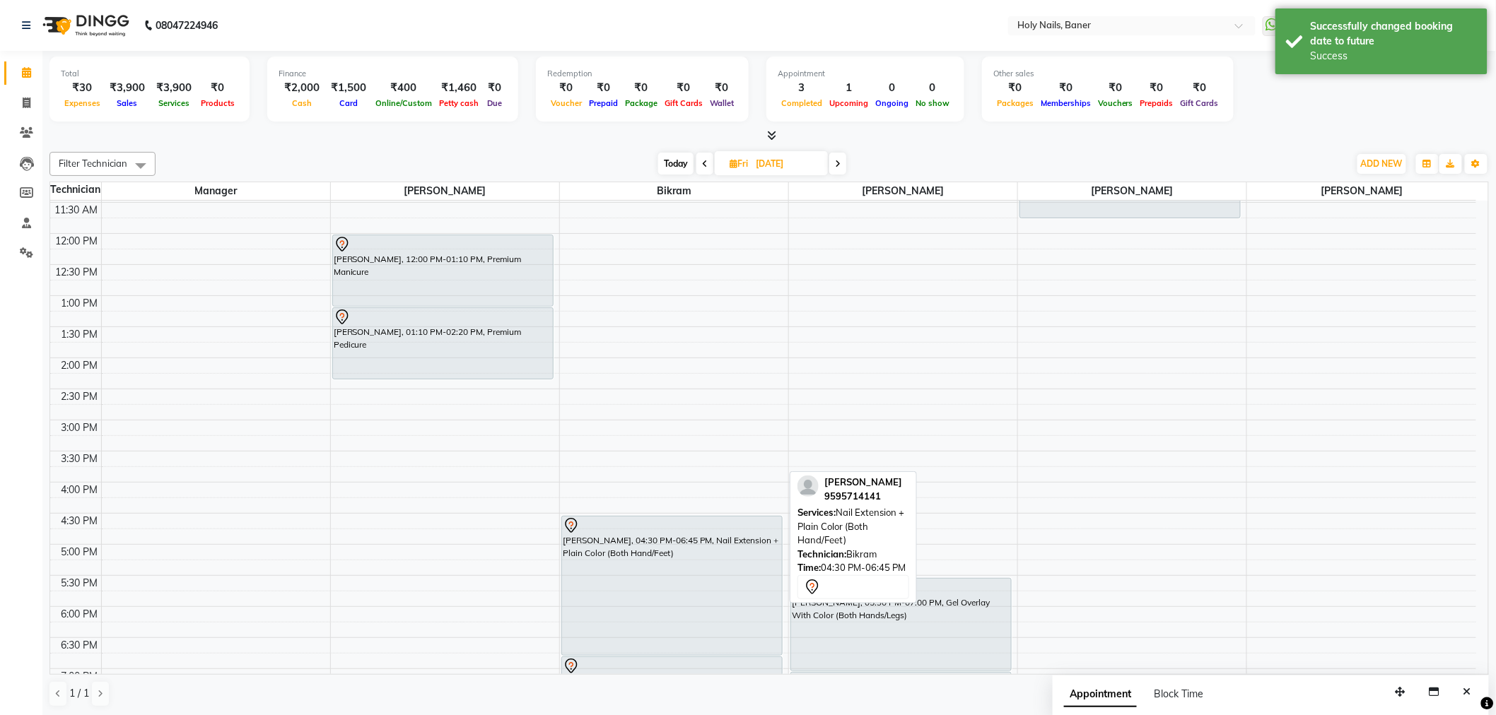
scroll to position [314, 0]
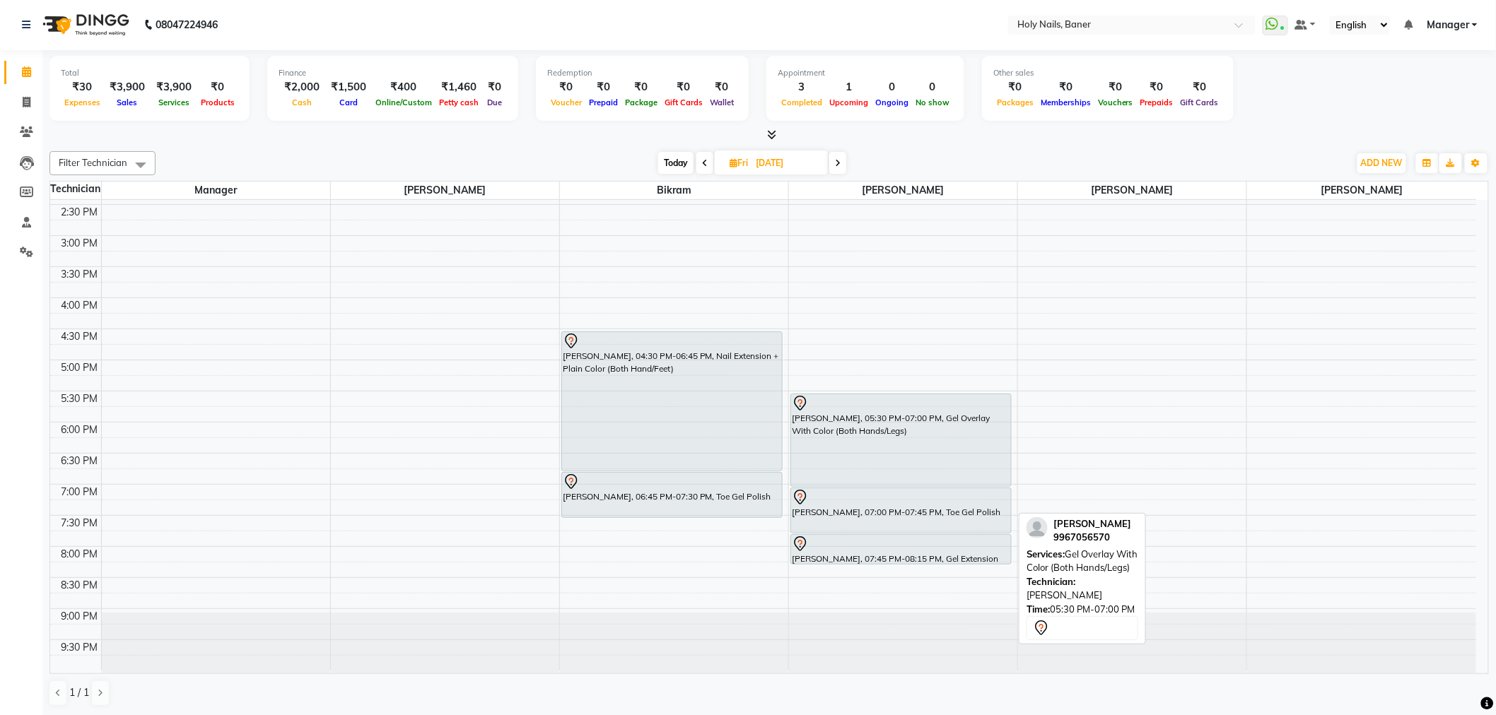
scroll to position [401, 0]
click at [676, 168] on span "Today" at bounding box center [675, 163] width 35 height 22
type input "[DATE]"
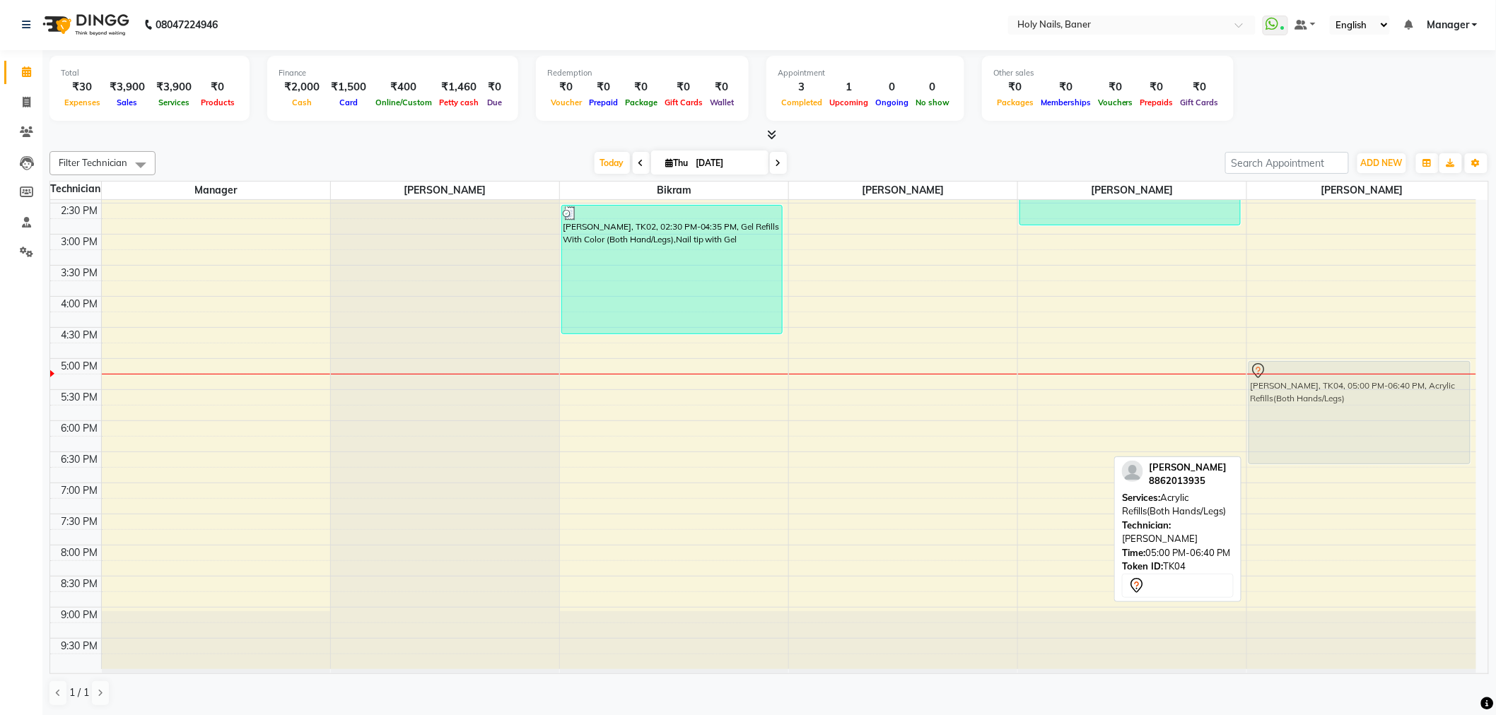
click at [1270, 419] on div "Vanya Gupta, TK04, 05:00 PM-06:40 PM, Acrylic Refills(Both Hands/Legs) Vanya Gu…" at bounding box center [1361, 234] width 229 height 870
click at [1320, 414] on div "[PERSON_NAME], TK04, 05:00 PM-06:40 PM, Acrylic Refills(Both Hands/Legs)" at bounding box center [1359, 413] width 221 height 102
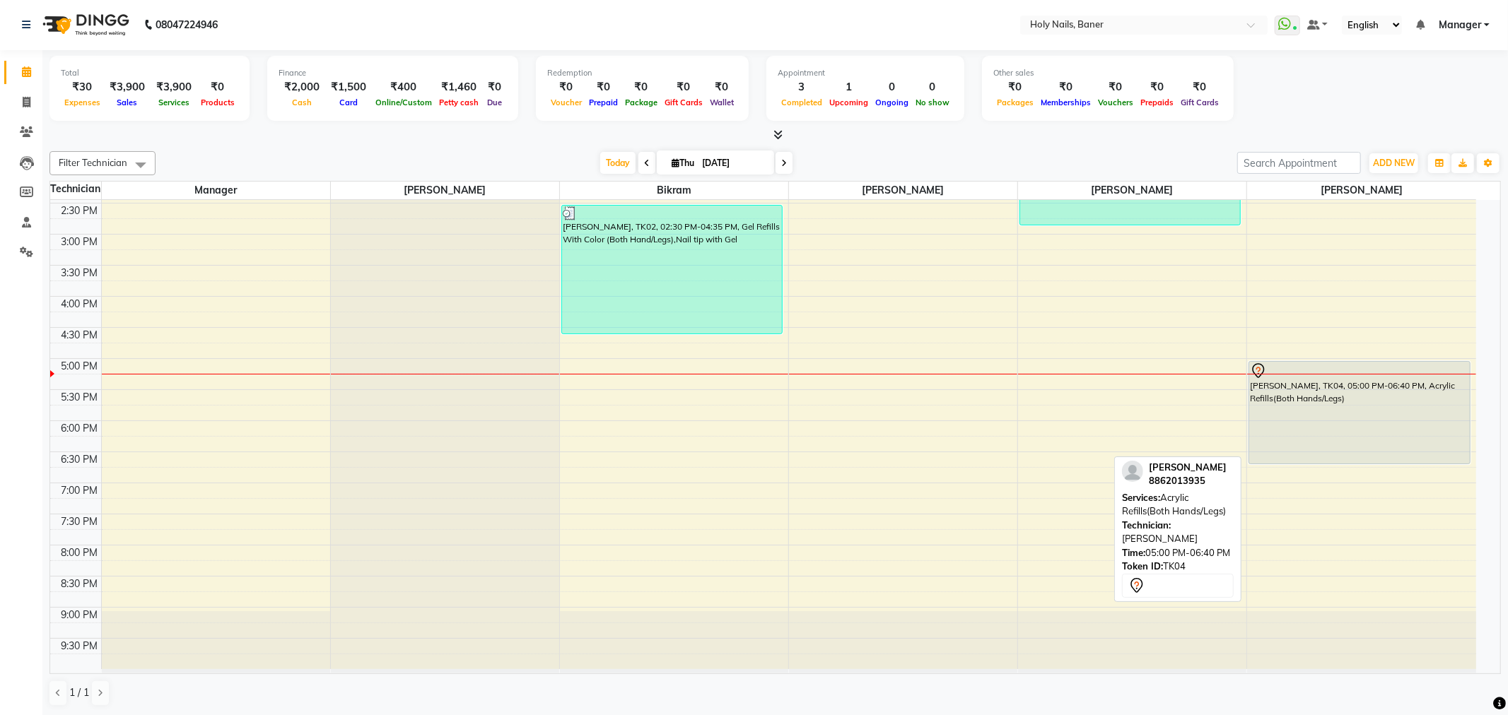
select select "7"
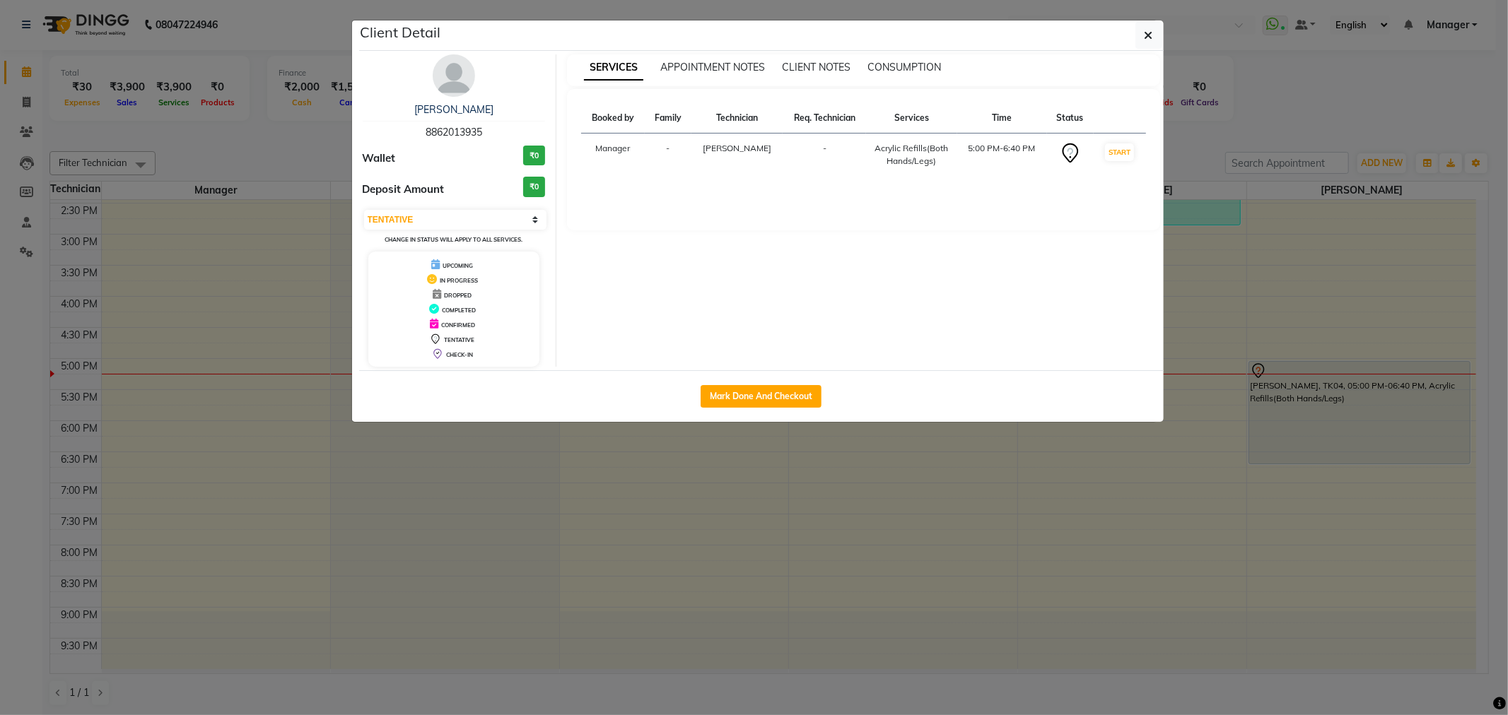
click at [453, 83] on img at bounding box center [454, 75] width 42 height 42
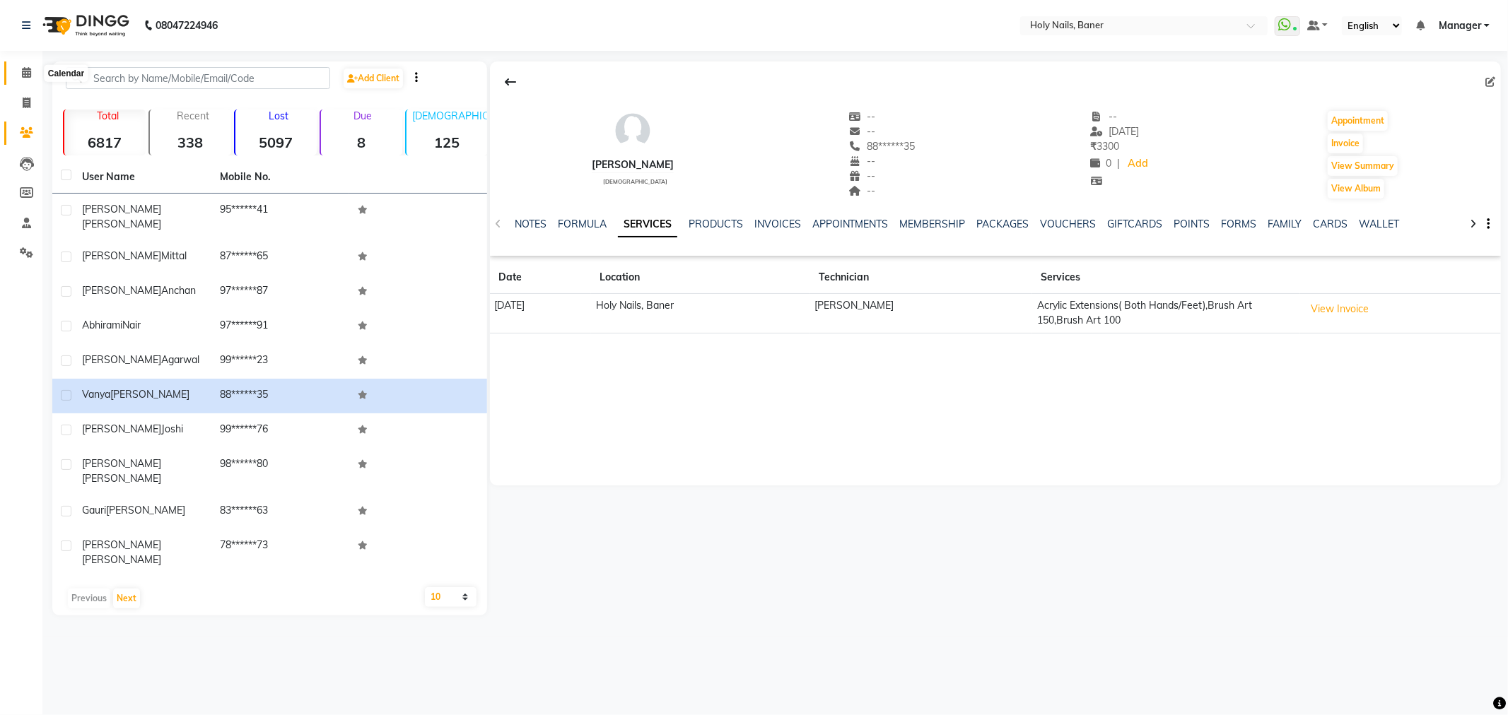
click at [22, 73] on icon at bounding box center [26, 72] width 9 height 11
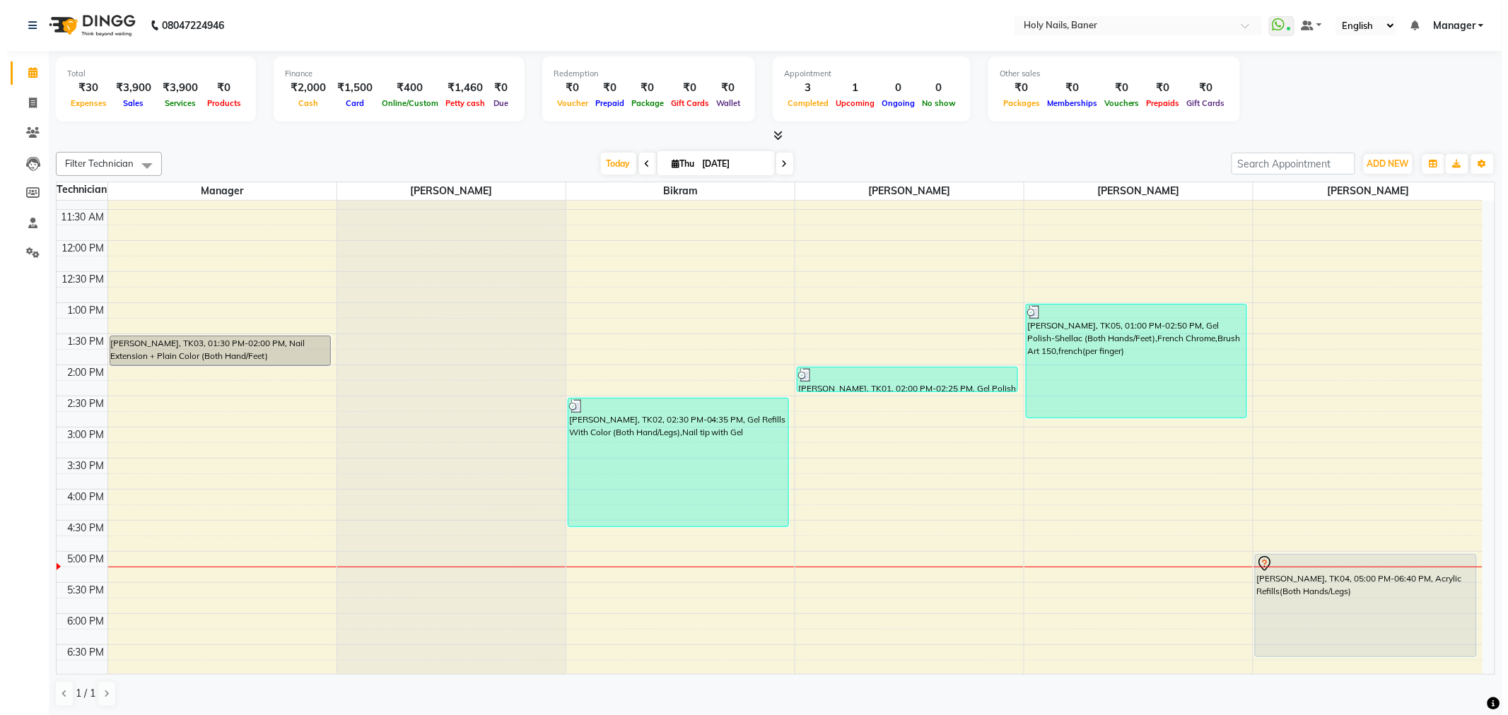
scroll to position [314, 0]
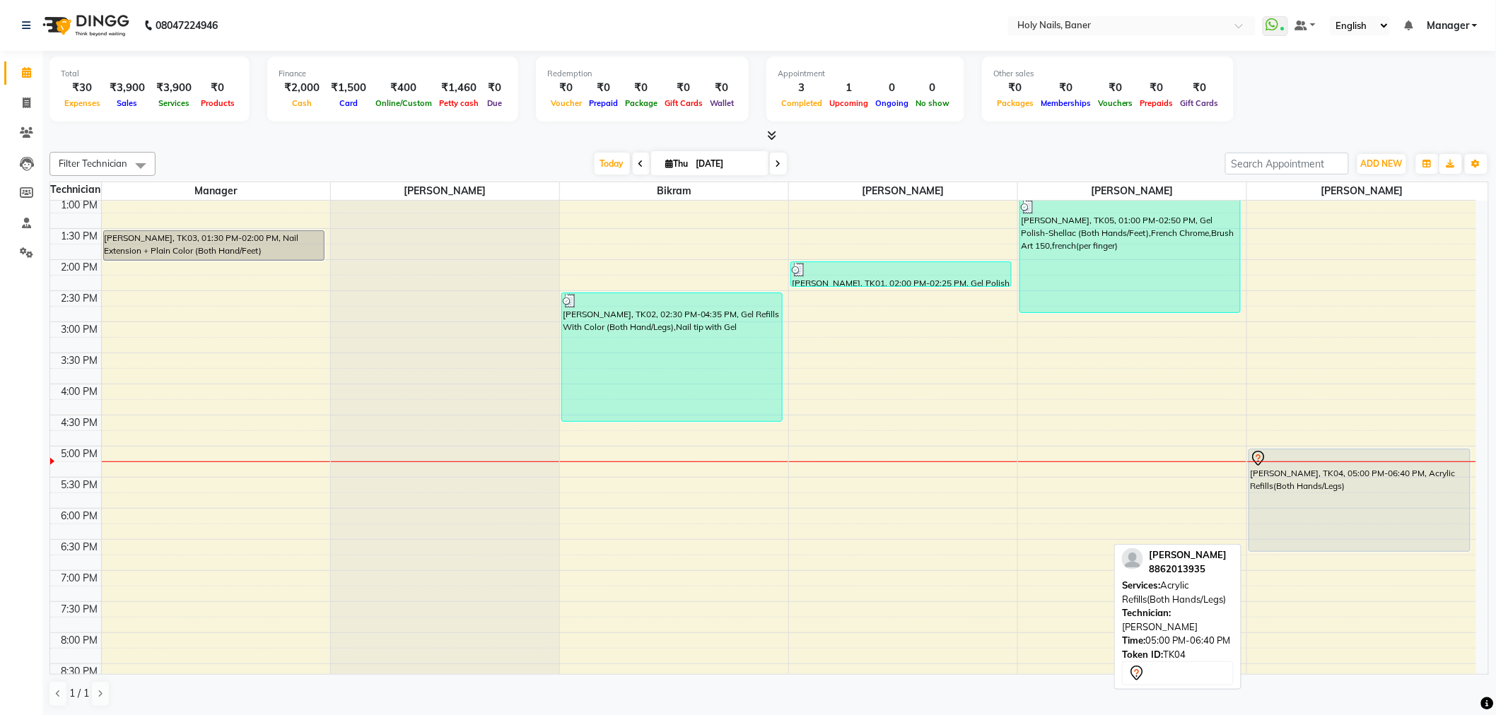
click at [1342, 491] on div "[PERSON_NAME], TK04, 05:00 PM-06:40 PM, Acrylic Refills(Both Hands/Legs)" at bounding box center [1359, 501] width 221 height 102
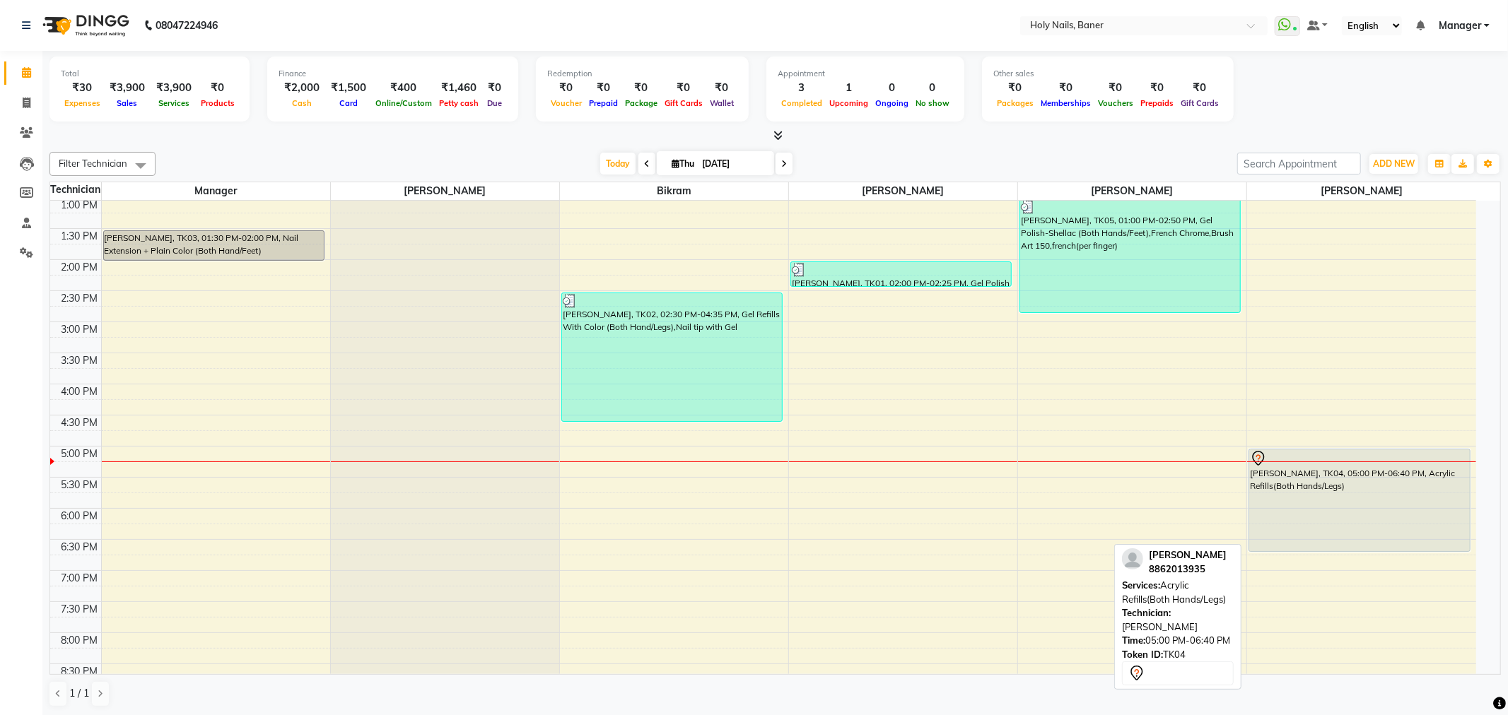
select select "7"
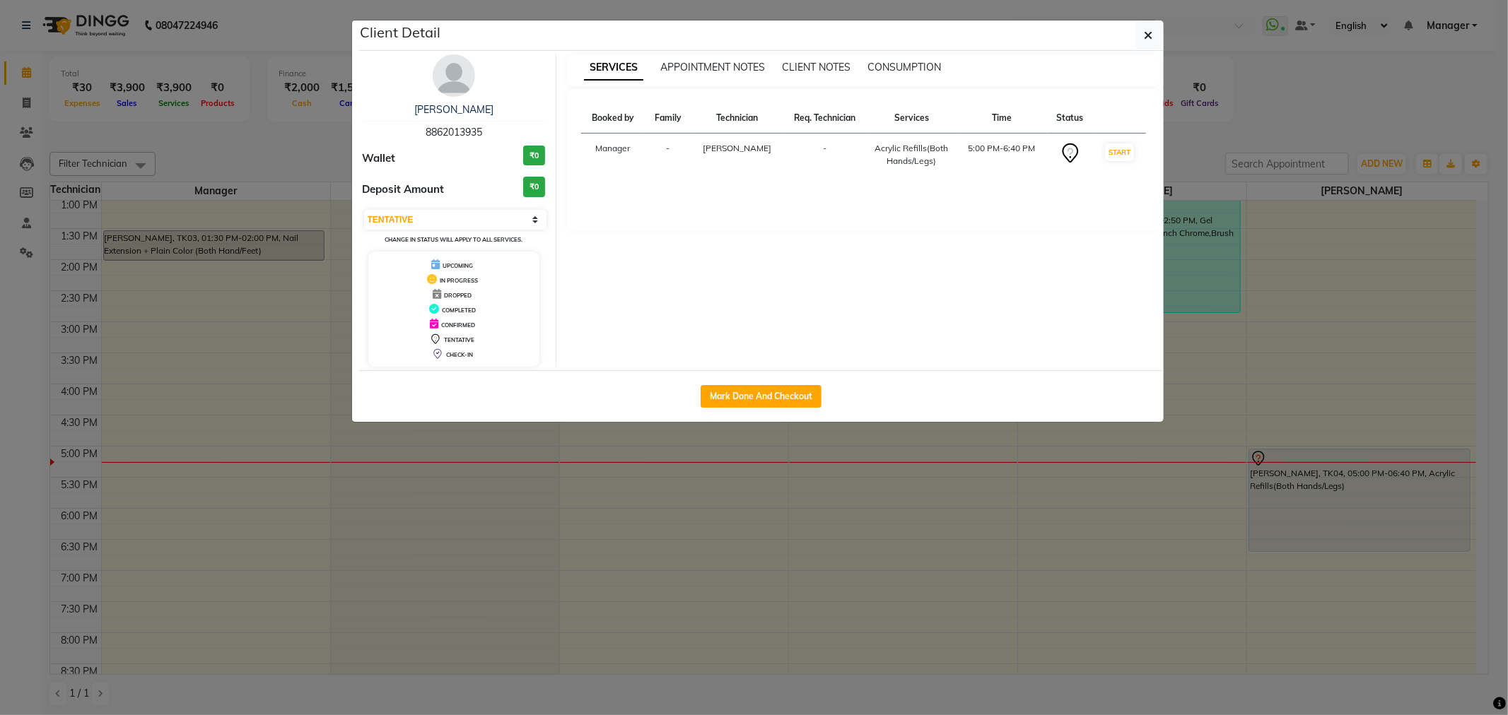
click at [452, 83] on img at bounding box center [454, 75] width 42 height 42
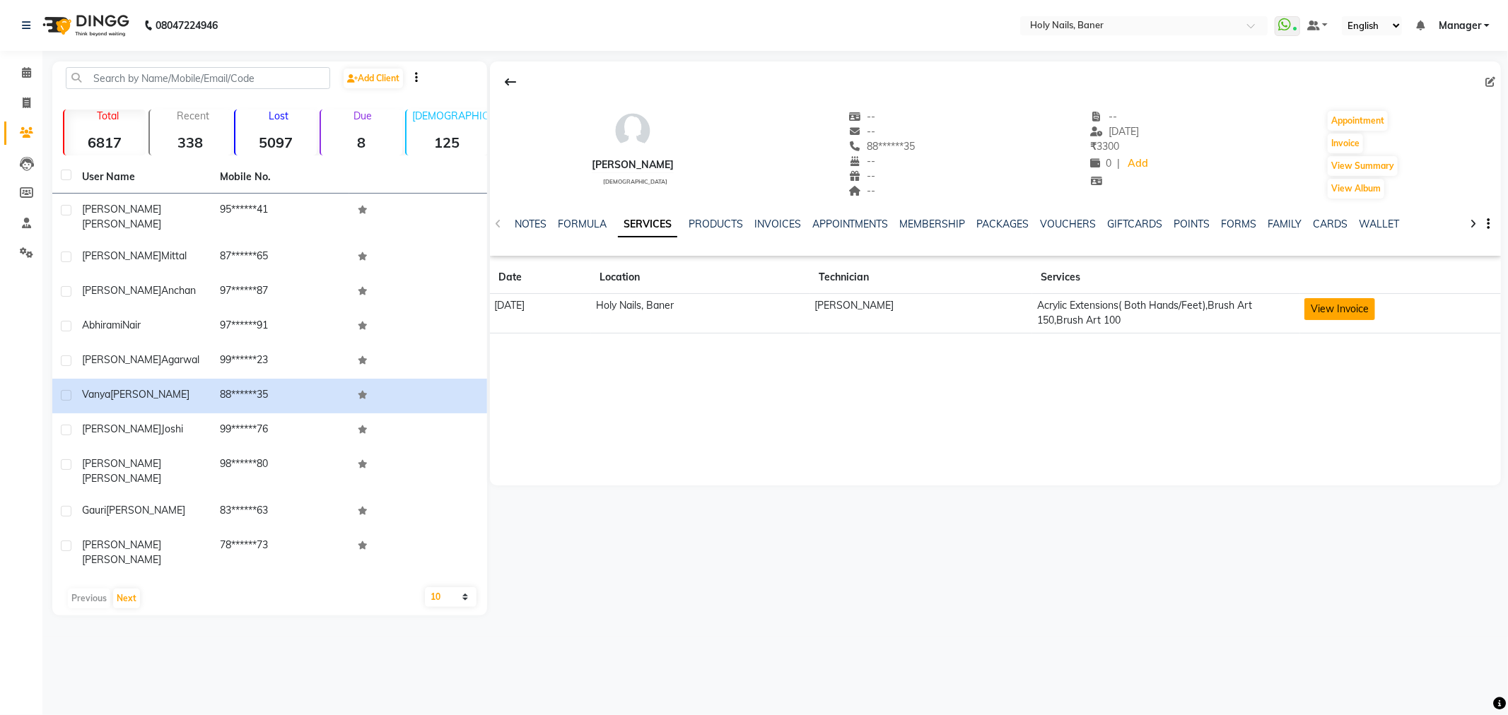
click at [1338, 307] on button "View Invoice" at bounding box center [1339, 309] width 71 height 22
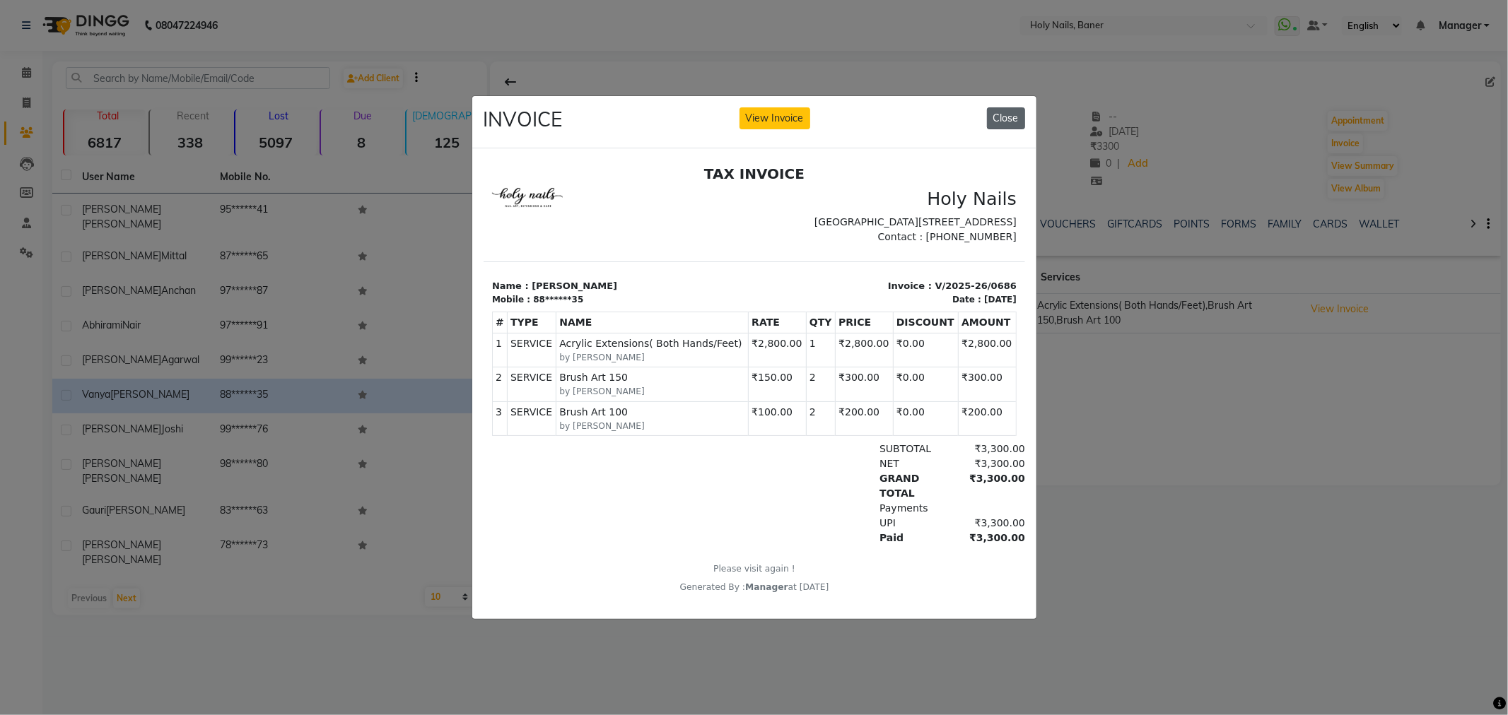
click at [1005, 112] on button "Close" at bounding box center [1006, 118] width 38 height 22
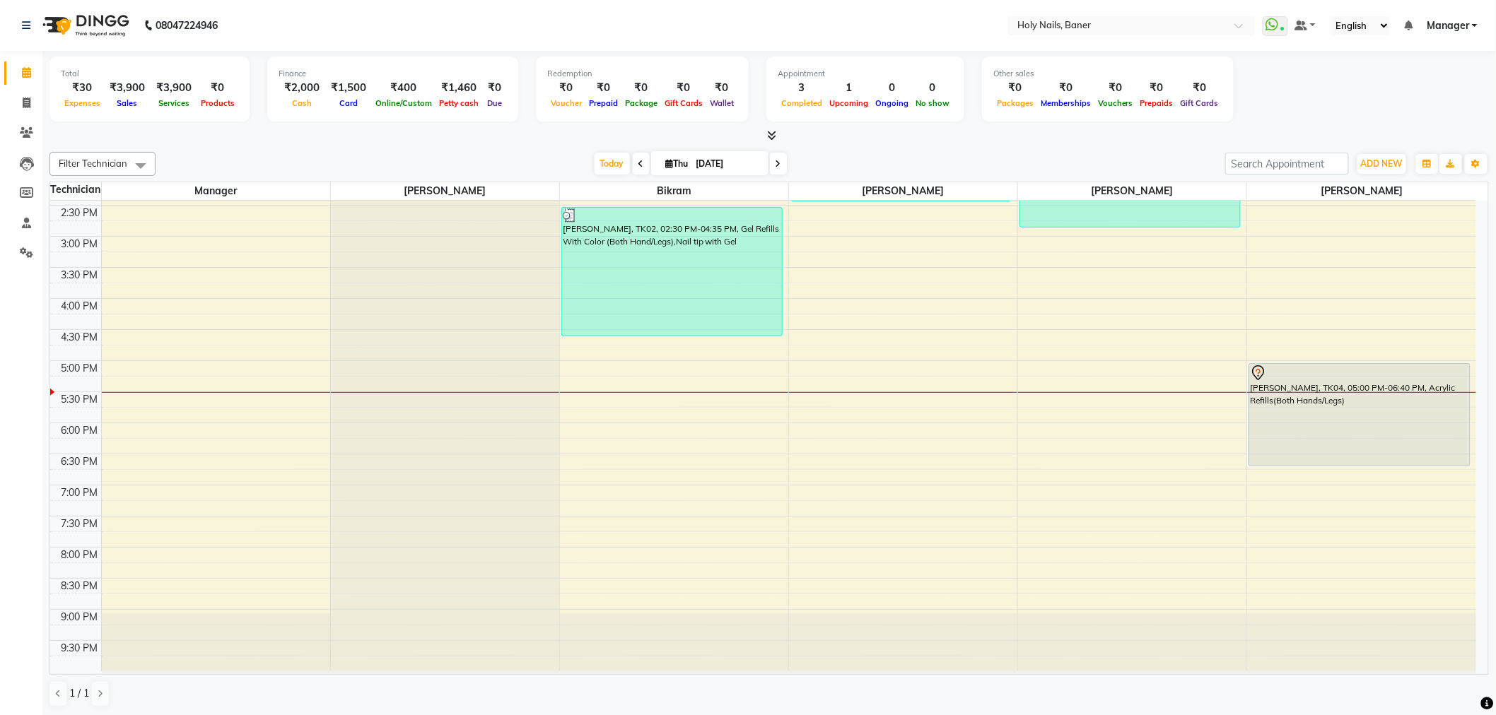
scroll to position [401, 0]
click at [771, 163] on span at bounding box center [778, 164] width 17 height 22
type input "[DATE]"
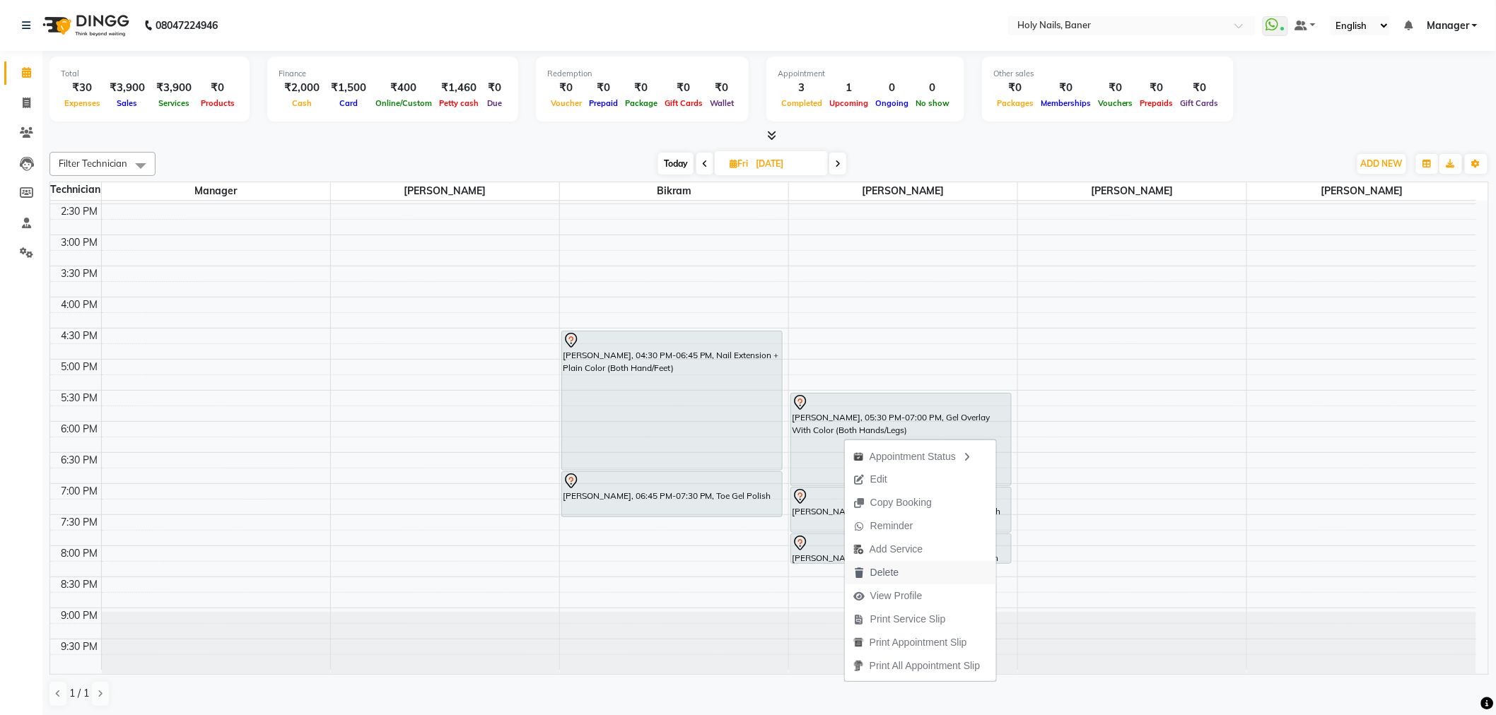
click at [913, 568] on button "Delete" at bounding box center [920, 572] width 151 height 23
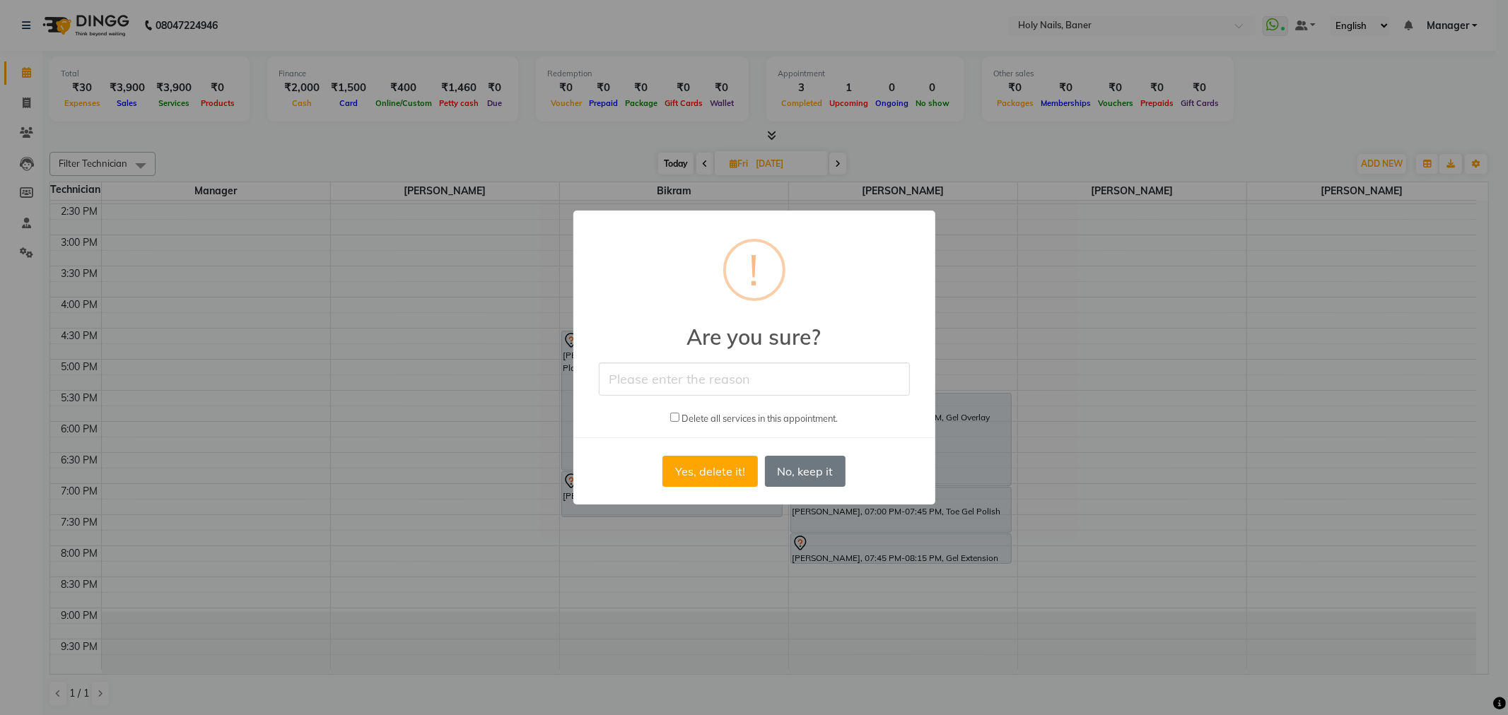
click at [673, 418] on input "checkbox" at bounding box center [674, 417] width 9 height 9
checkbox input "true"
click at [694, 385] on input "text" at bounding box center [754, 379] width 311 height 33
type input "Cancelled by Customer"
click at [722, 478] on button "Yes, delete it!" at bounding box center [709, 471] width 95 height 31
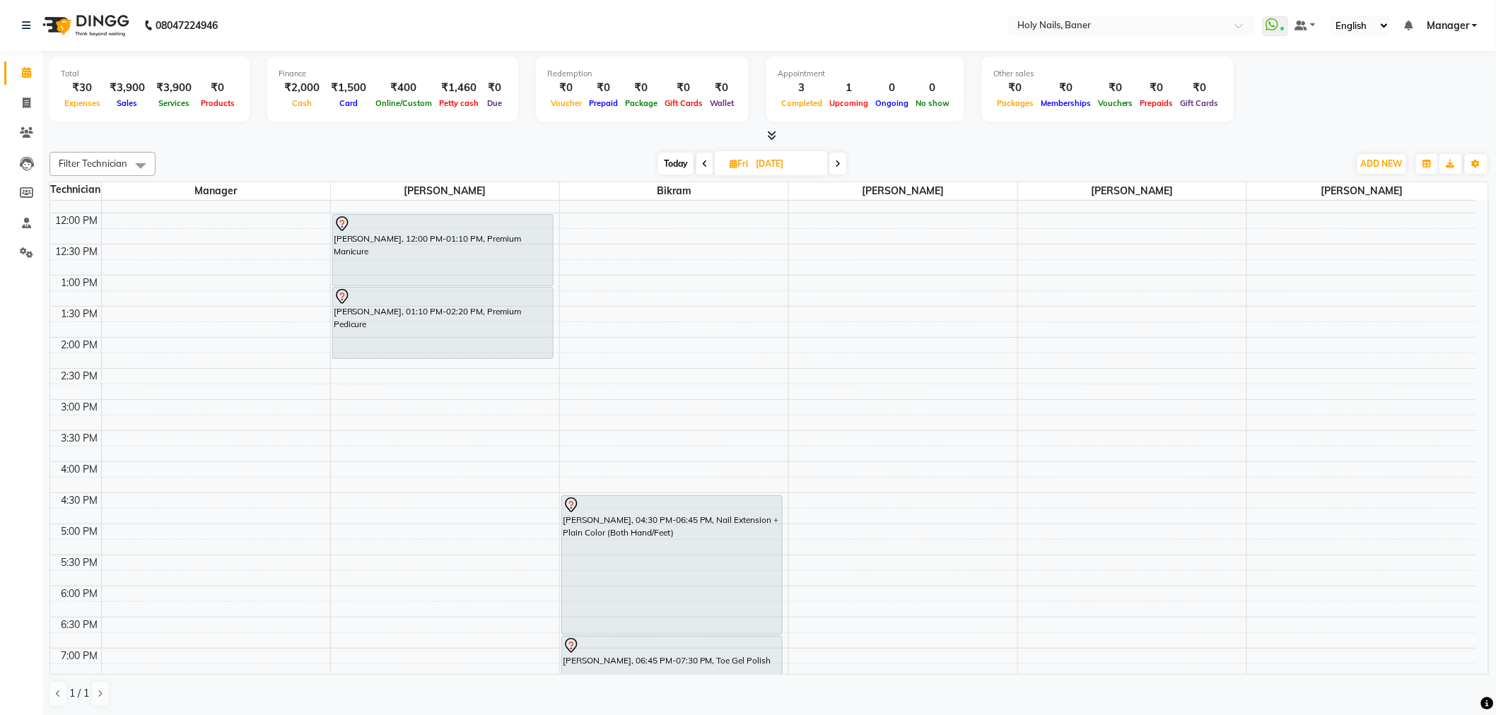
scroll to position [235, 0]
click at [681, 161] on span "Today" at bounding box center [675, 164] width 35 height 22
type input "[DATE]"
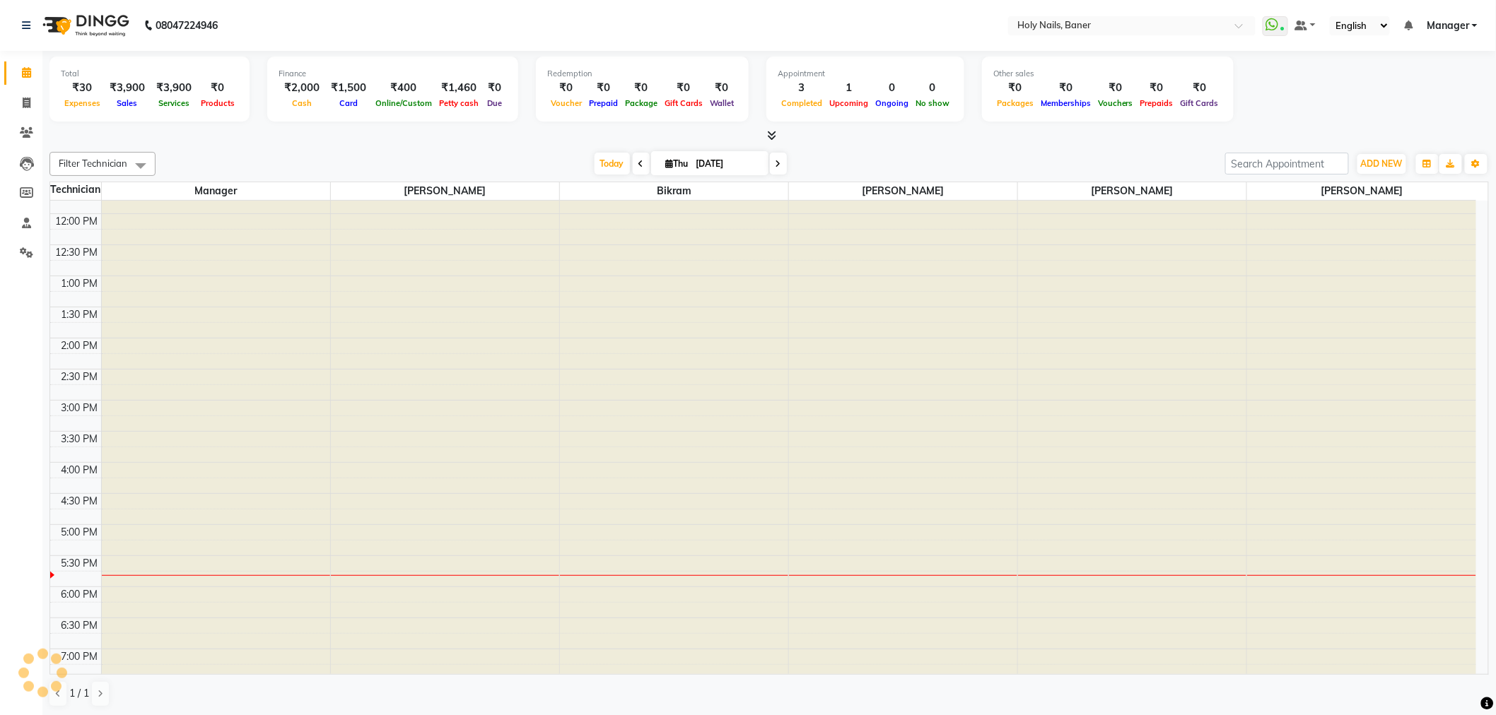
scroll to position [401, 0]
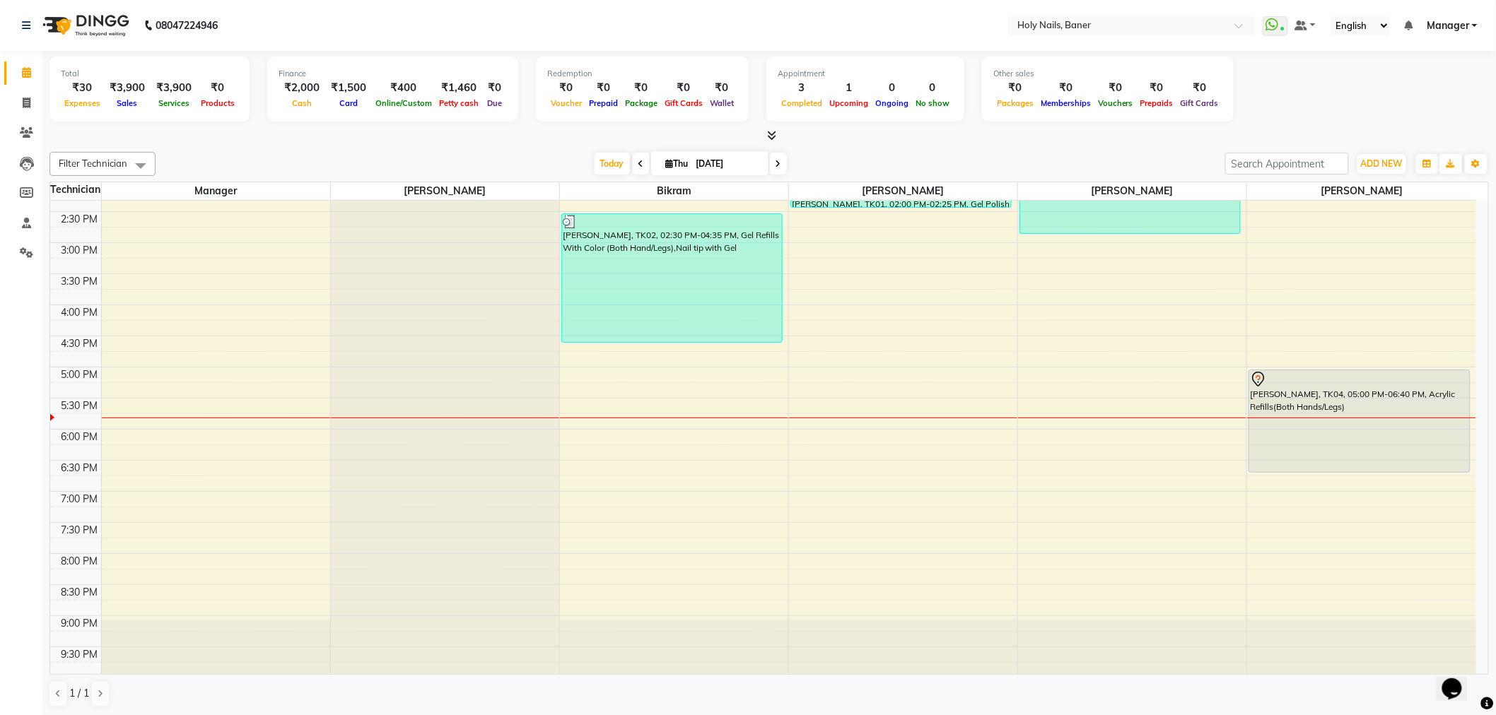
scroll to position [401, 0]
